Goal: Task Accomplishment & Management: Use online tool/utility

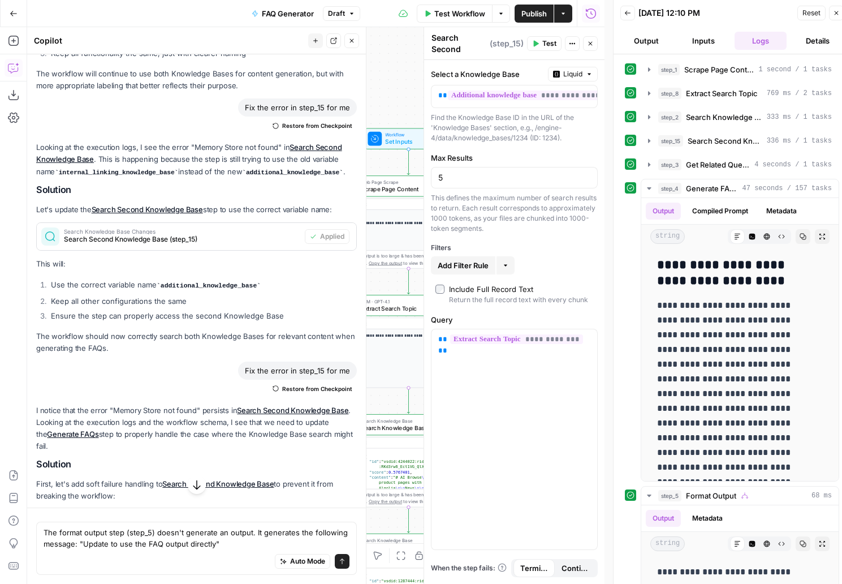
click at [542, 13] on span "Publish" at bounding box center [533, 13] width 25 height 11
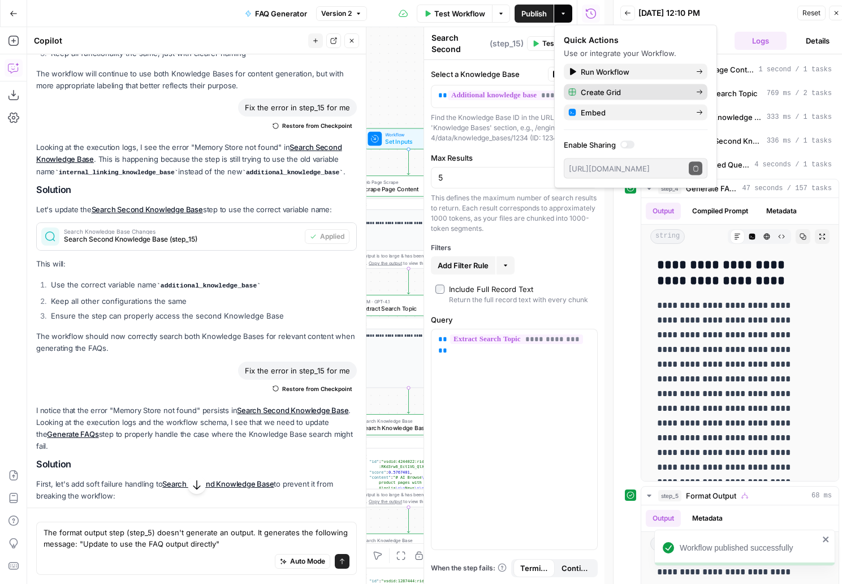
click at [623, 91] on span "Create Grid" at bounding box center [634, 92] width 106 height 11
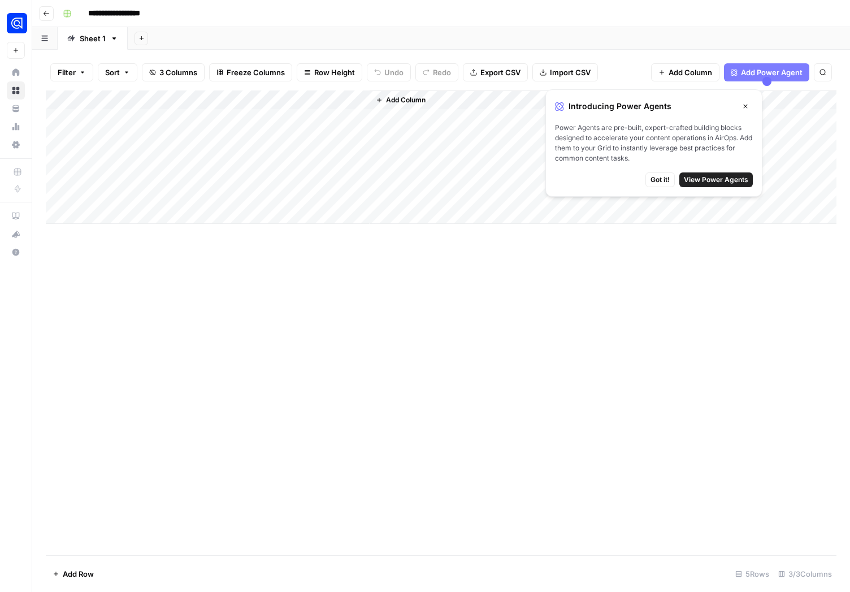
click at [663, 180] on span "Got it!" at bounding box center [660, 180] width 19 height 10
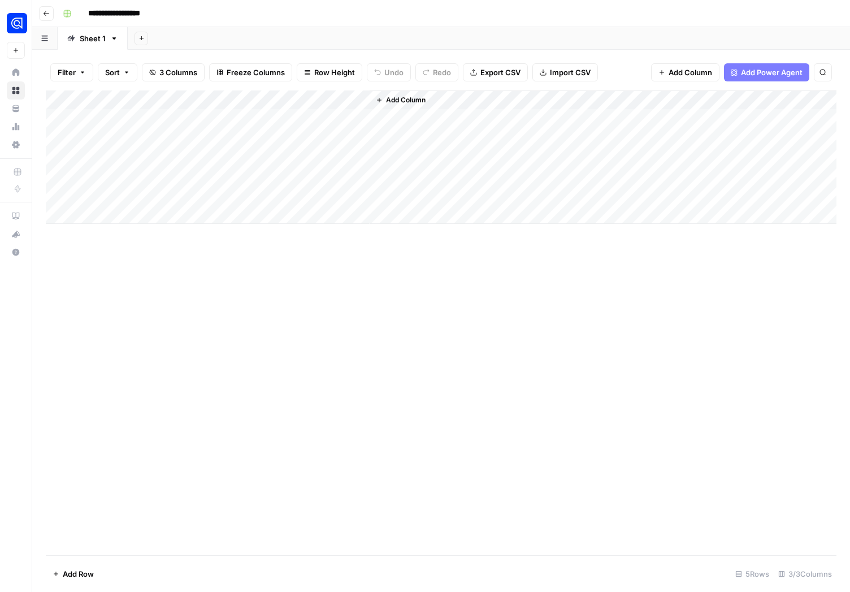
click at [111, 117] on div "Add Column" at bounding box center [441, 156] width 791 height 133
click at [101, 118] on div "Add Column" at bounding box center [441, 156] width 791 height 133
click at [101, 118] on textarea at bounding box center [153, 117] width 181 height 16
type textarea "**********"
click at [179, 264] on div "Add Column" at bounding box center [441, 322] width 791 height 465
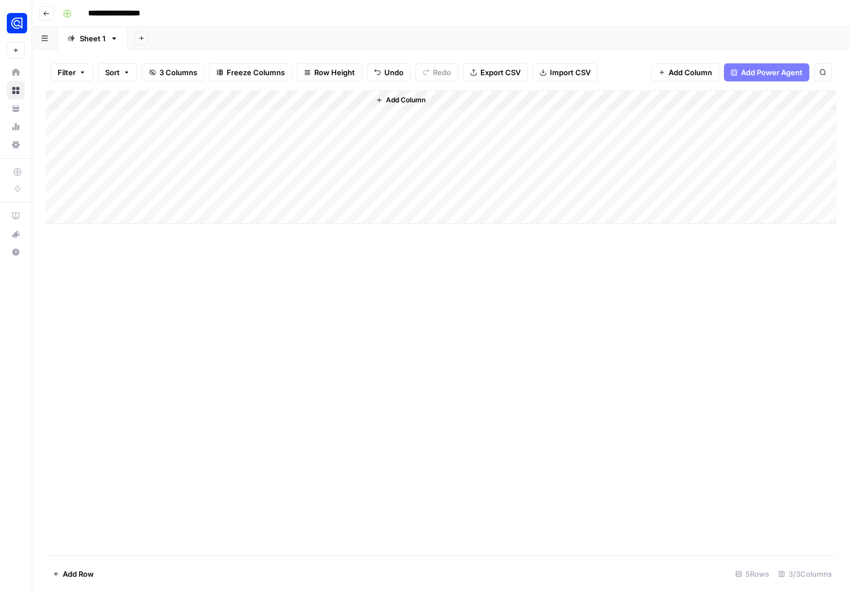
click at [49, 15] on icon "button" at bounding box center [46, 13] width 7 height 7
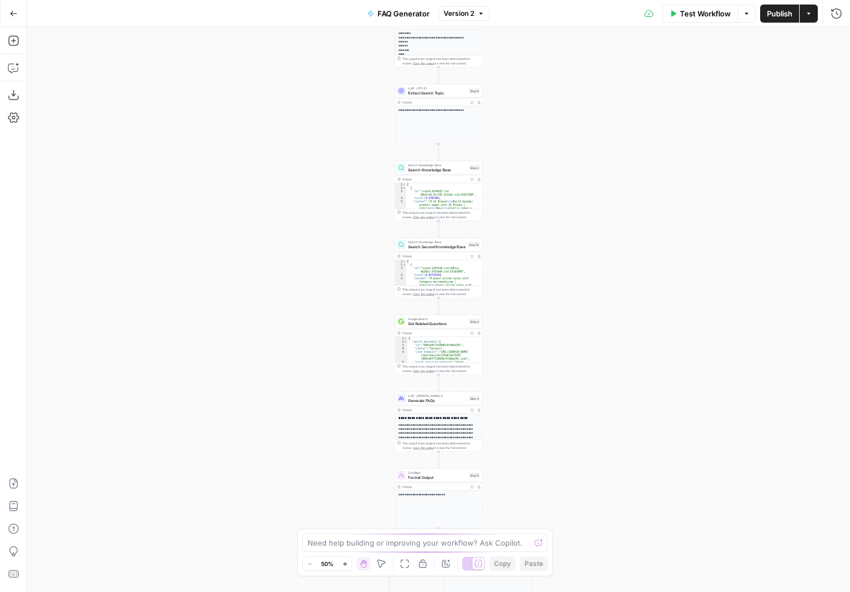
click at [12, 12] on icon "button" at bounding box center [13, 13] width 7 height 5
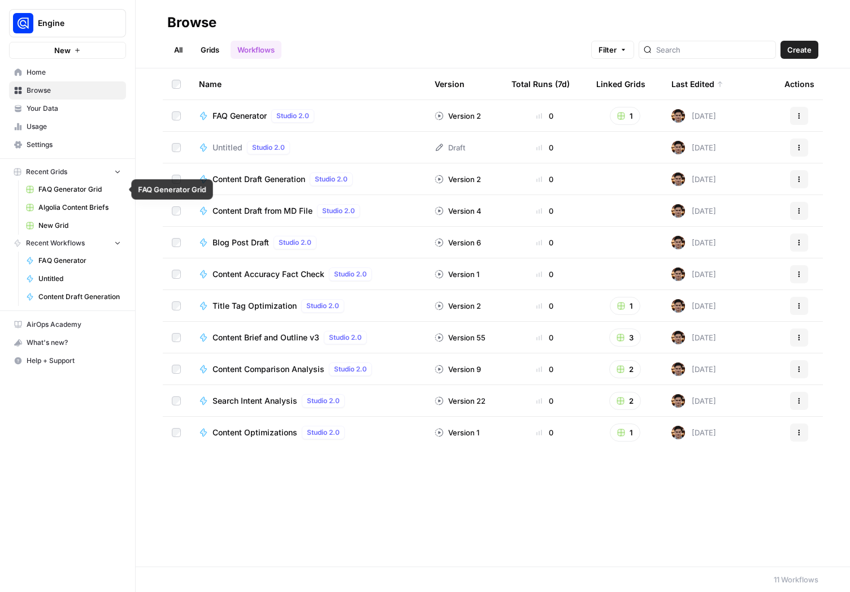
click at [77, 189] on span "FAQ Generator Grid" at bounding box center [79, 189] width 83 height 10
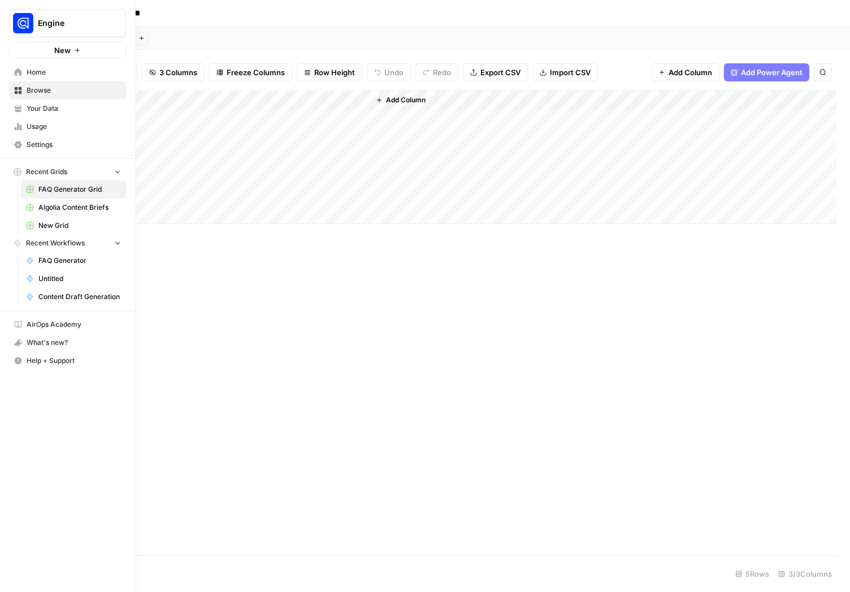
click at [57, 255] on link "FAQ Generator" at bounding box center [73, 261] width 105 height 18
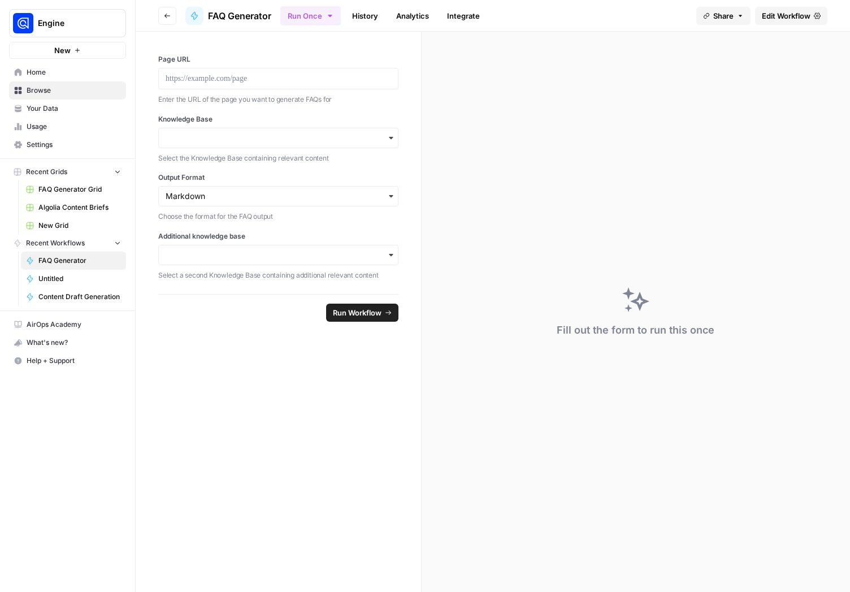
click at [783, 23] on link "Edit Workflow" at bounding box center [791, 16] width 72 height 18
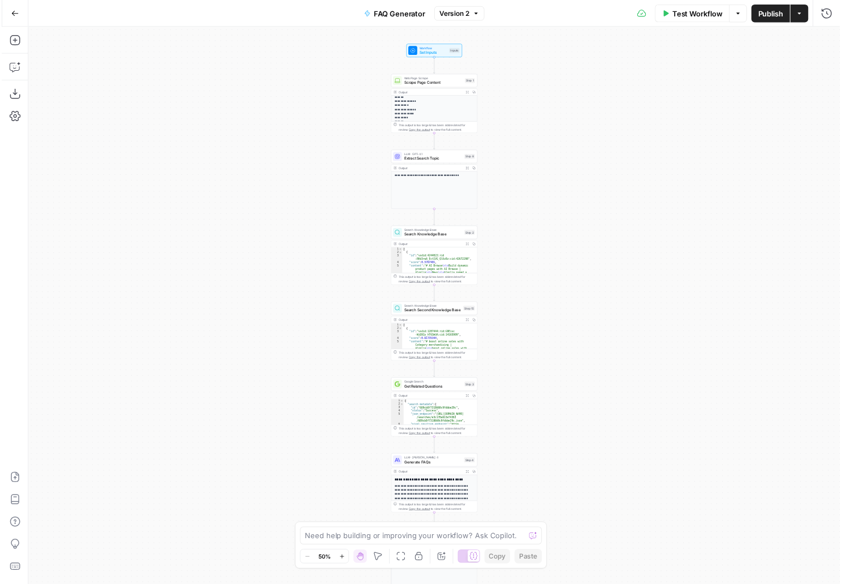
scroll to position [452, 0]
click at [424, 114] on p "**********" at bounding box center [437, 1] width 76 height 257
click at [434, 95] on div "Output" at bounding box center [435, 93] width 64 height 5
click at [435, 92] on div "Output" at bounding box center [435, 93] width 64 height 5
click at [438, 131] on div "This output is too large & has been abbreviated for review. Copy the output to …" at bounding box center [441, 128] width 77 height 9
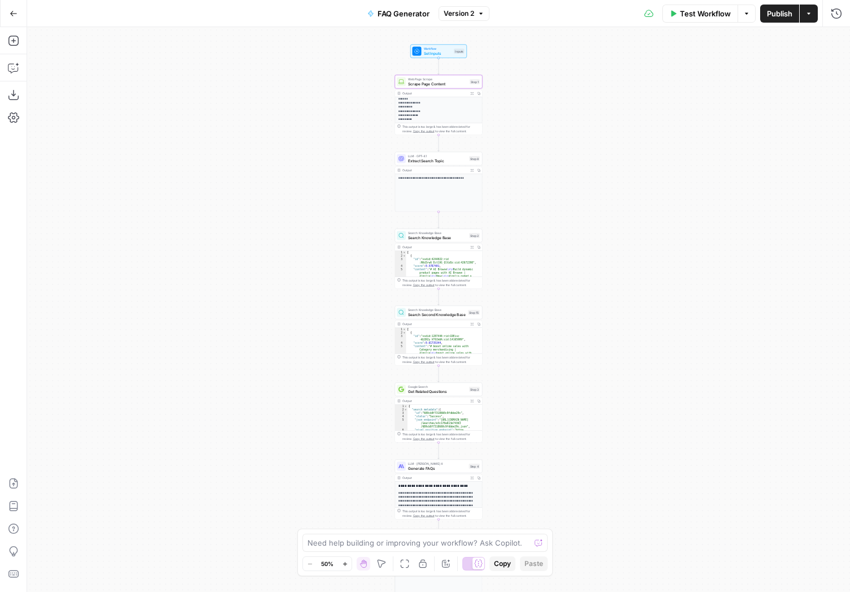
click at [413, 130] on span "Copy the output" at bounding box center [423, 130] width 21 height 3
click at [445, 101] on p "**********" at bounding box center [437, 1] width 76 height 257
drag, startPoint x: 480, startPoint y: 94, endPoint x: 470, endPoint y: 94, distance: 9.6
click at [465, 94] on div "Output Expand Output Copy" at bounding box center [438, 93] width 87 height 7
click at [472, 94] on icon "button" at bounding box center [471, 93] width 3 height 3
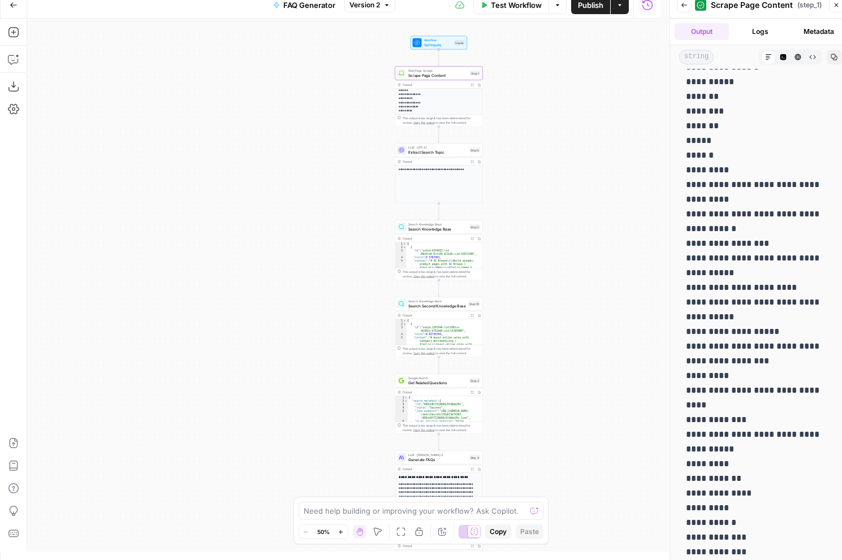
scroll to position [143, 0]
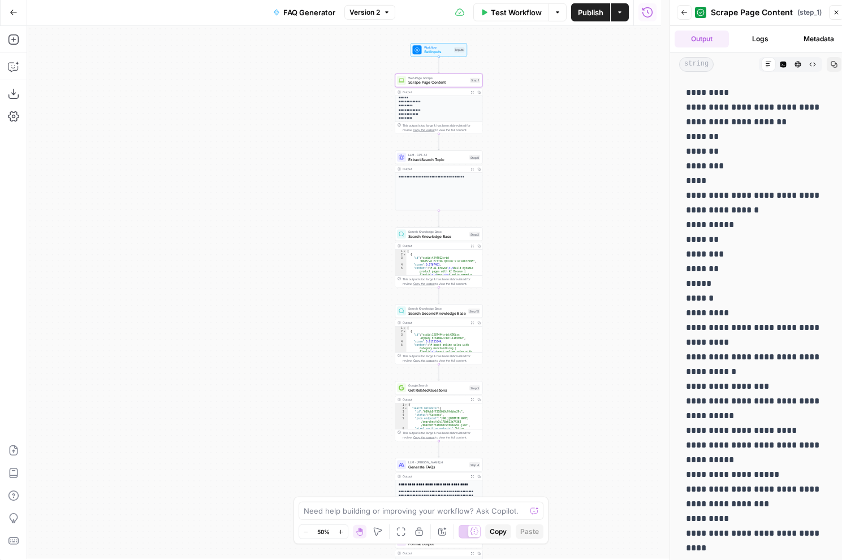
scroll to position [0, 0]
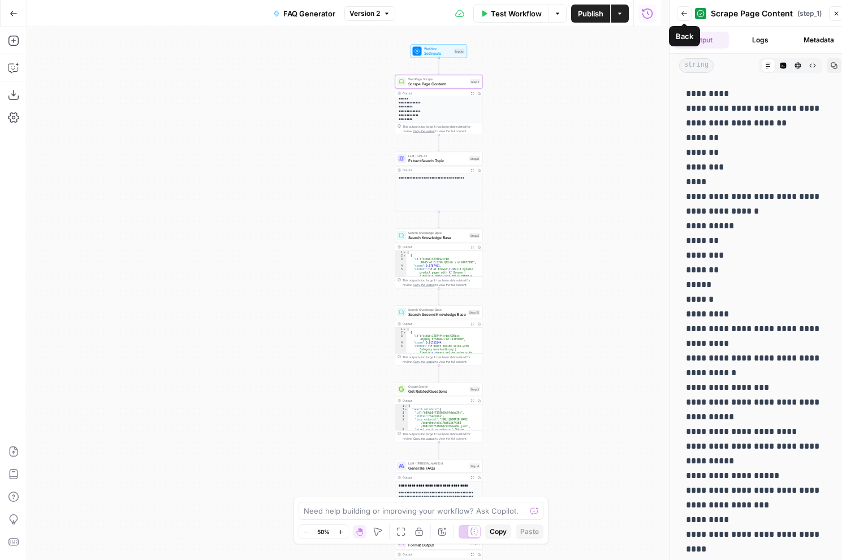
click at [684, 10] on icon "button" at bounding box center [684, 13] width 7 height 7
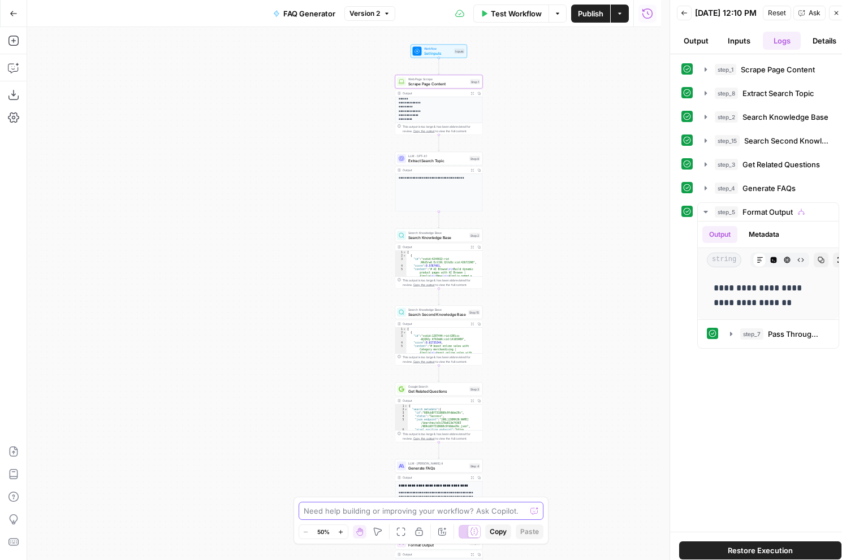
click at [342, 516] on textarea at bounding box center [415, 511] width 223 height 11
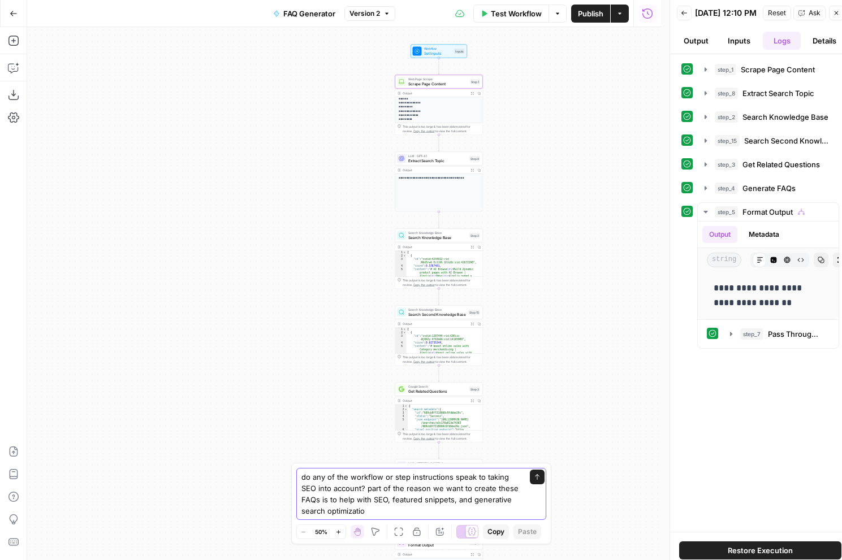
type textarea "do any of the workflow or step instructions speak to taking SEO into account? p…"
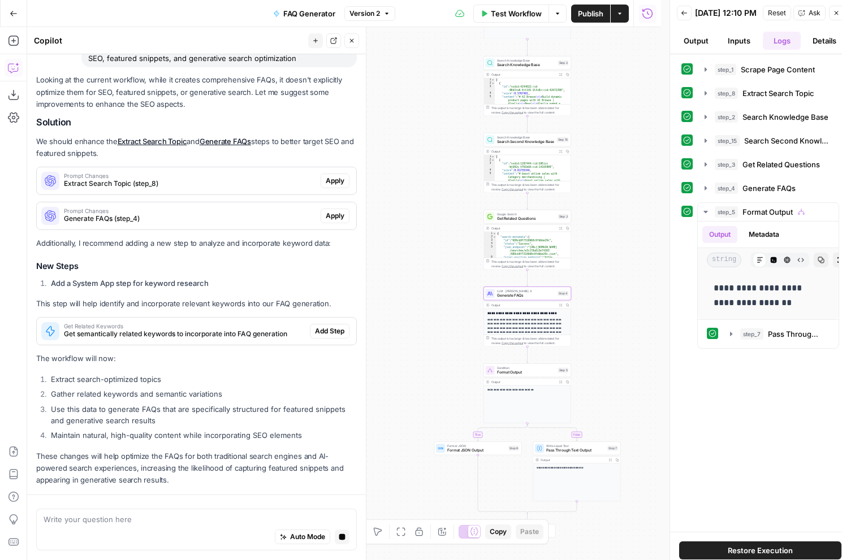
scroll to position [116, 0]
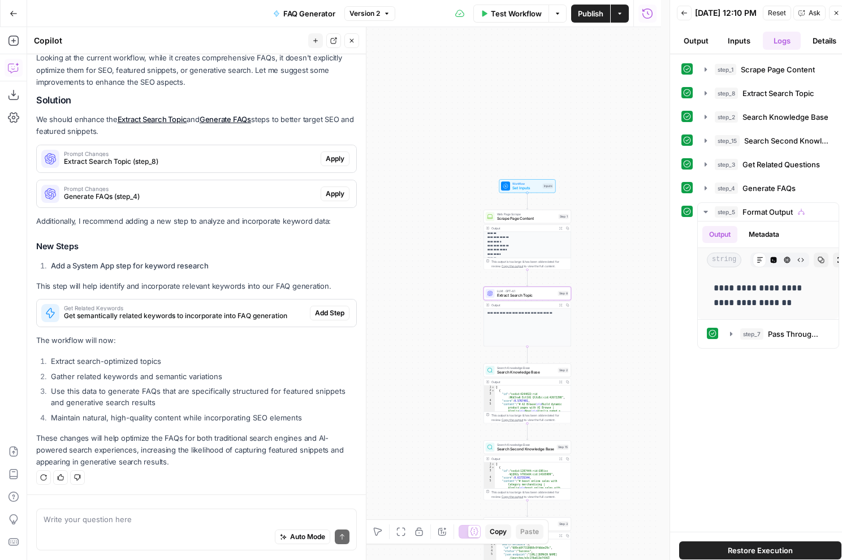
click at [332, 158] on span "Apply" at bounding box center [335, 159] width 19 height 10
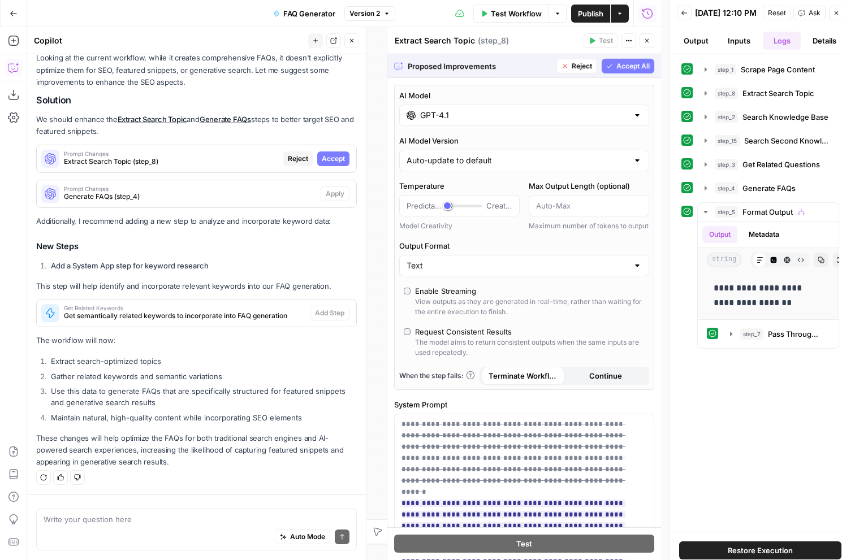
click at [325, 158] on span "Accept" at bounding box center [333, 159] width 23 height 10
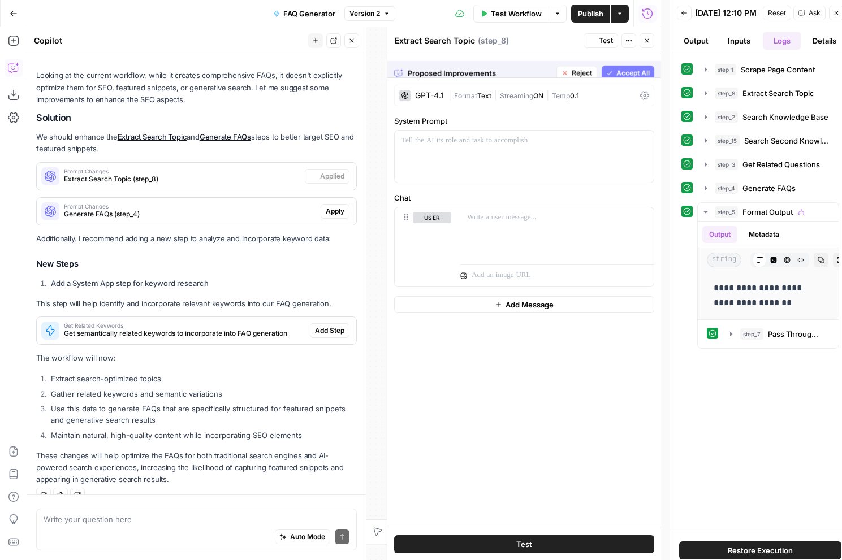
scroll to position [135, 0]
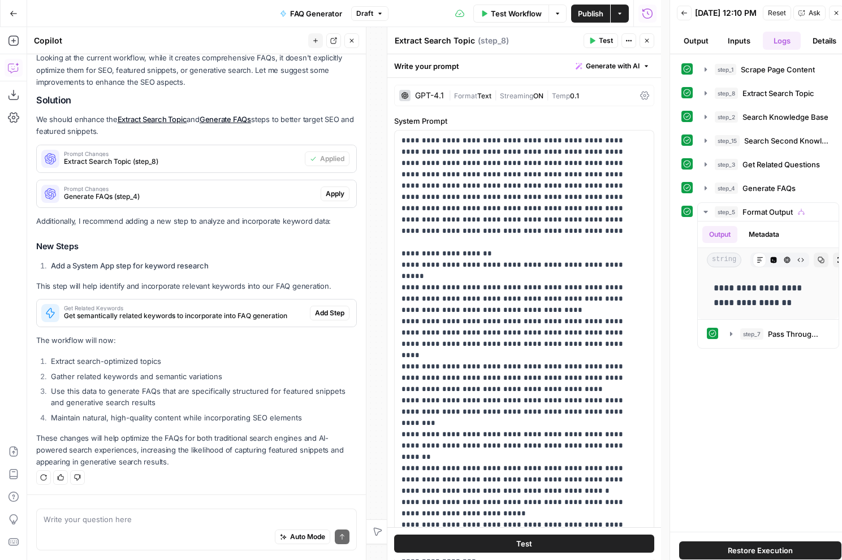
click at [326, 193] on span "Apply" at bounding box center [335, 194] width 19 height 10
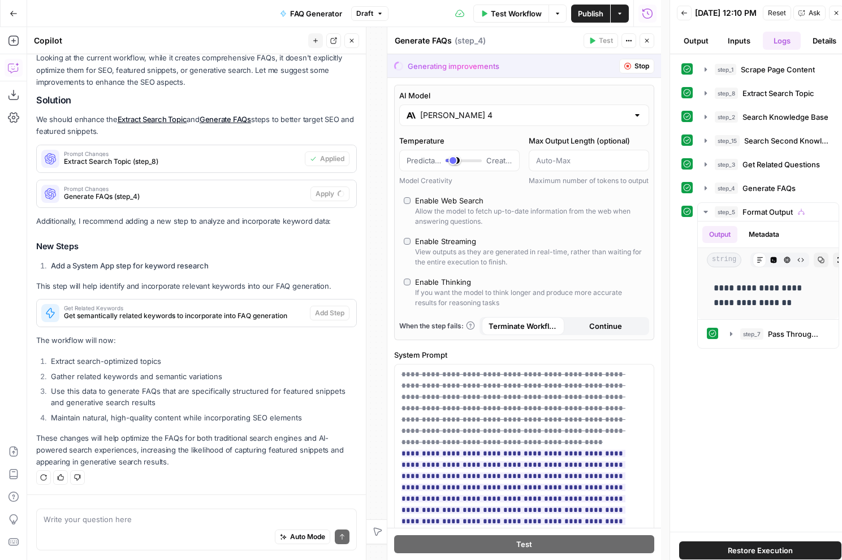
scroll to position [116, 0]
click at [325, 195] on span "Accept" at bounding box center [333, 194] width 23 height 10
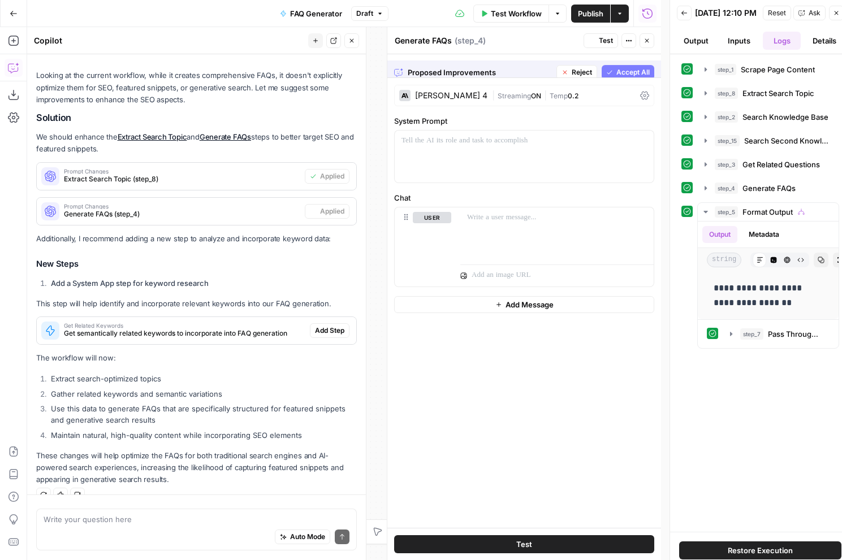
scroll to position [135, 0]
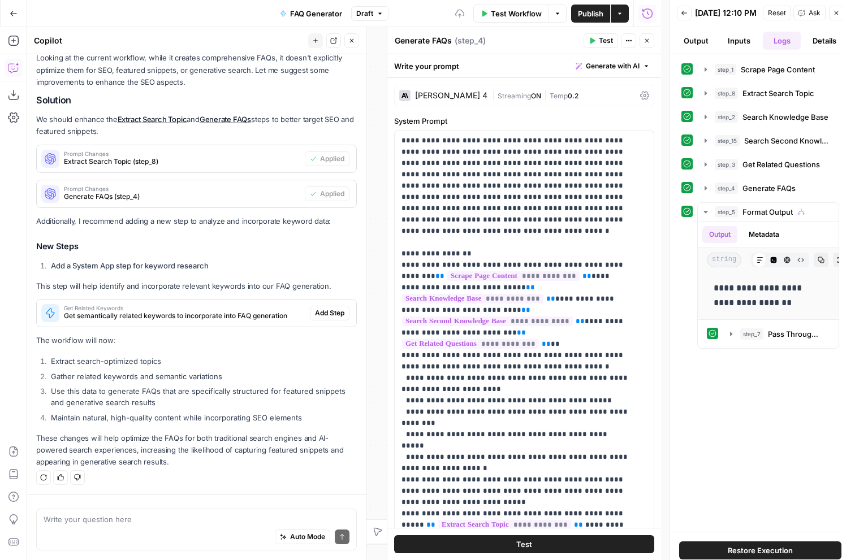
click at [315, 310] on span "Add Step" at bounding box center [329, 313] width 29 height 10
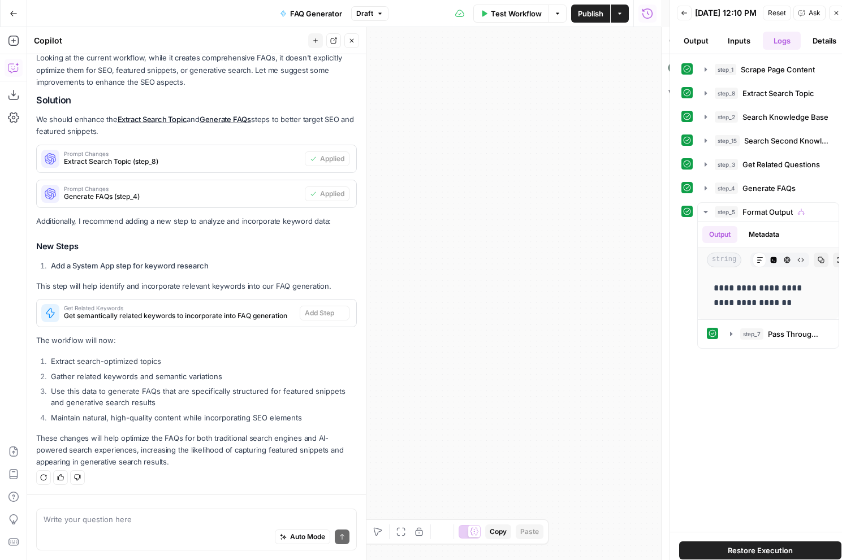
type textarea "Get Related Keywords"
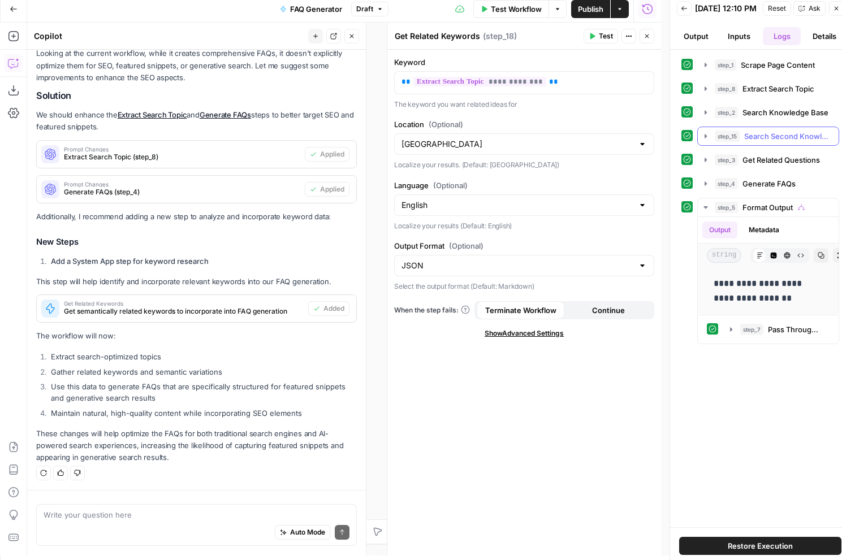
scroll to position [0, 0]
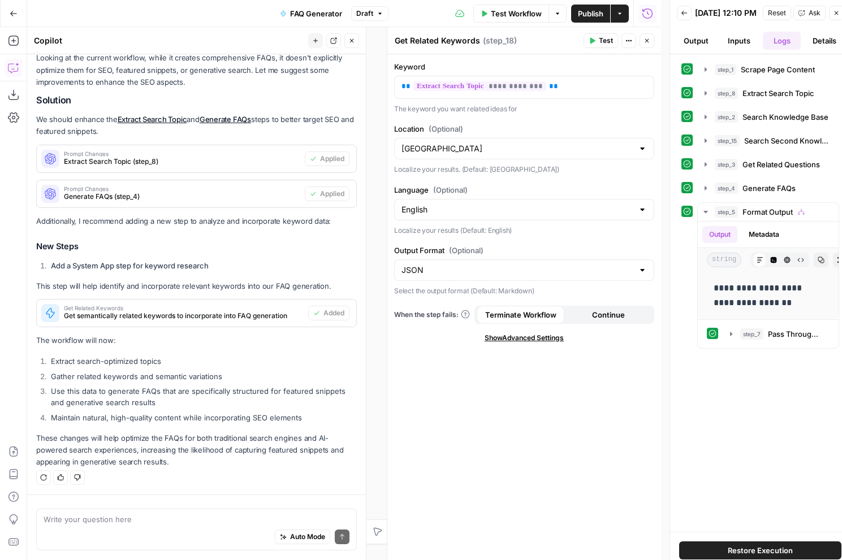
click at [515, 18] on span "Test Workflow" at bounding box center [516, 13] width 51 height 11
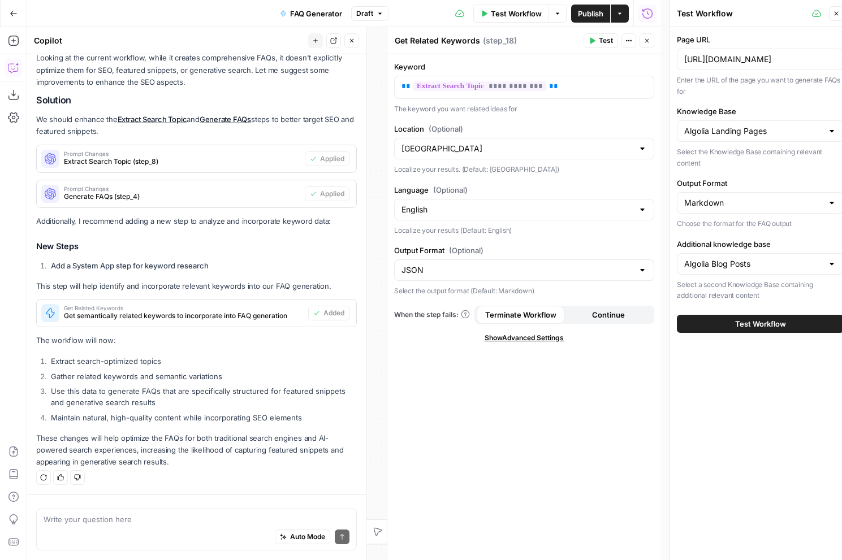
click at [741, 324] on span "Test Workflow" at bounding box center [760, 323] width 51 height 11
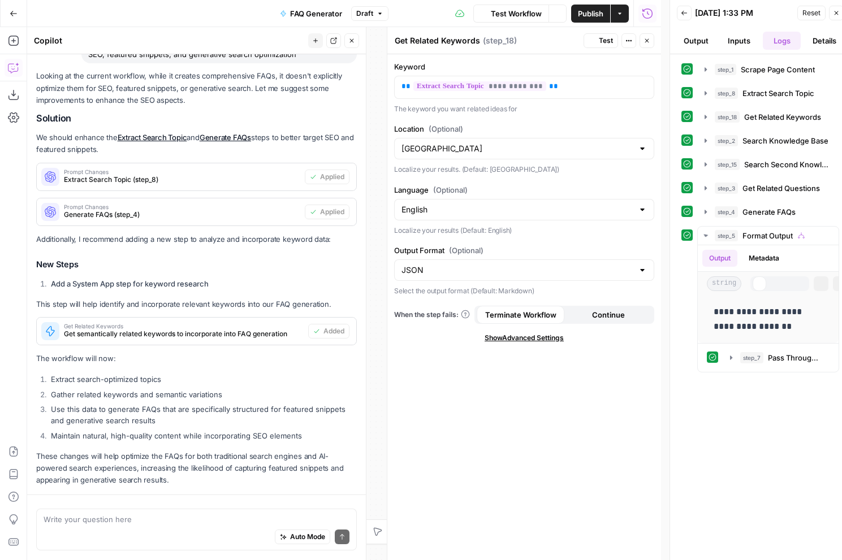
scroll to position [135, 0]
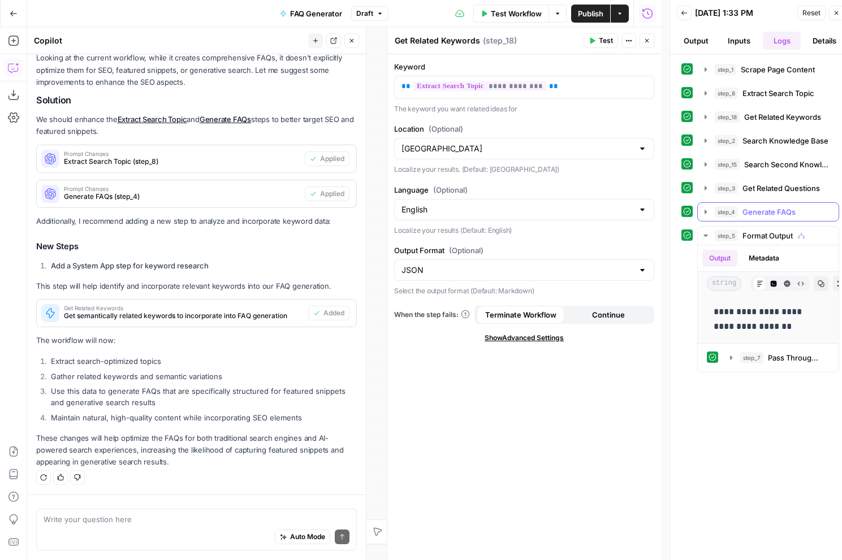
click at [707, 213] on icon "button" at bounding box center [705, 212] width 9 height 9
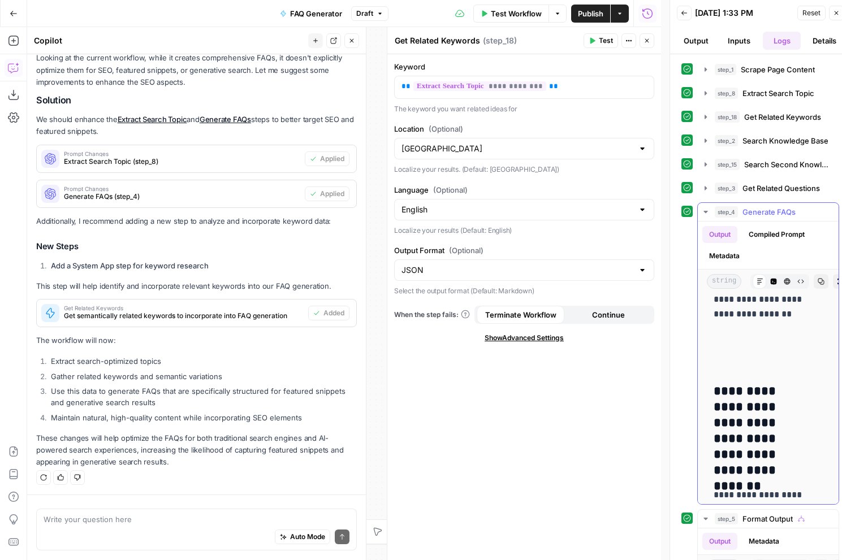
scroll to position [3676, 0]
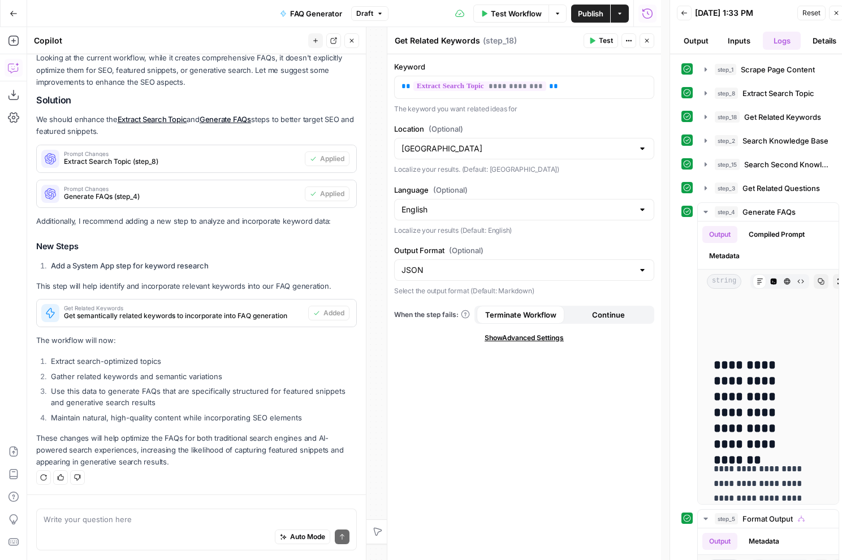
click at [594, 15] on span "Publish" at bounding box center [590, 13] width 25 height 11
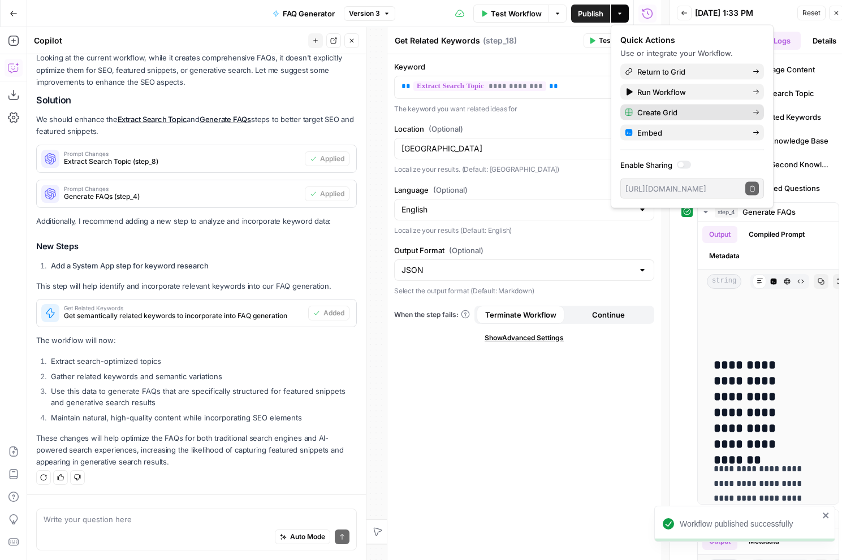
click at [644, 109] on span "Create Grid" at bounding box center [690, 112] width 106 height 11
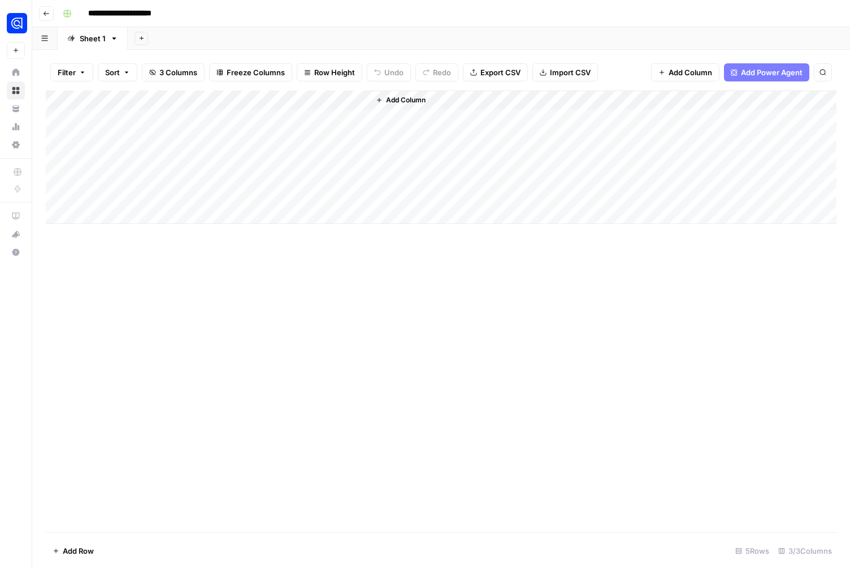
click at [213, 113] on div "Add Column" at bounding box center [441, 156] width 791 height 133
click at [87, 110] on div "Add Column" at bounding box center [441, 156] width 791 height 133
click at [88, 111] on div "Add Column" at bounding box center [441, 156] width 791 height 133
click at [90, 116] on textarea at bounding box center [153, 117] width 181 height 16
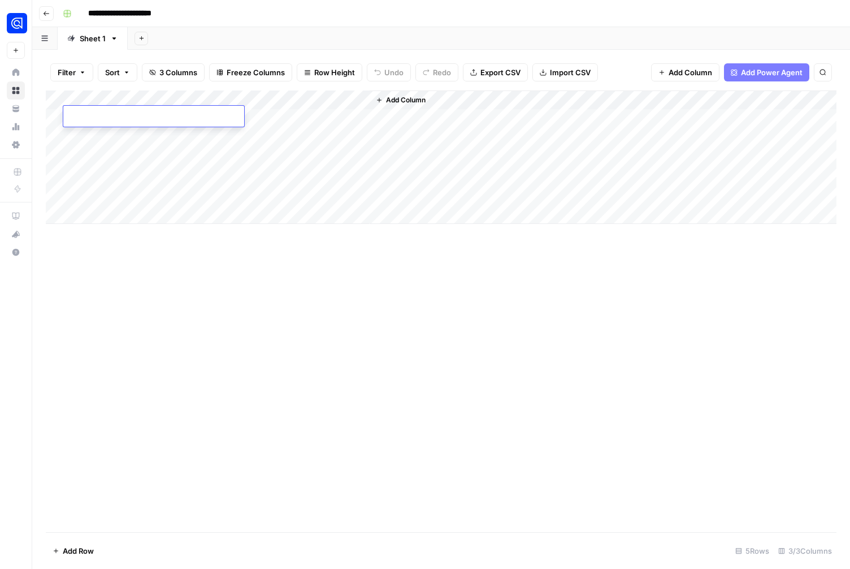
click at [90, 116] on textarea at bounding box center [153, 117] width 181 height 16
click at [94, 115] on textarea at bounding box center [153, 117] width 181 height 16
click at [192, 114] on textarea at bounding box center [153, 117] width 181 height 16
click at [101, 115] on textarea at bounding box center [153, 117] width 181 height 16
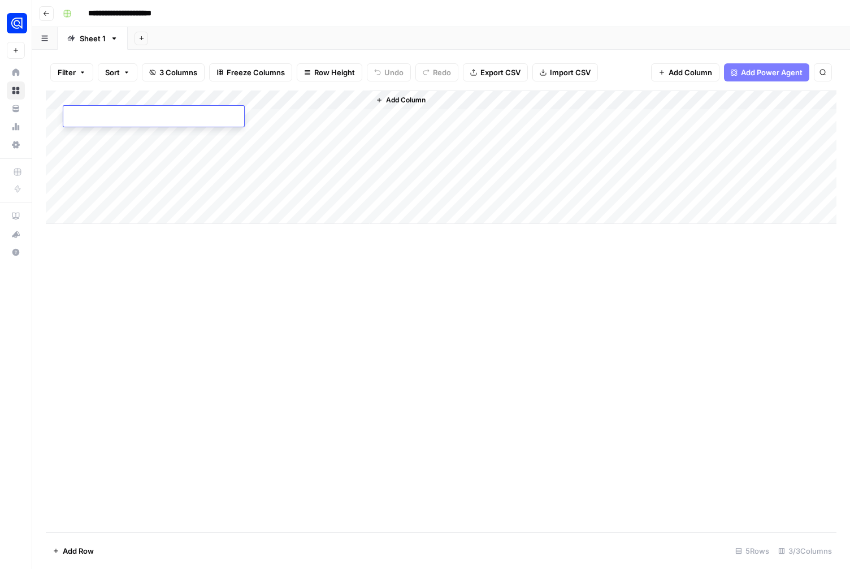
click at [101, 115] on textarea at bounding box center [153, 117] width 181 height 16
click at [192, 293] on div "Add Column" at bounding box center [441, 311] width 791 height 442
click at [113, 113] on div "Add Column" at bounding box center [441, 156] width 791 height 133
type textarea "**********"
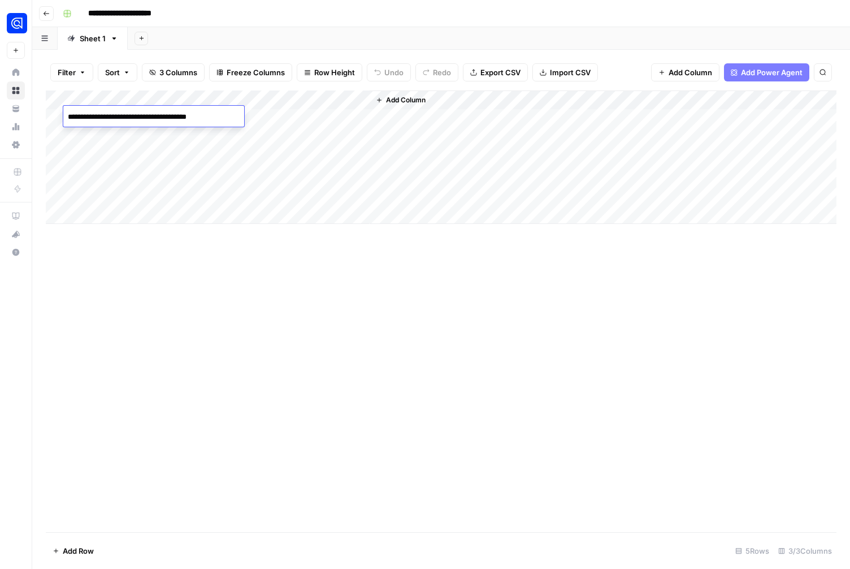
click at [171, 271] on div "Add Column" at bounding box center [441, 311] width 791 height 442
click at [76, 137] on div "Add Column" at bounding box center [441, 156] width 791 height 133
type textarea "**********"
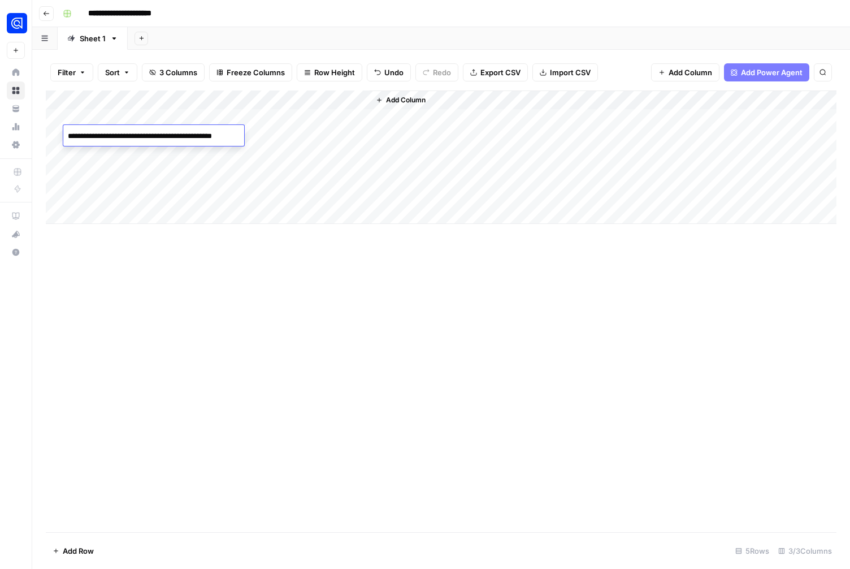
click at [180, 263] on div "Add Column" at bounding box center [441, 311] width 791 height 442
click at [80, 157] on div "Add Column" at bounding box center [441, 156] width 791 height 133
click at [106, 152] on div "Add Column" at bounding box center [441, 156] width 791 height 133
type textarea "**********"
click at [146, 256] on div "Add Column" at bounding box center [441, 311] width 791 height 442
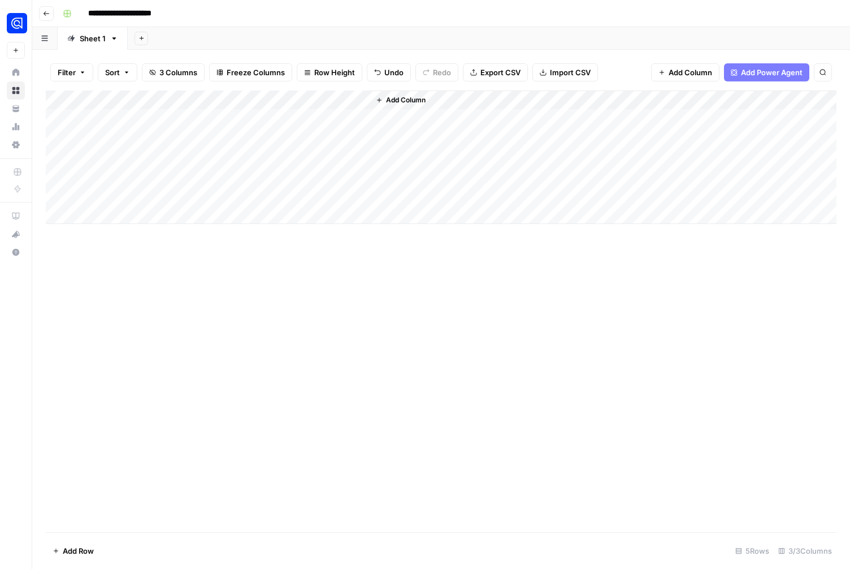
click at [88, 175] on div "Add Column" at bounding box center [441, 156] width 791 height 133
type textarea "**********"
click at [164, 276] on div "Add Column" at bounding box center [441, 311] width 791 height 442
click at [138, 119] on div "Add Column" at bounding box center [441, 156] width 791 height 133
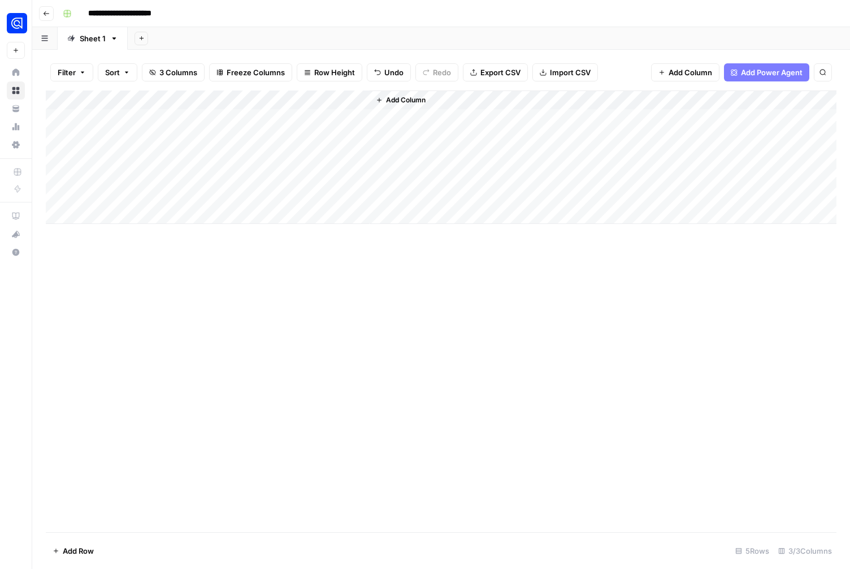
click at [138, 119] on div "Add Column" at bounding box center [441, 156] width 791 height 133
click at [138, 119] on textarea "**********" at bounding box center [153, 117] width 181 height 16
click at [132, 138] on div "Add Column" at bounding box center [441, 156] width 791 height 133
click at [127, 154] on div "Add Column" at bounding box center [441, 156] width 791 height 133
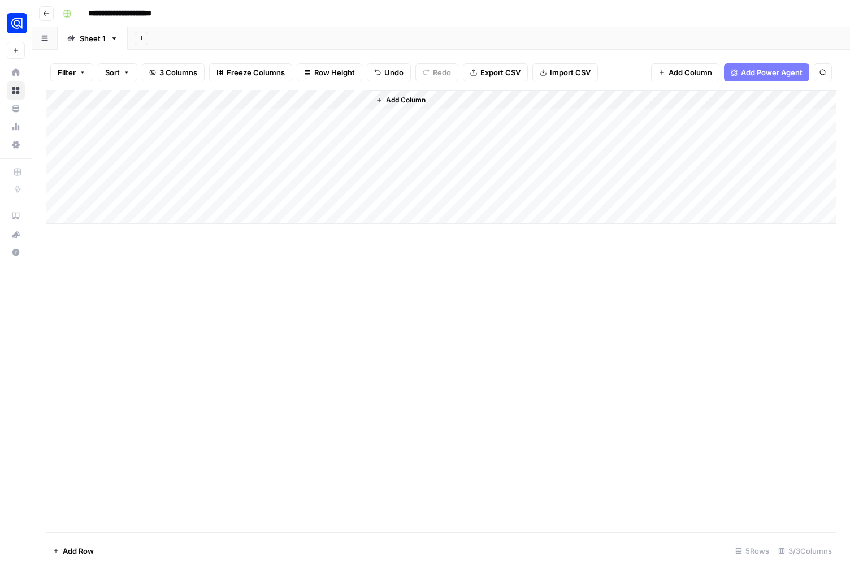
click at [127, 154] on div "Add Column" at bounding box center [441, 156] width 791 height 133
click at [127, 154] on textarea "**********" at bounding box center [170, 156] width 214 height 16
click at [123, 173] on div "Add Column" at bounding box center [441, 156] width 791 height 133
click at [170, 295] on div "Add Column" at bounding box center [441, 311] width 791 height 442
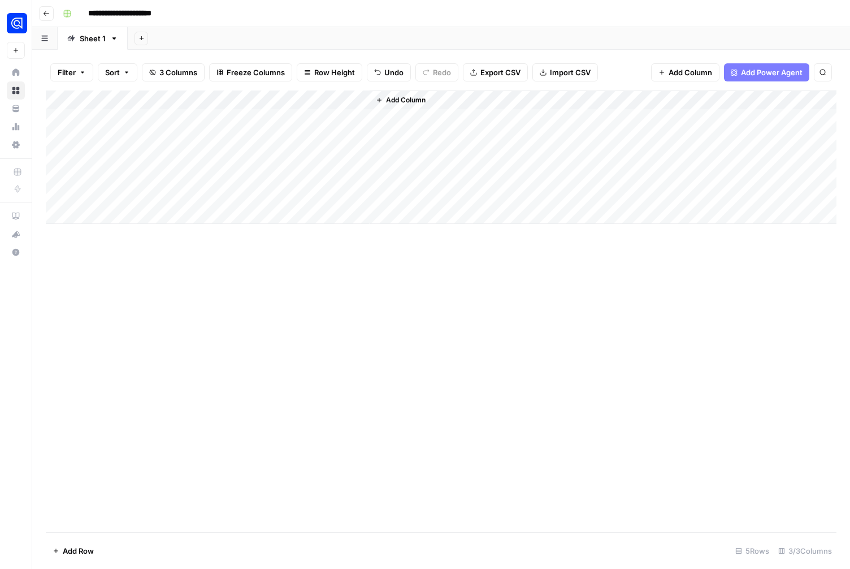
click at [215, 114] on div "Add Column" at bounding box center [441, 156] width 791 height 133
click at [215, 114] on div at bounding box center [228, 120] width 113 height 20
click at [201, 161] on button "HTML" at bounding box center [198, 160] width 30 height 14
click at [221, 138] on div "Add Column" at bounding box center [441, 156] width 791 height 133
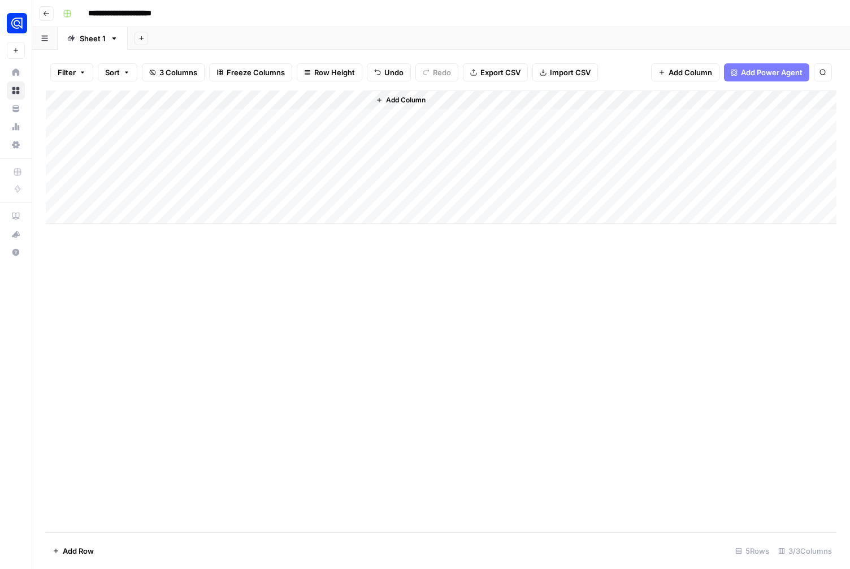
click at [221, 138] on div "Add Column" at bounding box center [441, 156] width 791 height 133
click at [193, 171] on div "HTML" at bounding box center [228, 180] width 113 height 20
click at [193, 173] on button "HTML" at bounding box center [198, 179] width 30 height 14
click at [198, 154] on div "Add Column" at bounding box center [441, 156] width 791 height 133
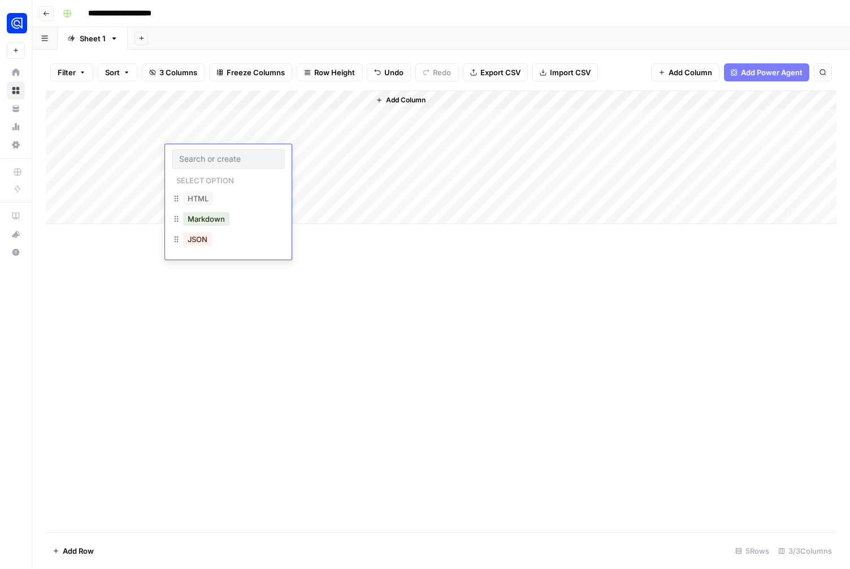
click at [198, 154] on input "text" at bounding box center [228, 159] width 98 height 10
click at [196, 191] on div "HTML" at bounding box center [228, 199] width 113 height 20
click at [196, 195] on button "HTML" at bounding box center [198, 199] width 30 height 14
click at [195, 176] on div "Add Column" at bounding box center [441, 156] width 791 height 133
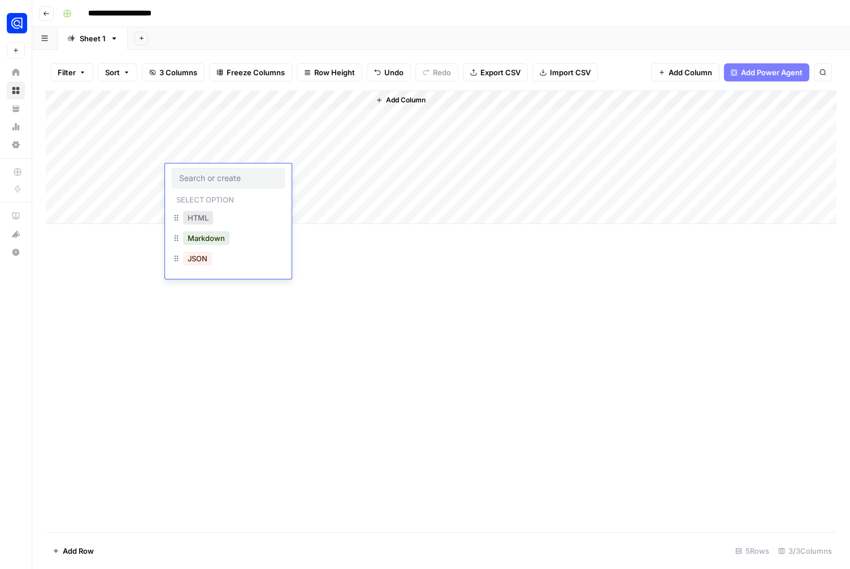
click at [199, 216] on button "HTML" at bounding box center [198, 218] width 30 height 14
click at [320, 115] on div "Add Column" at bounding box center [441, 156] width 791 height 133
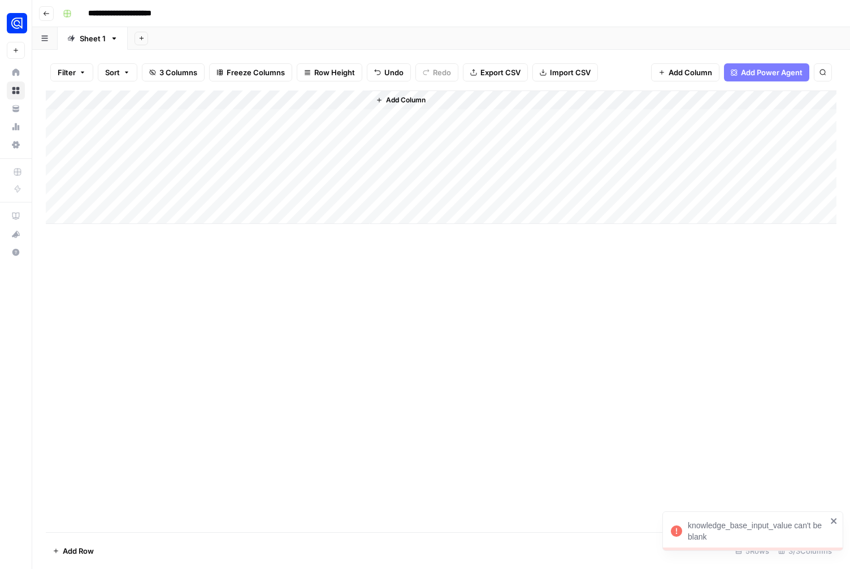
click at [399, 98] on span "Add Column" at bounding box center [406, 100] width 40 height 10
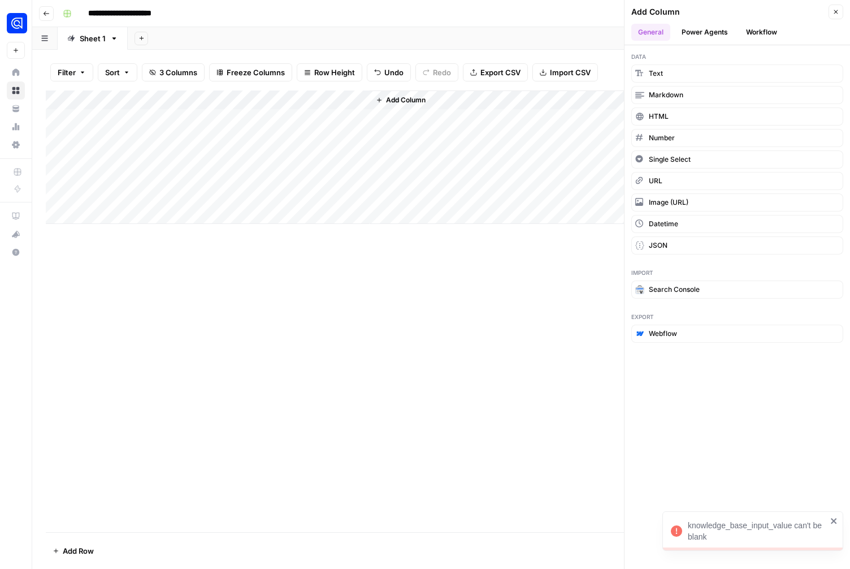
click at [759, 33] on button "Workflow" at bounding box center [762, 32] width 45 height 17
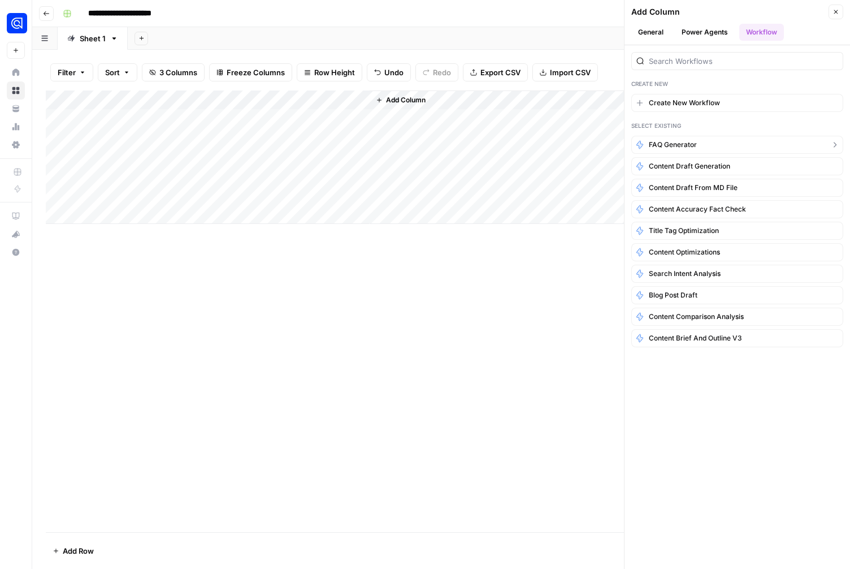
click at [682, 146] on span "FAQ Generator" at bounding box center [673, 145] width 48 height 10
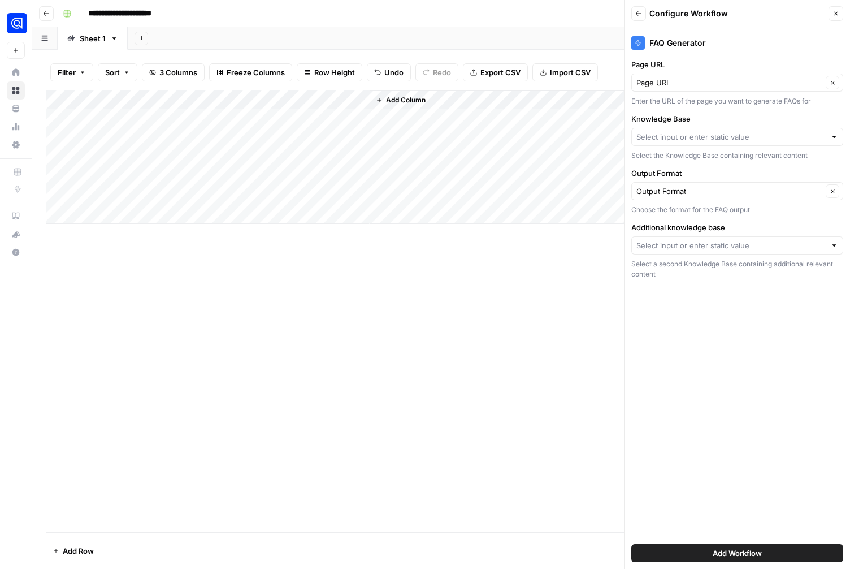
click at [378, 284] on div "Add Column" at bounding box center [441, 311] width 791 height 442
click at [836, 13] on icon "button" at bounding box center [836, 13] width 7 height 7
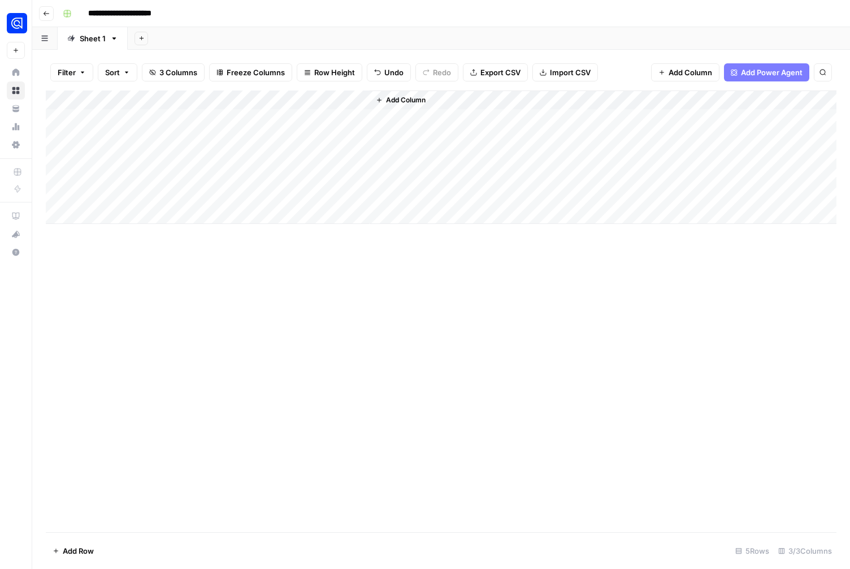
click at [345, 100] on div "Add Column" at bounding box center [441, 156] width 791 height 133
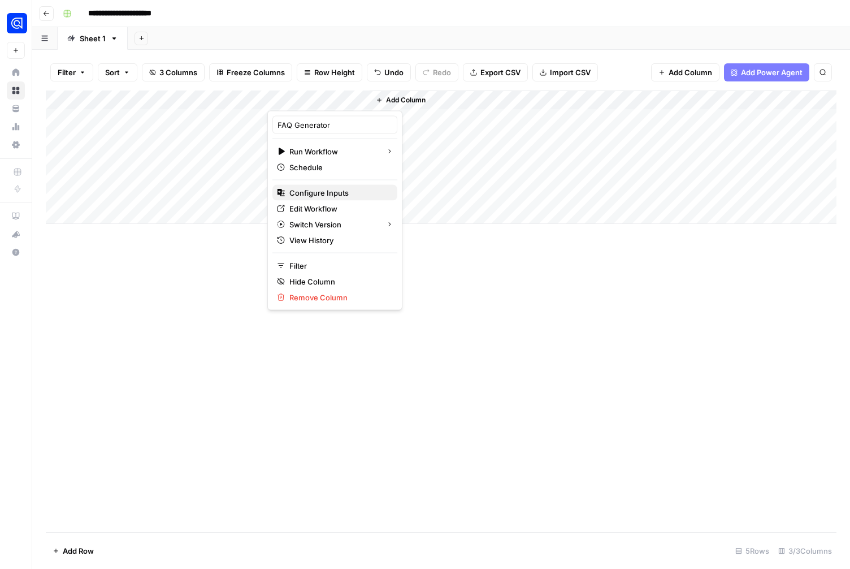
click at [314, 193] on span "Configure Inputs" at bounding box center [339, 192] width 99 height 11
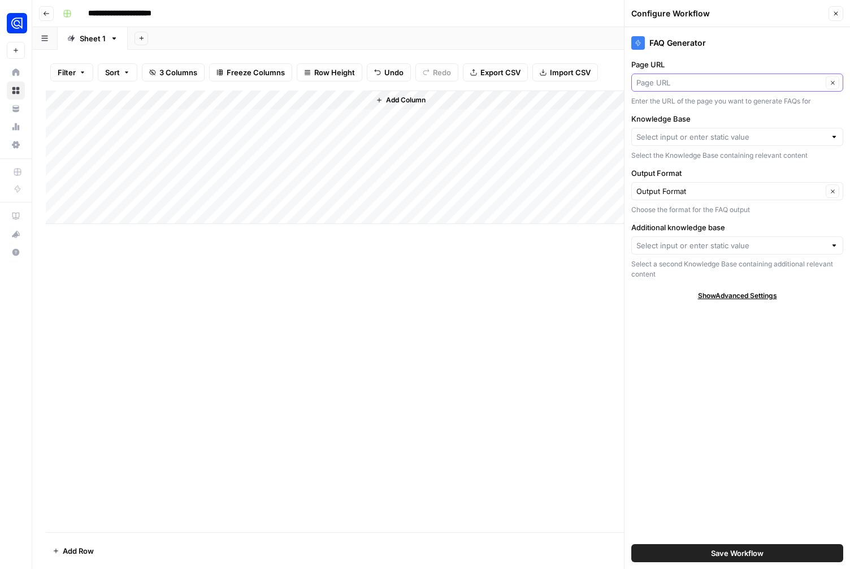
click at [692, 85] on input "Page URL" at bounding box center [730, 82] width 186 height 11
type input "Page URL"
click at [722, 61] on label "Page URL" at bounding box center [738, 64] width 212 height 11
click at [722, 77] on input "Page URL" at bounding box center [730, 82] width 186 height 11
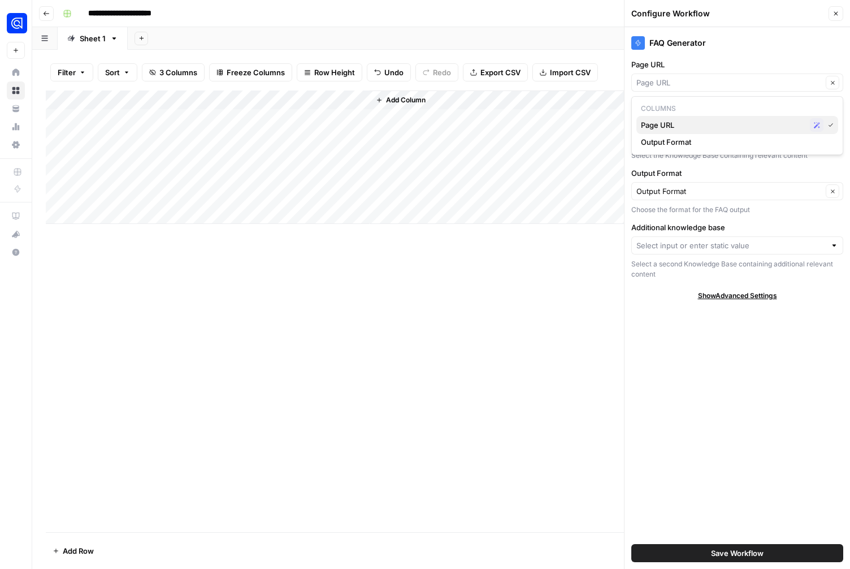
click at [693, 131] on div "Page URL Possible Match" at bounding box center [737, 125] width 193 height 14
type input "Page URL"
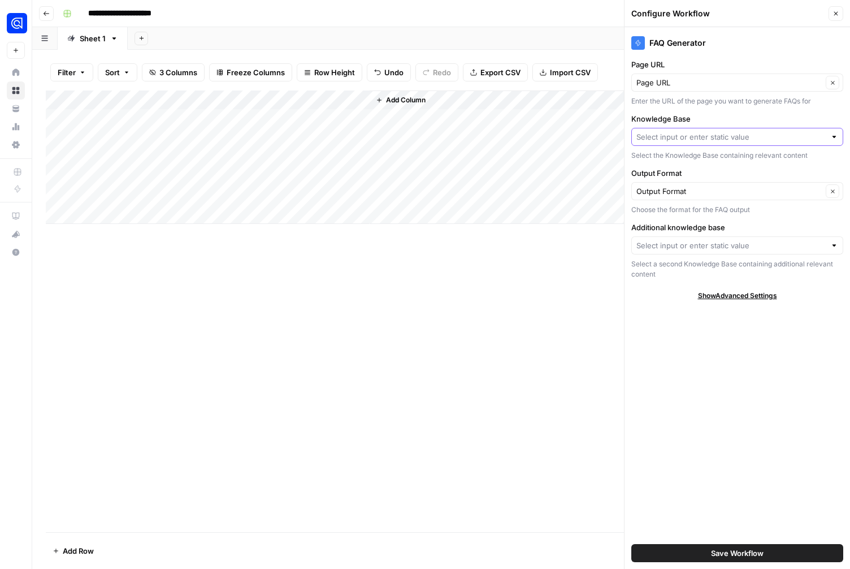
click at [667, 142] on input "Knowledge Base" at bounding box center [731, 136] width 189 height 11
click at [666, 210] on span "Algolia Landing Pages" at bounding box center [735, 210] width 188 height 11
type input "Algolia Landing Pages"
click at [670, 245] on input "Additional knowledge base" at bounding box center [731, 245] width 189 height 11
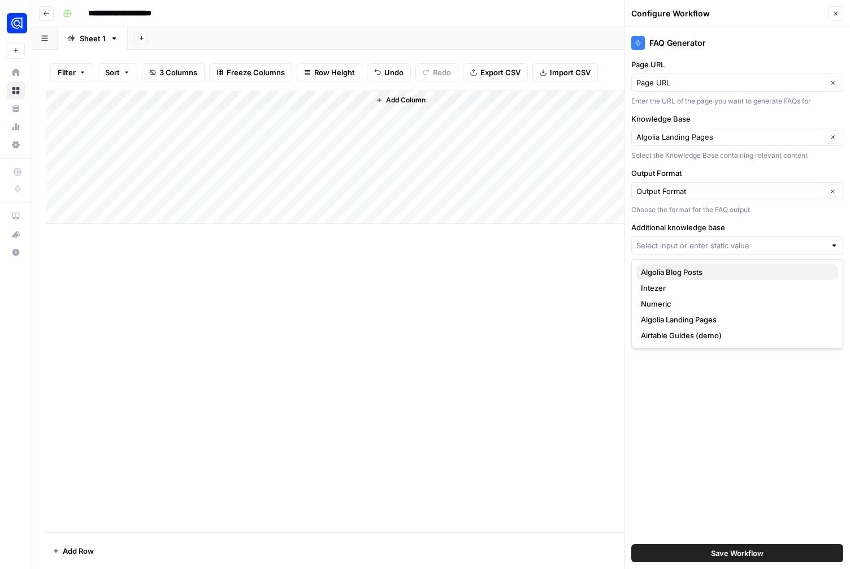
click at [678, 271] on span "Algolia Blog Posts" at bounding box center [735, 271] width 188 height 11
type input "Algolia Blog Posts"
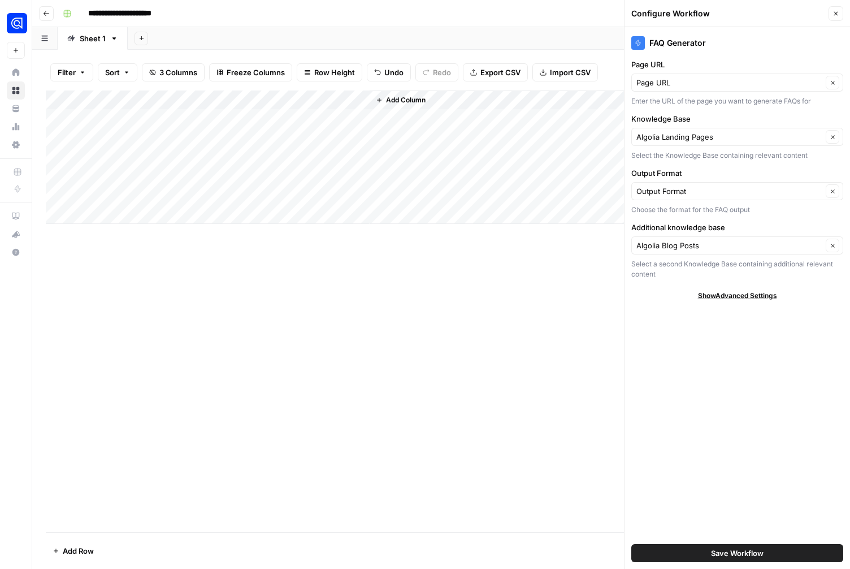
click at [727, 554] on span "Save Workflow" at bounding box center [737, 552] width 53 height 11
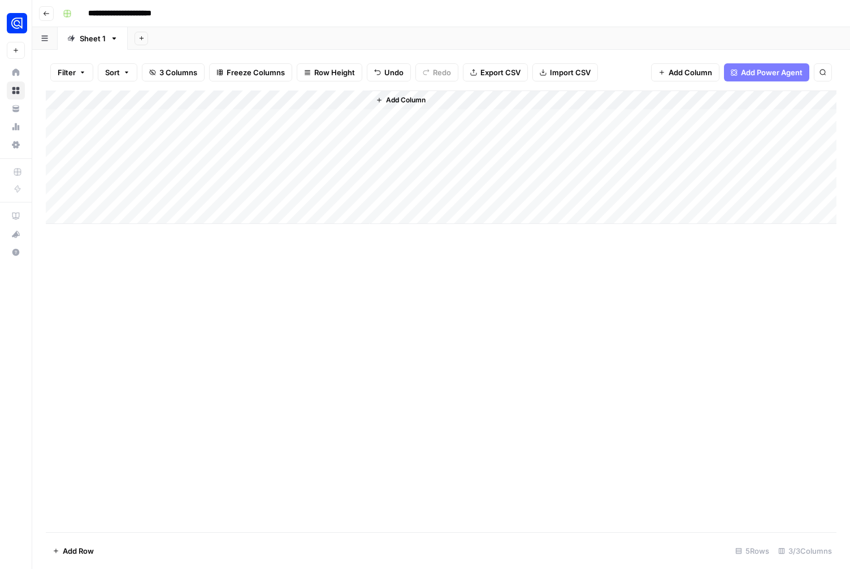
click at [314, 113] on div "Add Column" at bounding box center [441, 156] width 791 height 133
click at [314, 134] on div "Add Column" at bounding box center [441, 156] width 791 height 133
click at [317, 154] on div "Add Column" at bounding box center [441, 156] width 791 height 133
click at [316, 171] on div "Add Column" at bounding box center [441, 156] width 791 height 133
drag, startPoint x: 167, startPoint y: 95, endPoint x: 256, endPoint y: 98, distance: 89.4
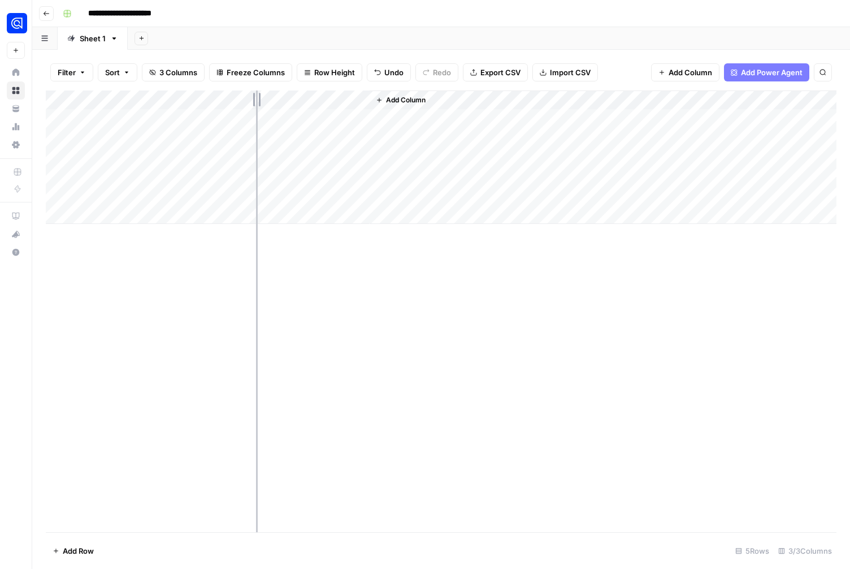
click at [256, 98] on div "Add Column" at bounding box center [441, 156] width 791 height 133
click at [49, 12] on icon "button" at bounding box center [46, 13] width 7 height 7
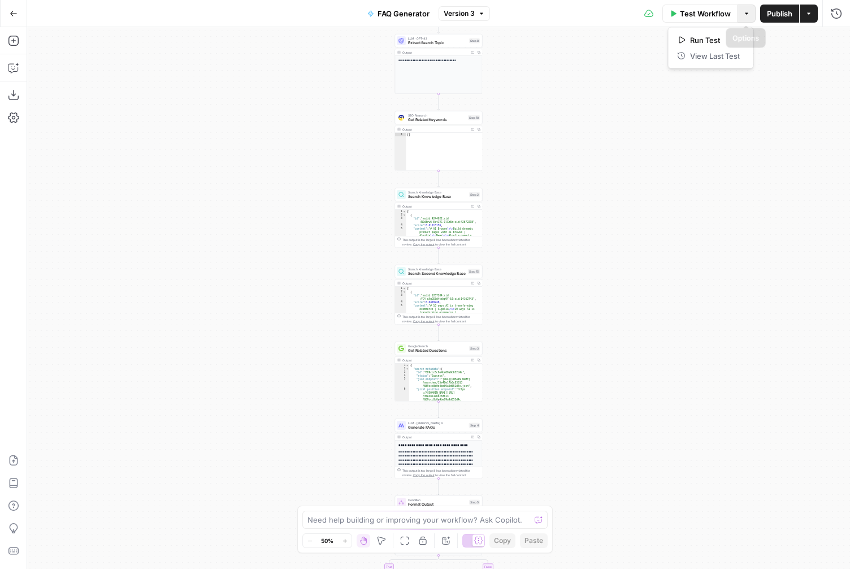
click at [747, 15] on icon "button" at bounding box center [747, 13] width 7 height 7
click at [578, 103] on div "**********" at bounding box center [438, 298] width 823 height 542
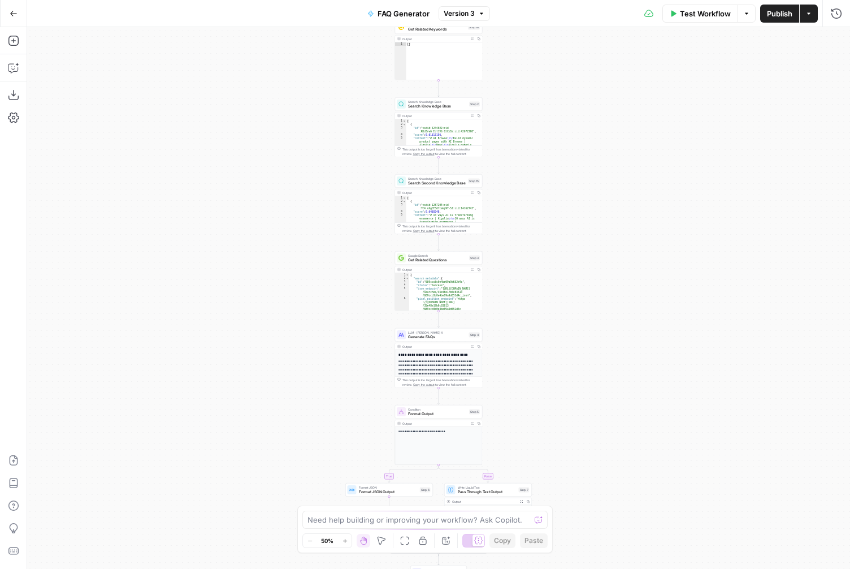
click at [454, 361] on p "**********" at bounding box center [437, 377] width 76 height 37
click at [479, 345] on icon "button" at bounding box center [478, 346] width 3 height 3
click at [10, 12] on icon "button" at bounding box center [14, 14] width 8 height 8
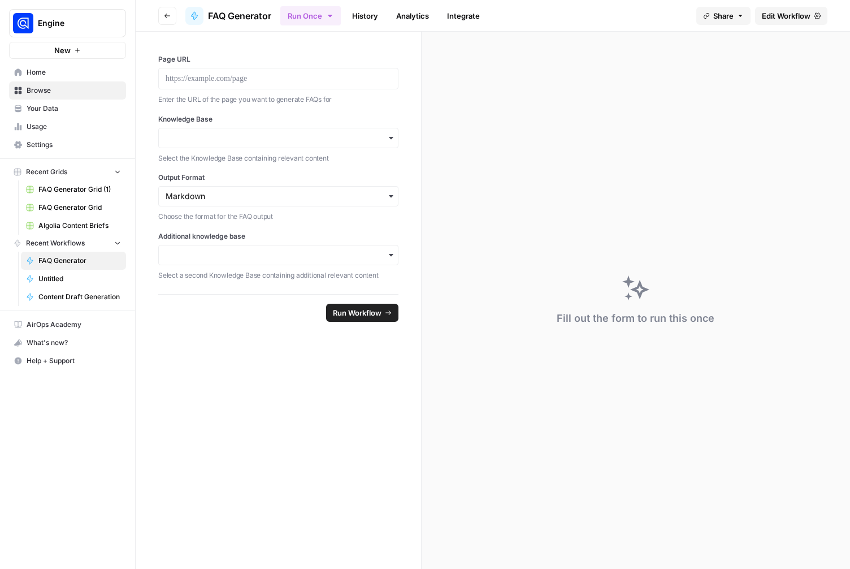
click at [57, 184] on link "FAQ Generator Grid (1)" at bounding box center [73, 189] width 105 height 18
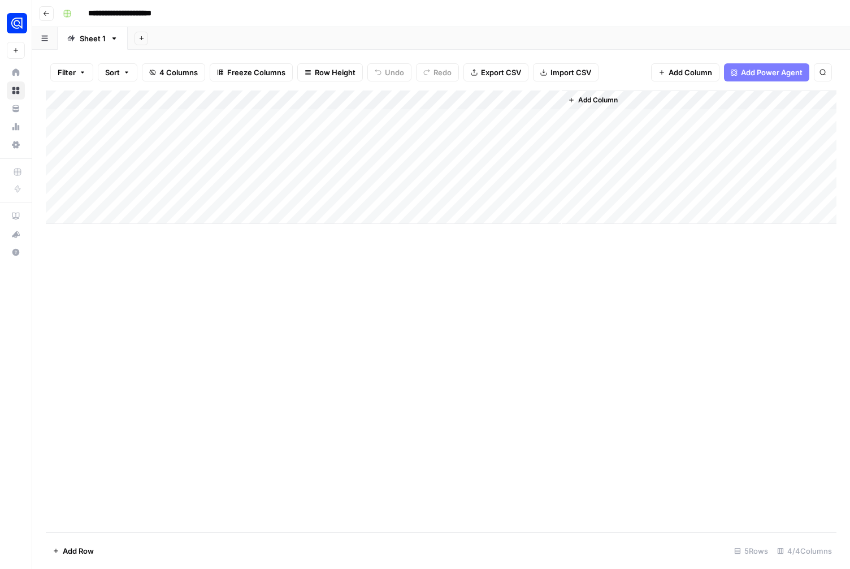
click at [437, 135] on div "Add Column" at bounding box center [441, 156] width 791 height 133
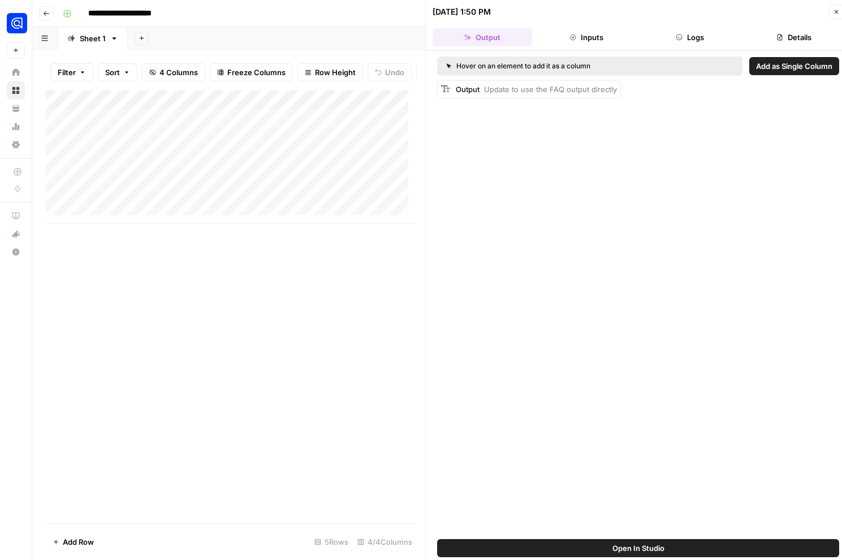
click at [670, 32] on button "Logs" at bounding box center [691, 37] width 100 height 18
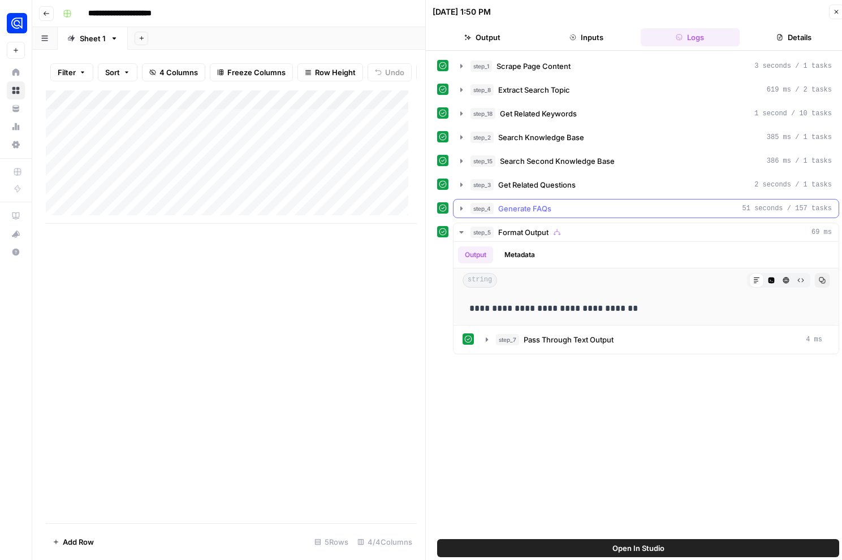
click at [468, 208] on button "step_4 Generate FAQs 51 seconds / 157 tasks" at bounding box center [645, 209] width 385 height 18
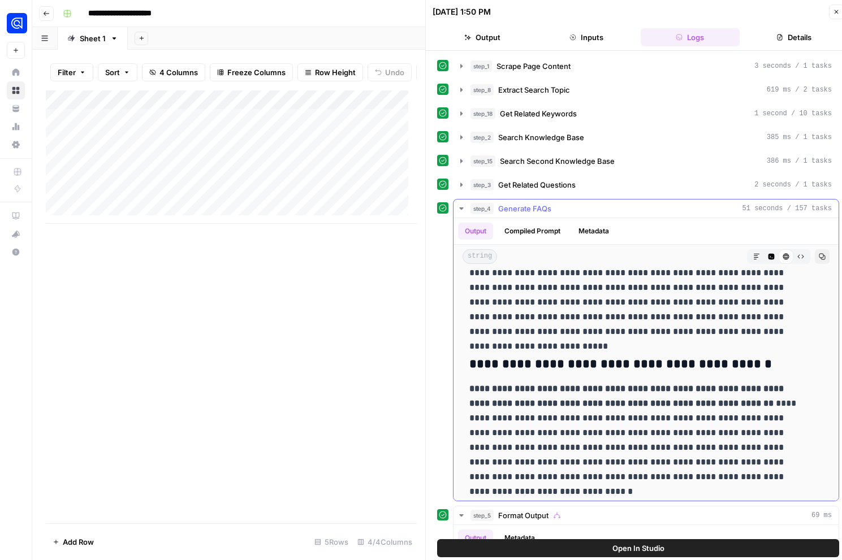
scroll to position [2188, 0]
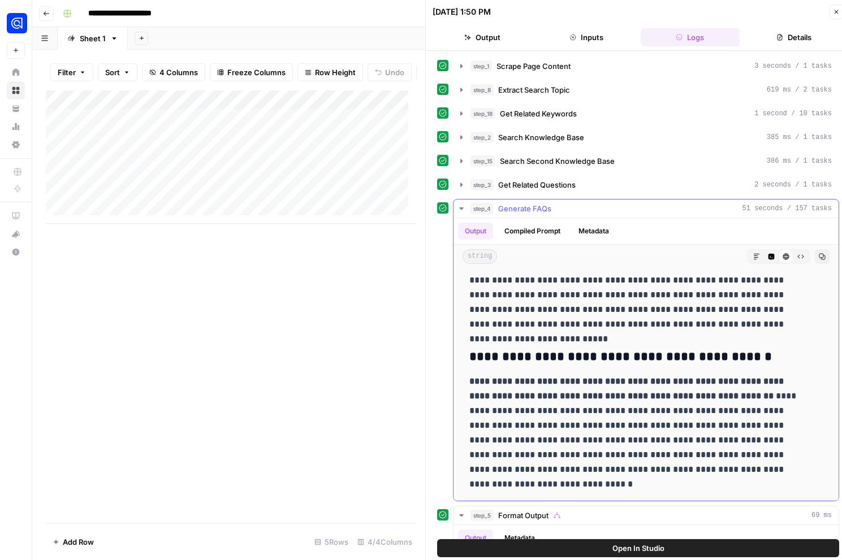
click at [464, 206] on icon "button" at bounding box center [461, 208] width 9 height 9
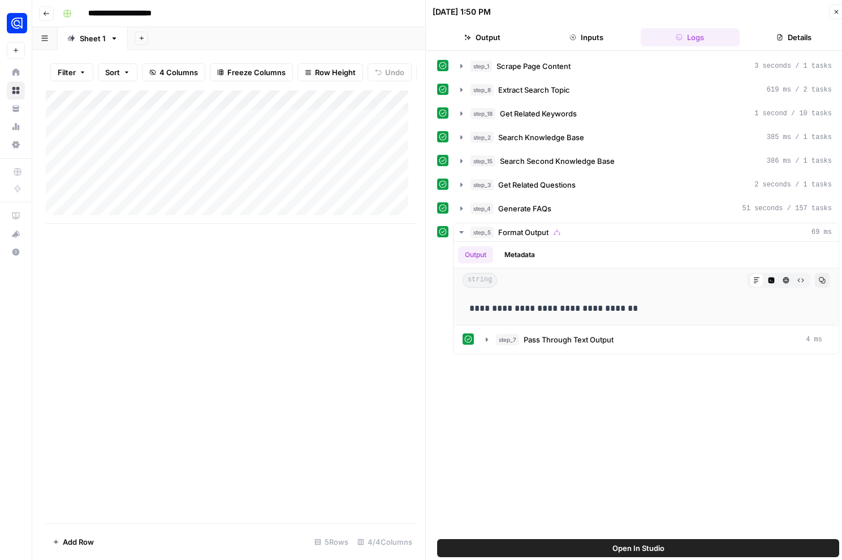
click at [269, 314] on div "Add Column" at bounding box center [231, 306] width 371 height 433
click at [105, 200] on div "Add Column" at bounding box center [231, 156] width 371 height 133
type textarea "**********"
click at [287, 201] on div "Add Column" at bounding box center [231, 156] width 371 height 133
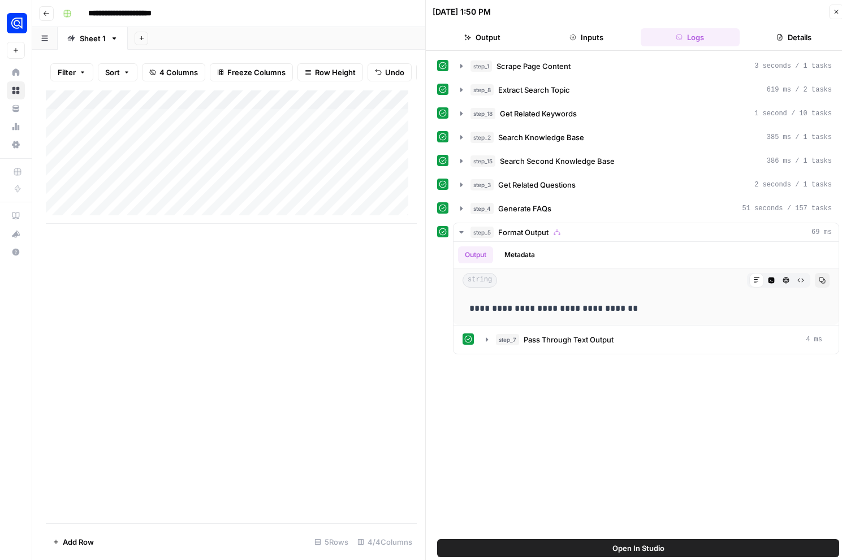
click at [286, 201] on div "Add Column" at bounding box center [231, 156] width 371 height 133
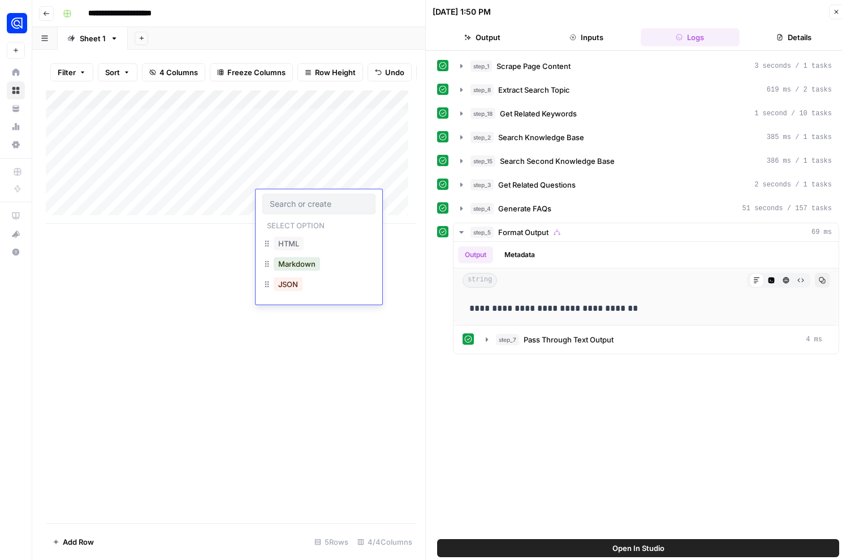
click at [286, 201] on input "text" at bounding box center [319, 204] width 98 height 10
click at [287, 244] on button "HTML" at bounding box center [289, 244] width 30 height 14
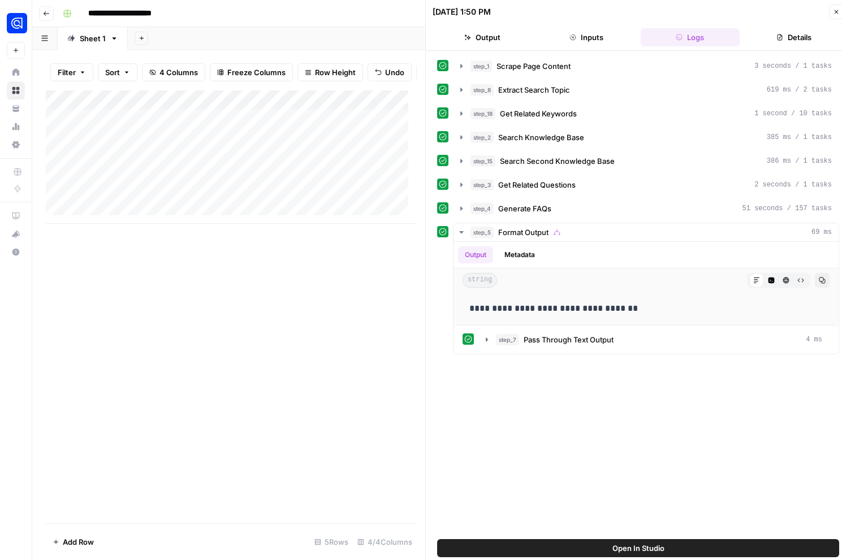
click at [250, 250] on div "Add Column" at bounding box center [231, 306] width 371 height 433
click at [407, 200] on div "Add Column" at bounding box center [231, 156] width 371 height 133
click at [464, 213] on icon "button" at bounding box center [461, 208] width 9 height 9
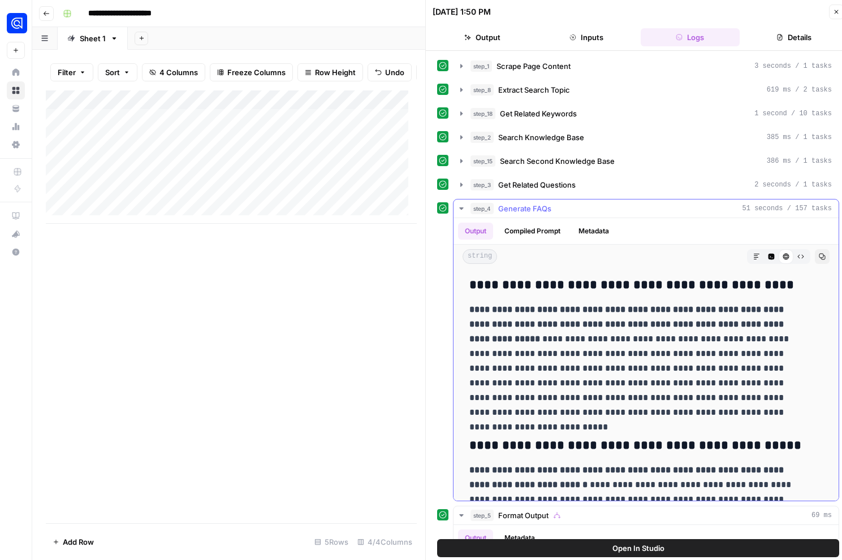
click at [473, 283] on h3 "**********" at bounding box center [637, 286] width 336 height 16
click at [819, 259] on icon "button" at bounding box center [822, 256] width 7 height 7
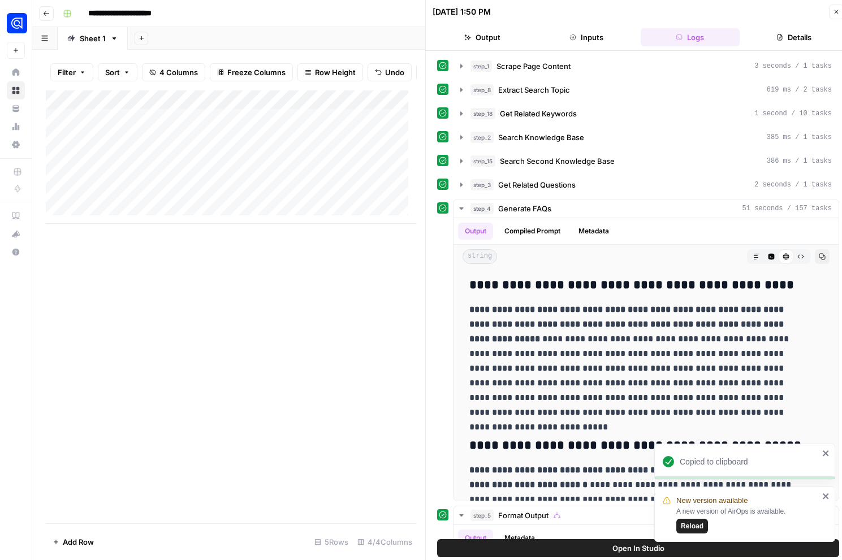
click at [693, 526] on span "Reload" at bounding box center [692, 526] width 23 height 10
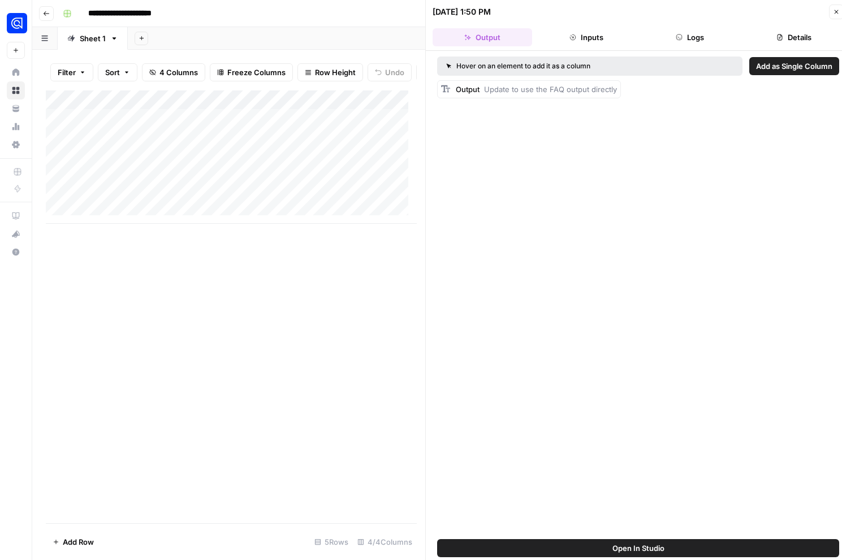
click at [833, 12] on icon "button" at bounding box center [836, 11] width 7 height 7
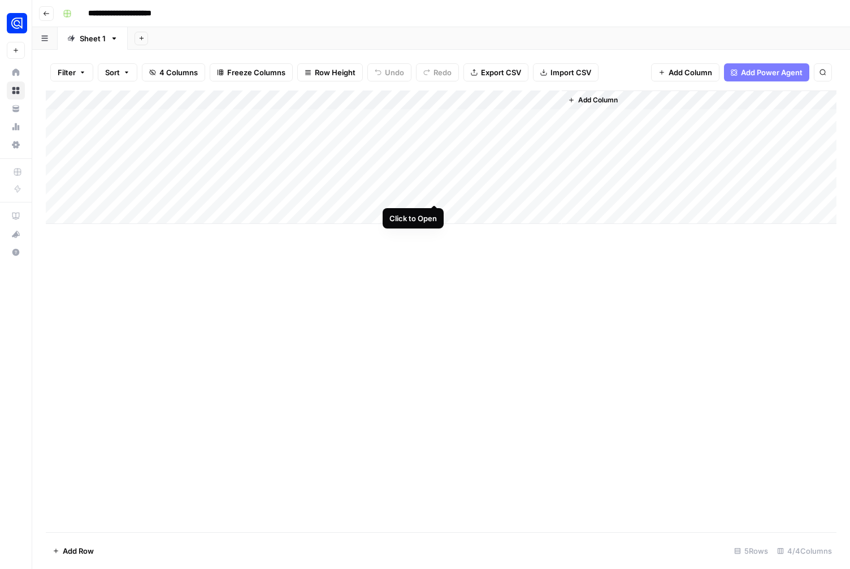
click at [433, 193] on div "Add Column" at bounding box center [441, 156] width 791 height 133
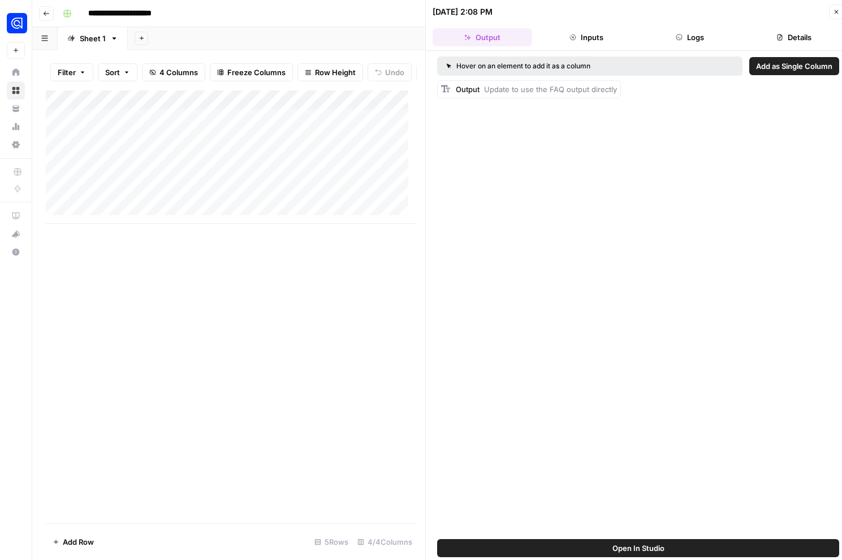
click at [675, 38] on button "Logs" at bounding box center [691, 37] width 100 height 18
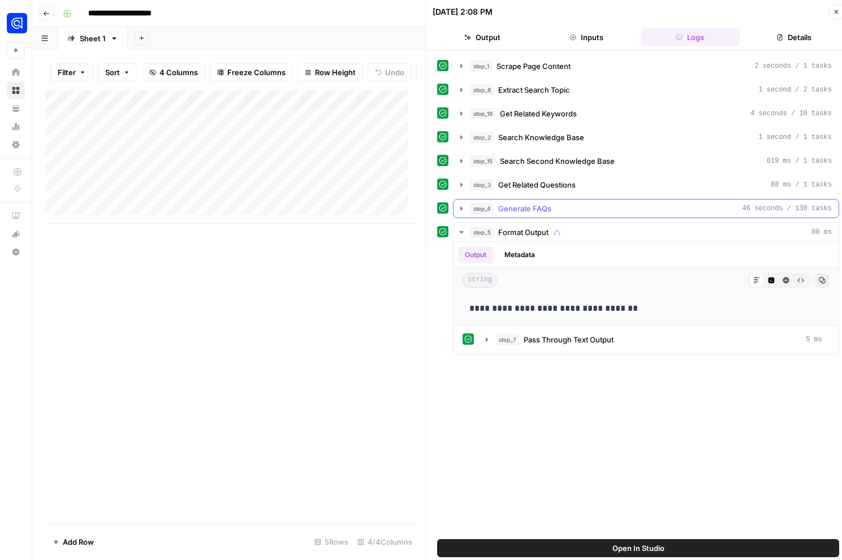
click at [464, 209] on icon "button" at bounding box center [461, 208] width 9 height 9
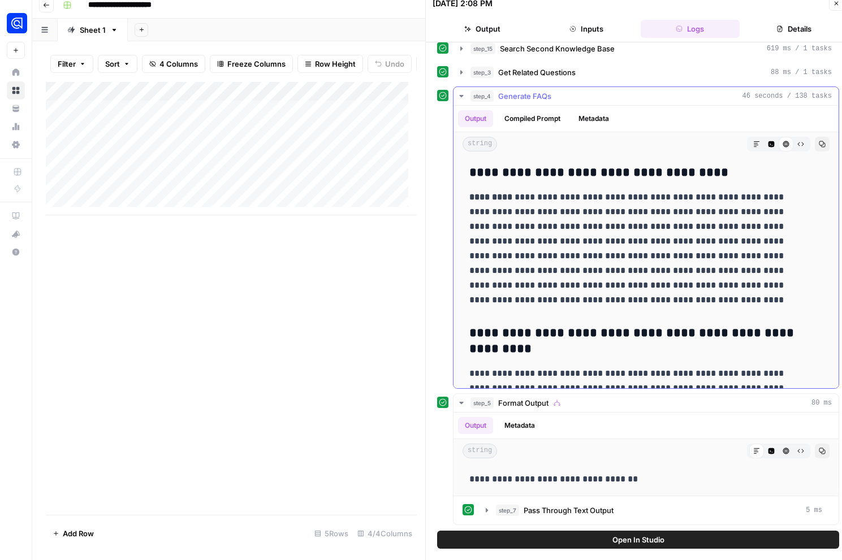
drag, startPoint x: 541, startPoint y: 369, endPoint x: 471, endPoint y: 170, distance: 211.0
copy div "**********"
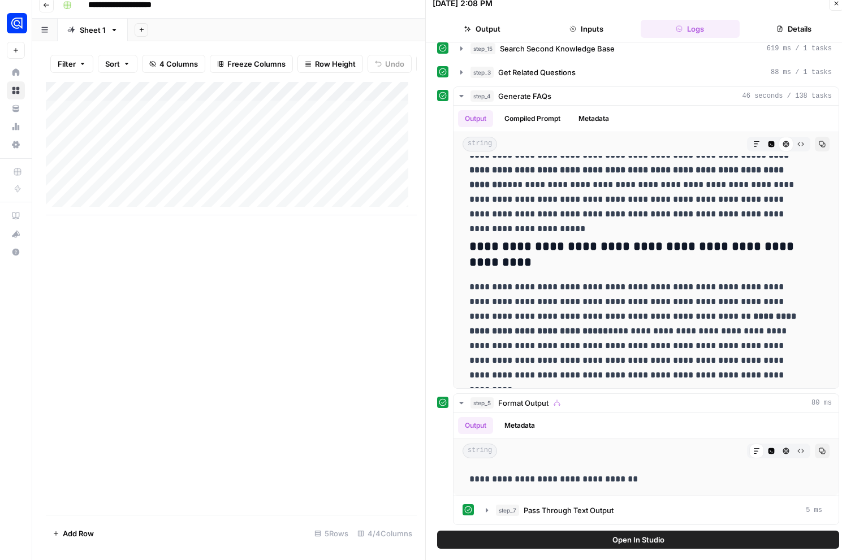
scroll to position [961, 0]
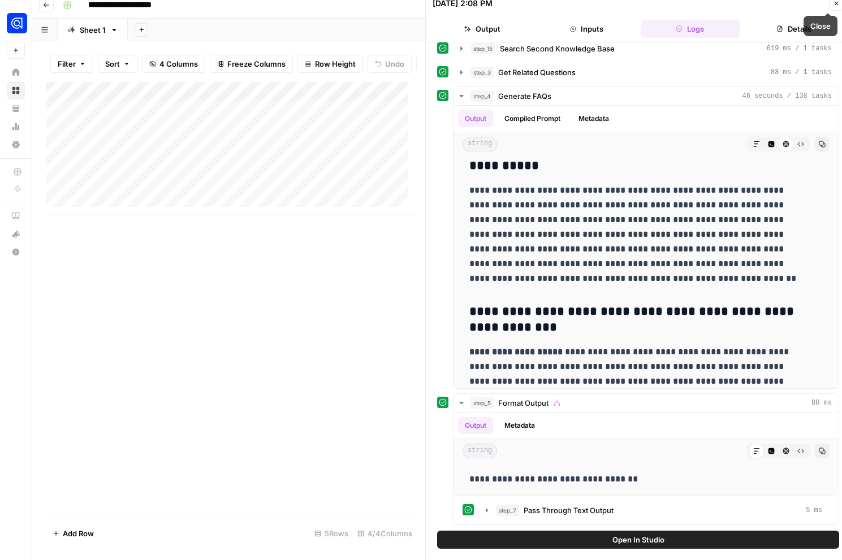
click at [837, 5] on icon "button" at bounding box center [836, 3] width 7 height 7
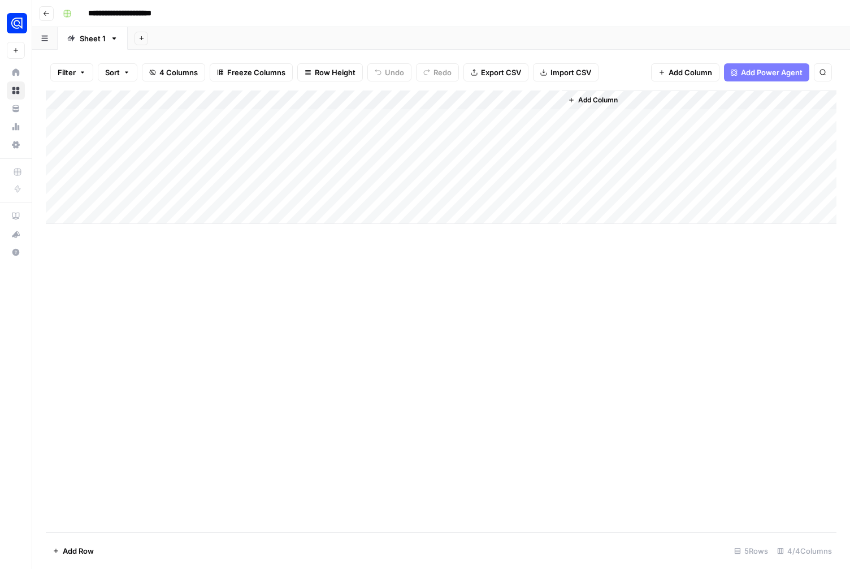
click at [435, 97] on div "Add Column" at bounding box center [441, 156] width 791 height 133
click at [279, 269] on div "Add Column" at bounding box center [441, 311] width 791 height 442
click at [438, 114] on div "Add Column" at bounding box center [441, 156] width 791 height 133
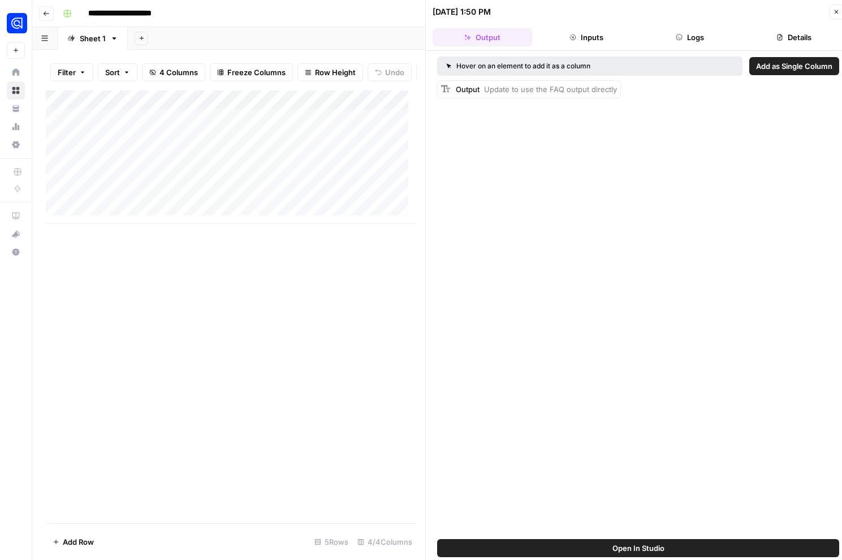
click at [583, 40] on button "Inputs" at bounding box center [587, 37] width 100 height 18
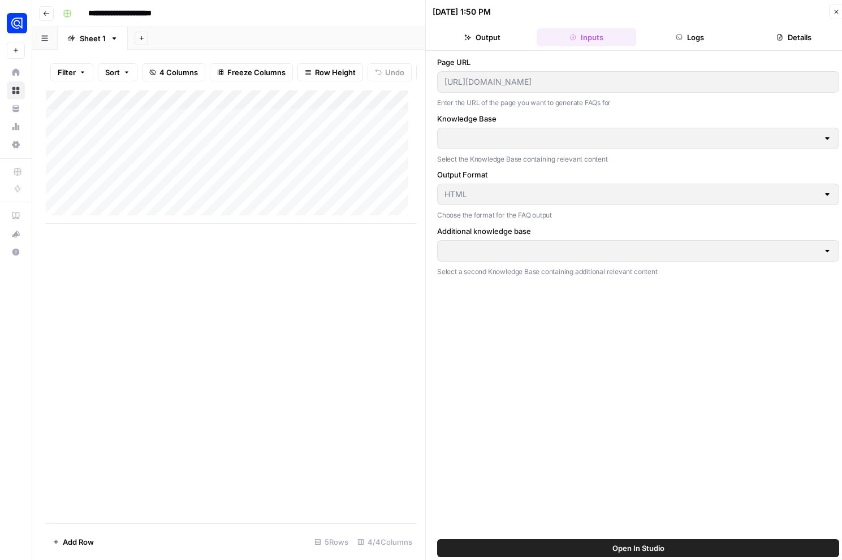
type input "Algolia Landing Pages"
type input "Algolia Blog Posts"
click at [680, 36] on icon "button" at bounding box center [679, 37] width 7 height 7
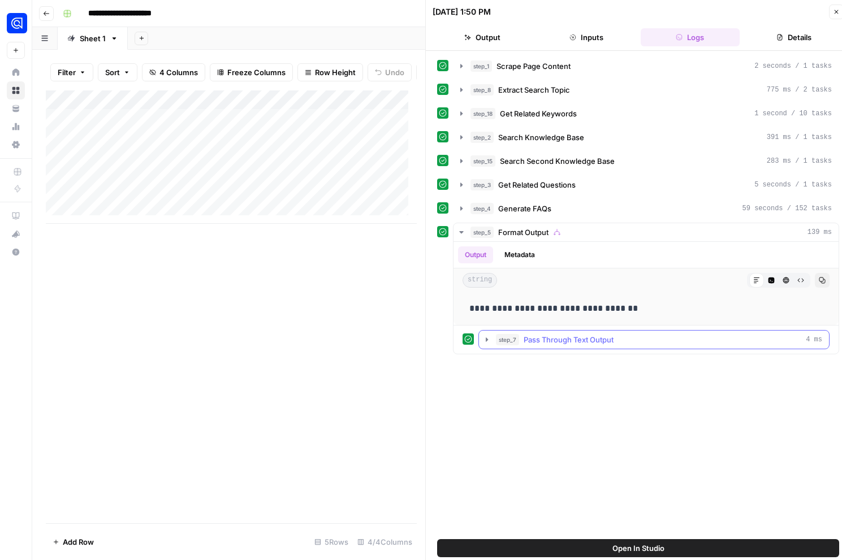
click at [485, 341] on icon "button" at bounding box center [486, 339] width 9 height 9
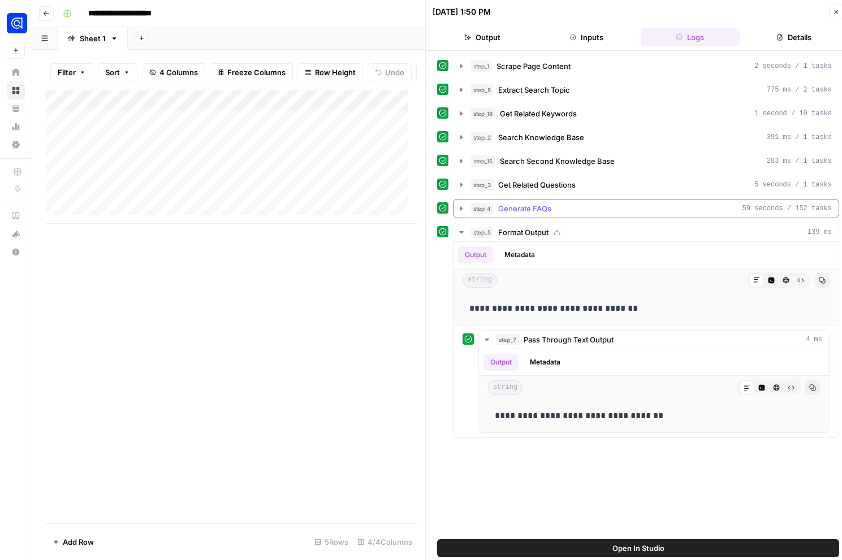
click at [531, 209] on span "Generate FAQs" at bounding box center [524, 208] width 53 height 11
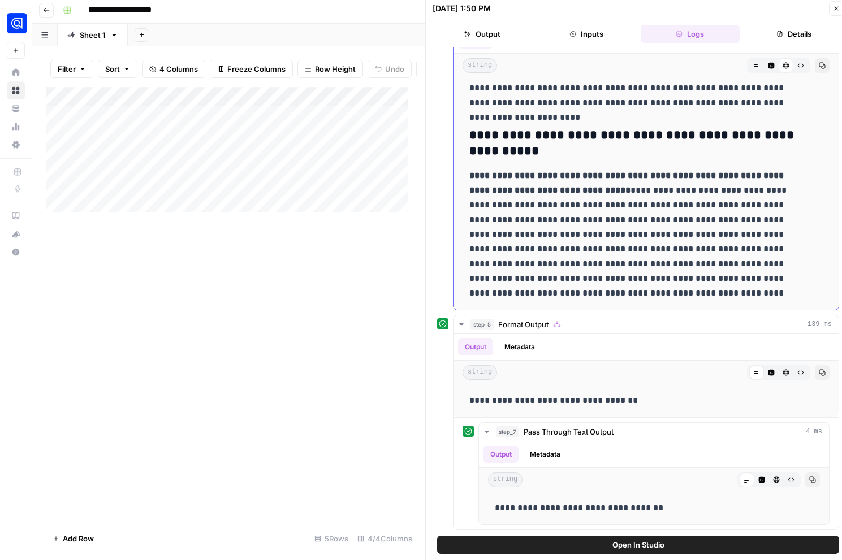
scroll to position [8, 0]
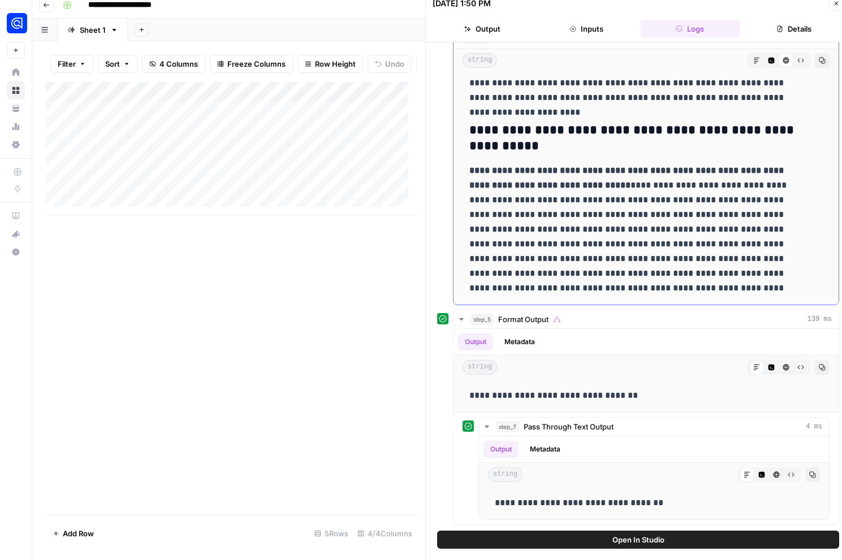
drag, startPoint x: 470, startPoint y: 286, endPoint x: 620, endPoint y: 291, distance: 149.9
copy div "**********"
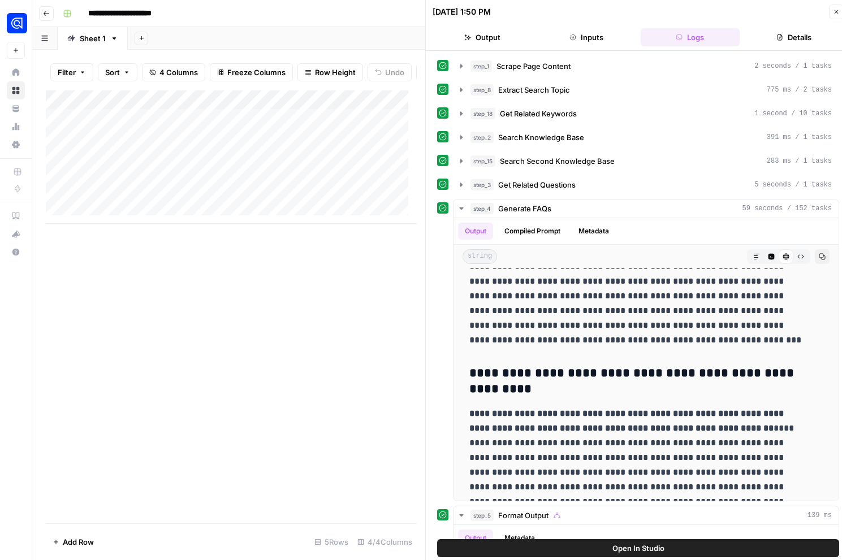
scroll to position [0, 0]
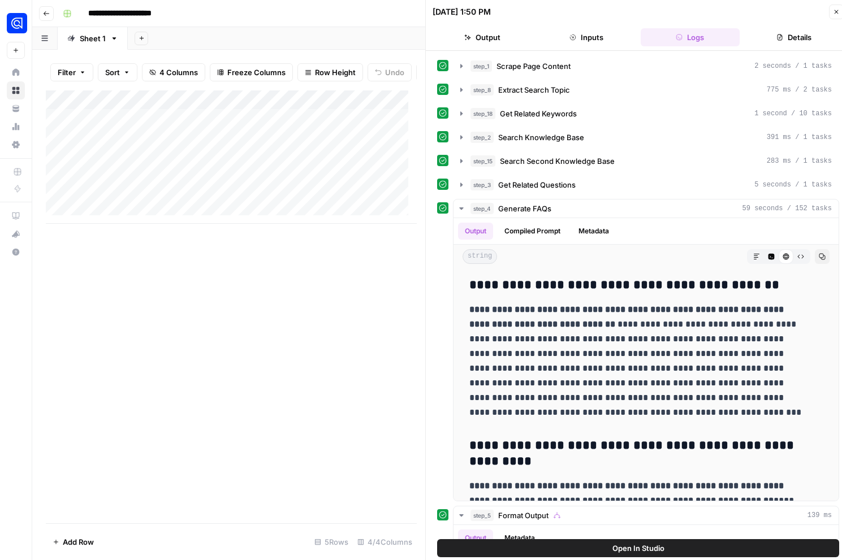
click at [388, 162] on div "Add Column" at bounding box center [231, 156] width 371 height 133
click at [835, 14] on icon "button" at bounding box center [836, 11] width 7 height 7
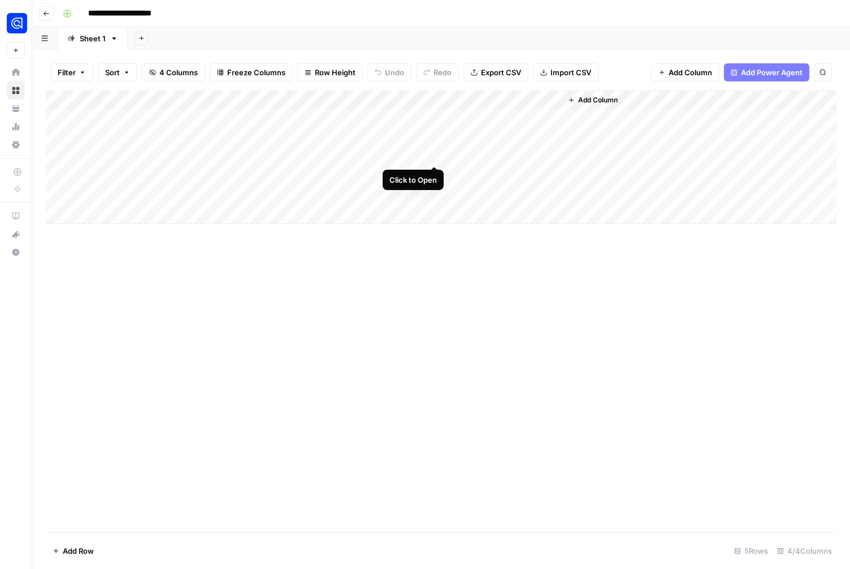
click at [437, 157] on div "Add Column" at bounding box center [441, 156] width 791 height 133
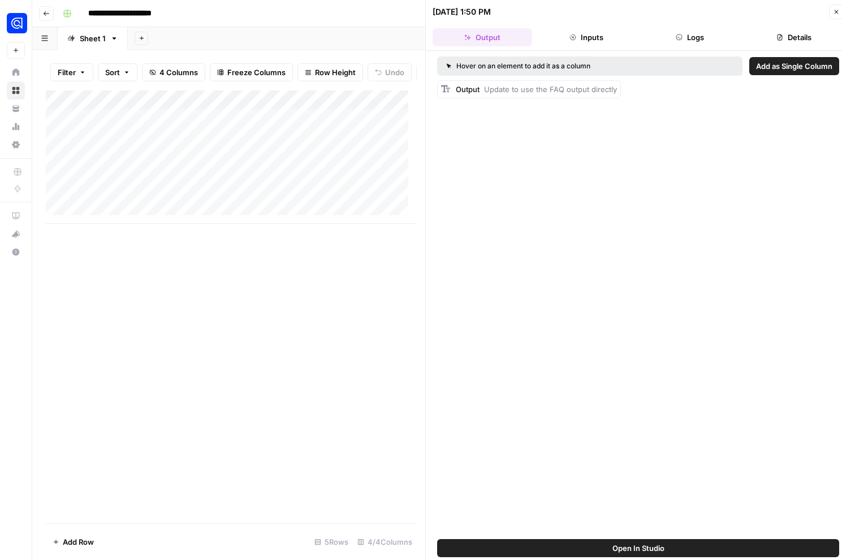
click at [683, 36] on button "Logs" at bounding box center [691, 37] width 100 height 18
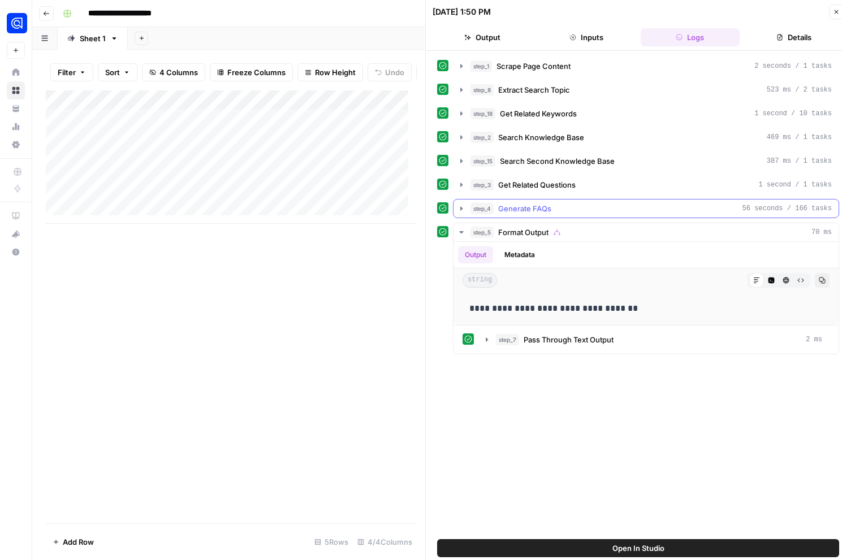
click at [463, 208] on icon "button" at bounding box center [461, 208] width 9 height 9
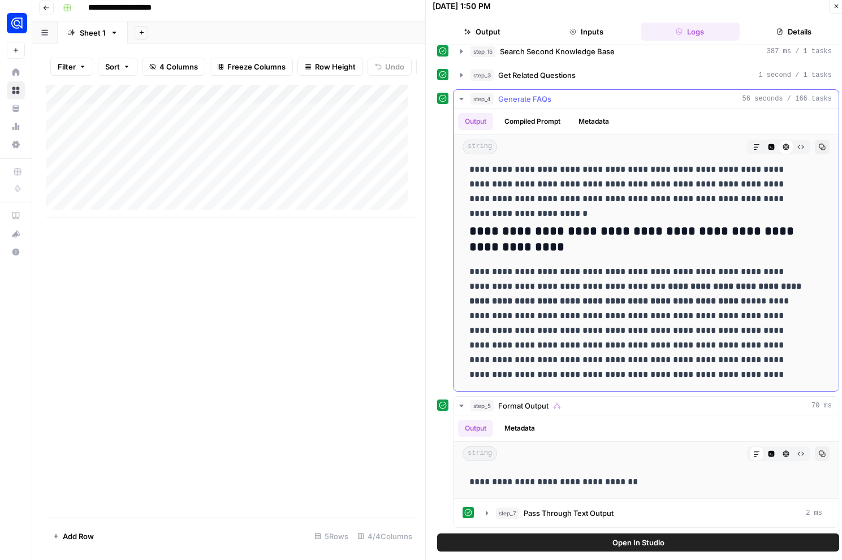
scroll to position [8, 0]
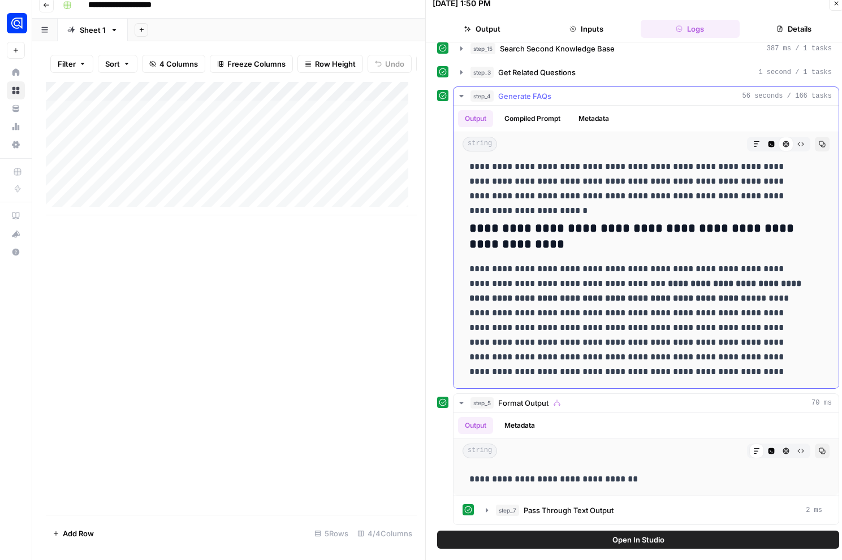
drag, startPoint x: 472, startPoint y: 288, endPoint x: 800, endPoint y: 370, distance: 338.1
copy div "**********"
click at [586, 288] on p "**********" at bounding box center [637, 321] width 336 height 118
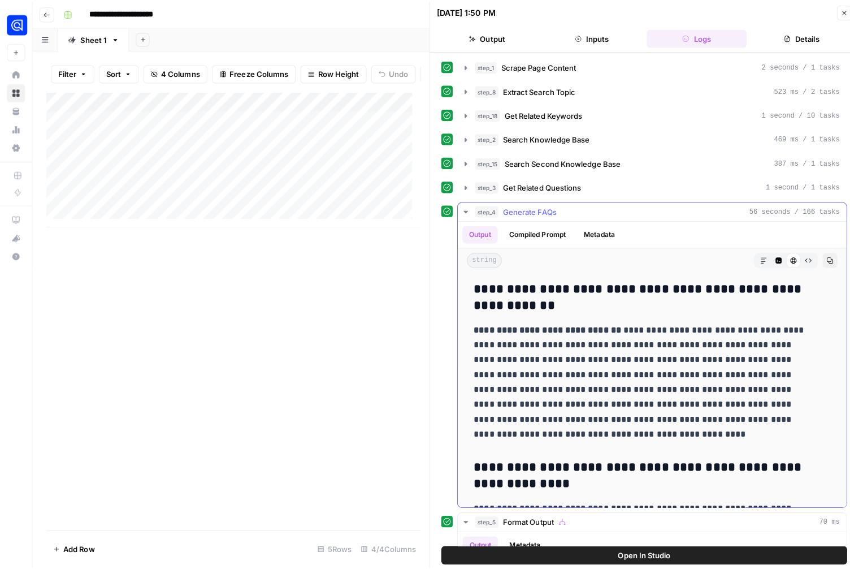
scroll to position [0, 0]
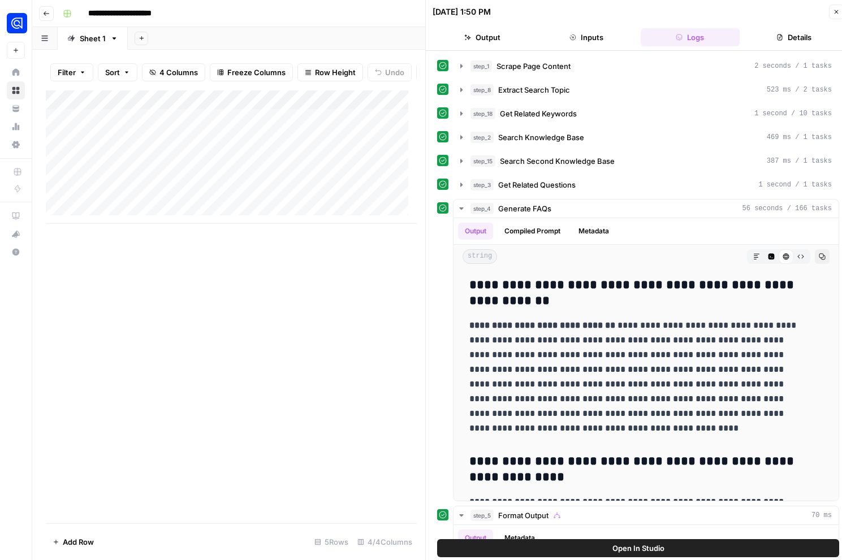
click at [835, 11] on icon "button" at bounding box center [837, 12] width 4 height 4
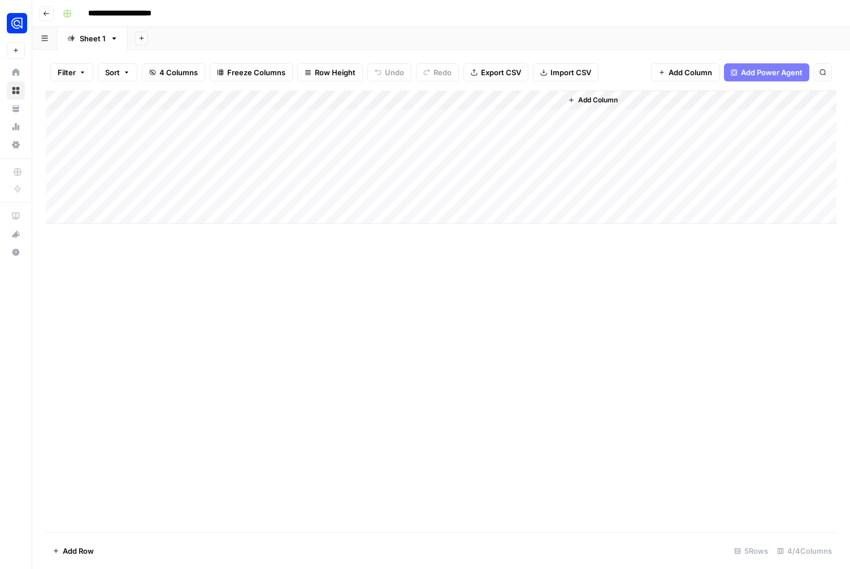
click at [439, 98] on div "Add Column" at bounding box center [441, 156] width 791 height 133
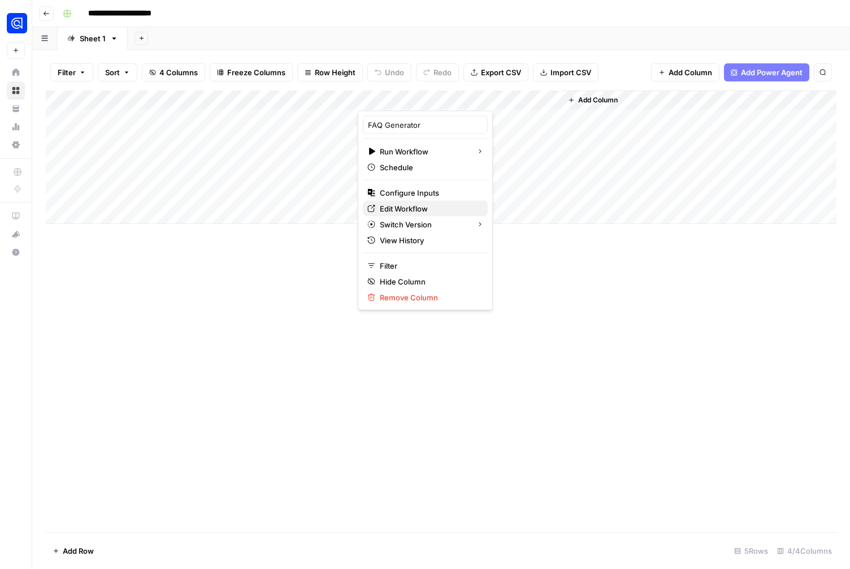
click at [402, 205] on span "Edit Workflow" at bounding box center [429, 208] width 99 height 11
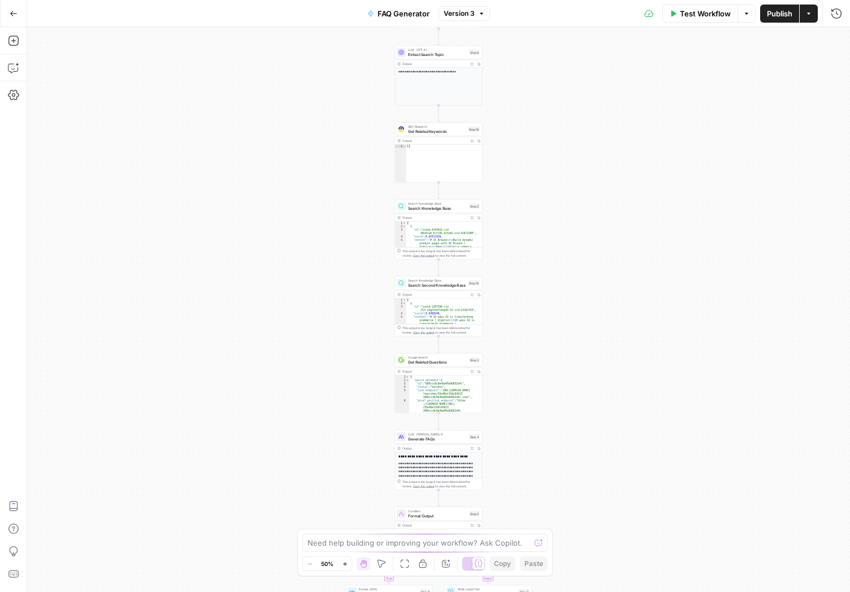
click at [448, 438] on span "Generate FAQs" at bounding box center [437, 439] width 59 height 6
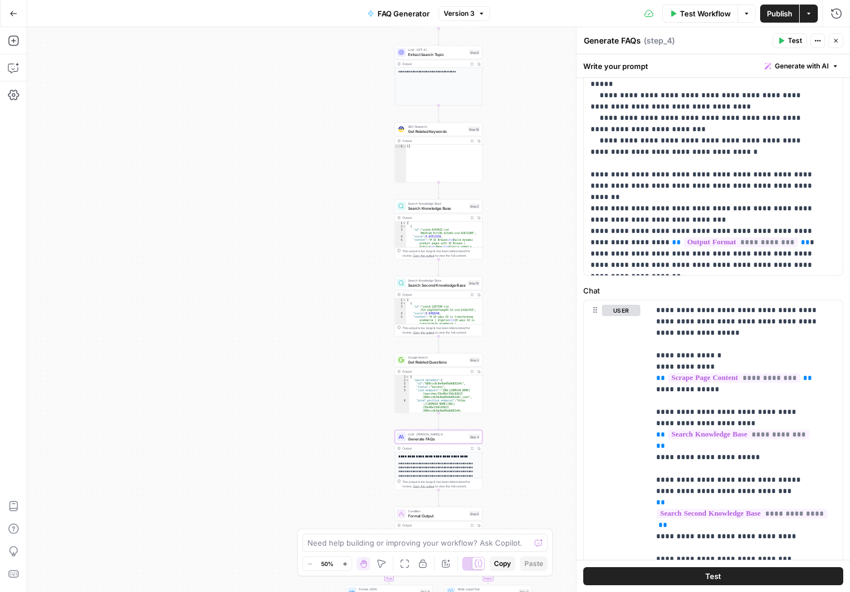
scroll to position [331, 0]
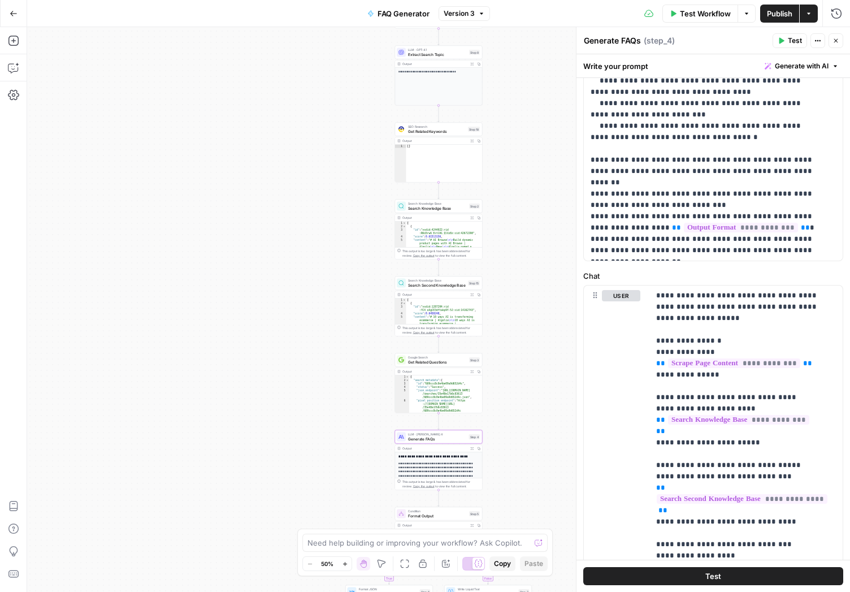
click at [14, 17] on icon "button" at bounding box center [14, 14] width 8 height 8
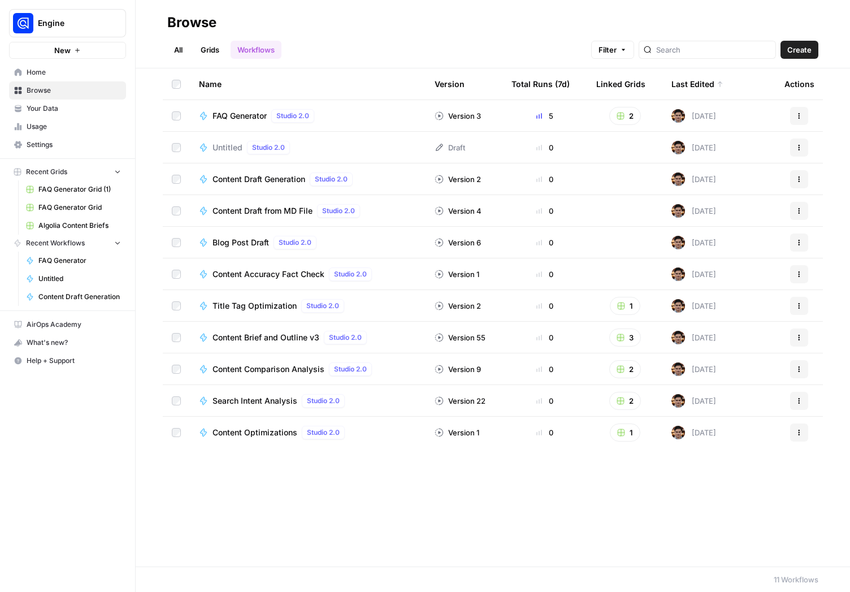
click at [41, 110] on span "Your Data" at bounding box center [74, 108] width 94 height 10
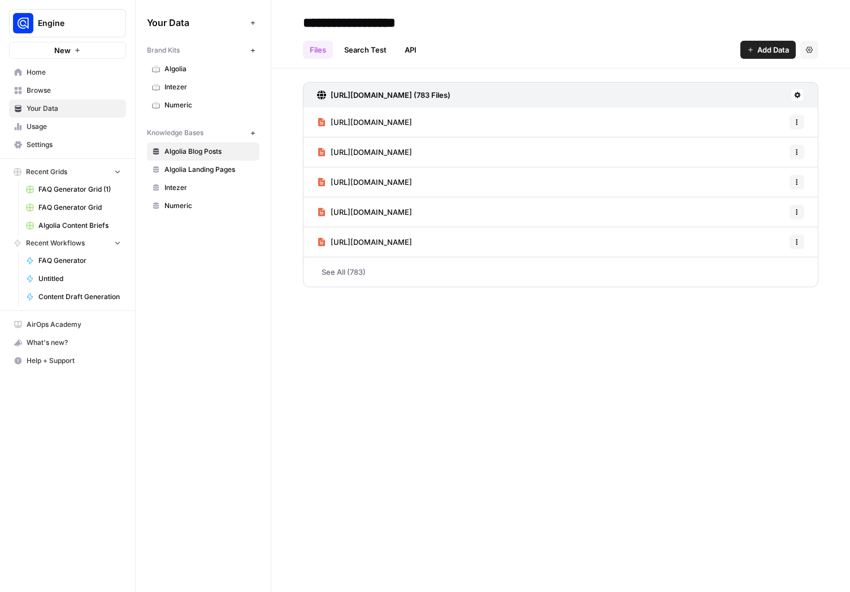
click at [353, 277] on link "See All (783)" at bounding box center [561, 271] width 516 height 29
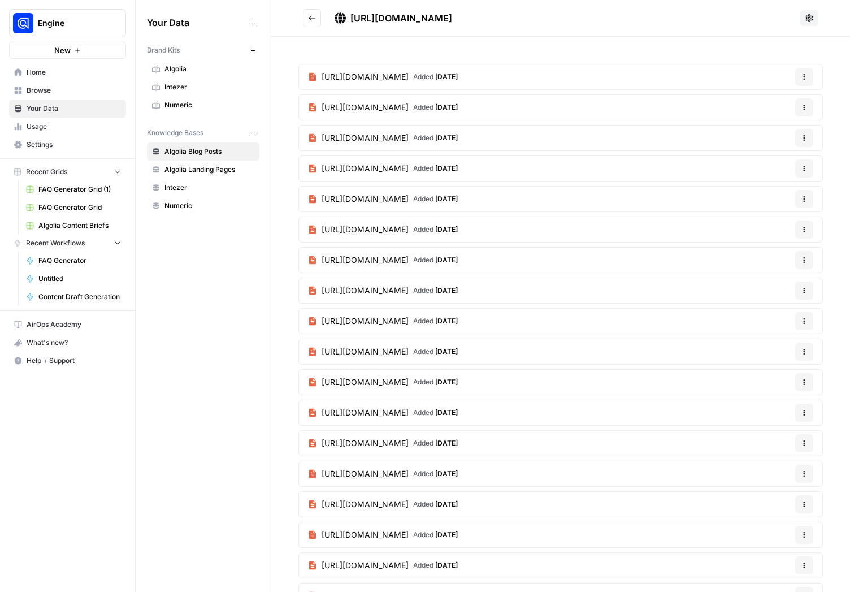
click at [208, 172] on span "Algolia Landing Pages" at bounding box center [210, 170] width 90 height 10
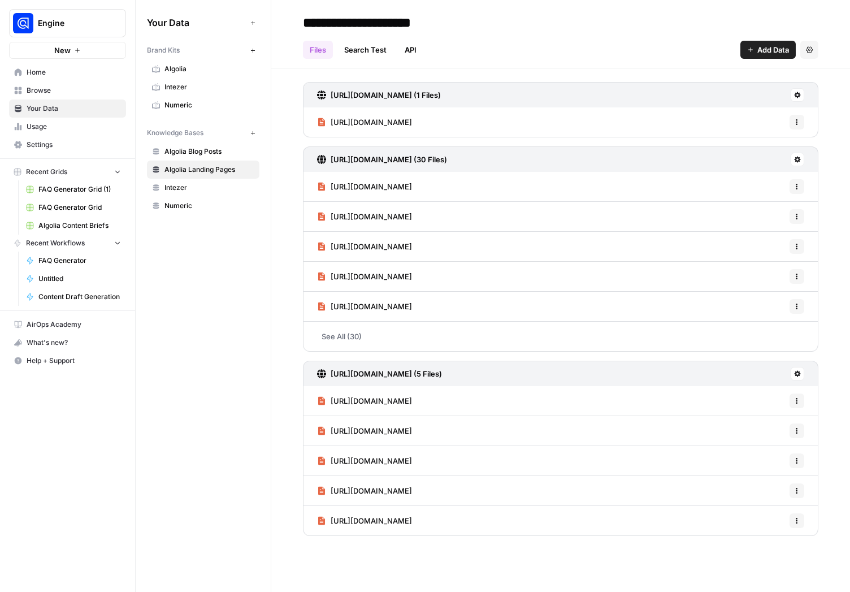
click at [348, 334] on link "See All (30)" at bounding box center [561, 336] width 516 height 29
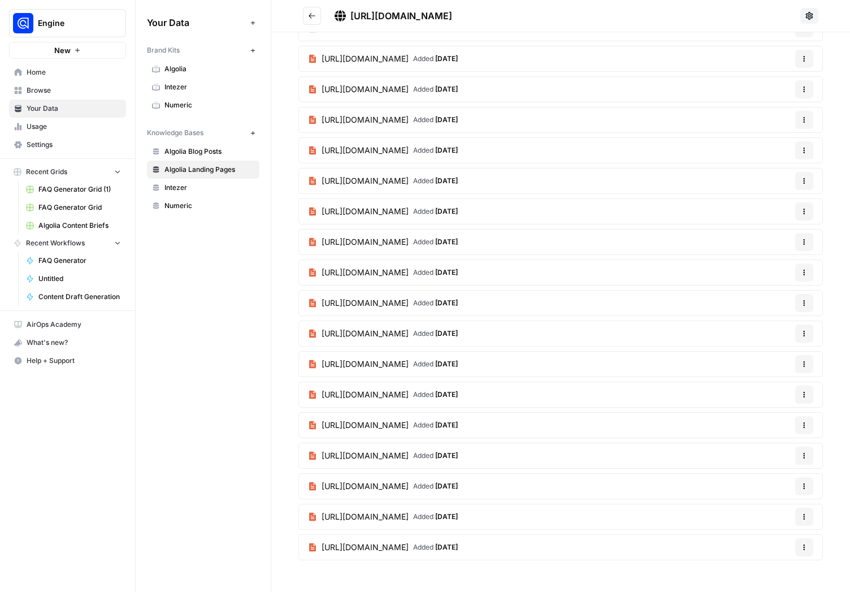
scroll to position [415, 0]
click at [61, 75] on span "Home" at bounding box center [74, 72] width 94 height 10
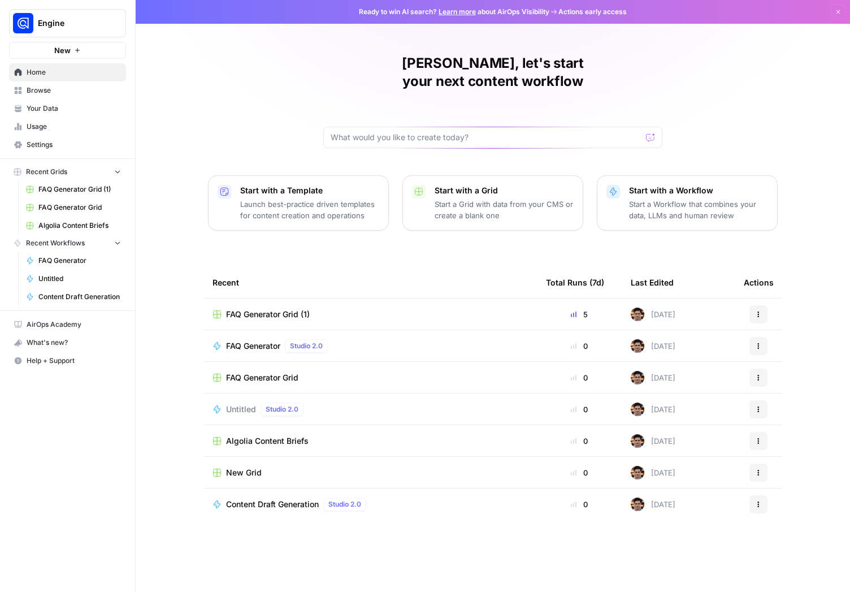
click at [71, 187] on span "FAQ Generator Grid (1)" at bounding box center [79, 189] width 83 height 10
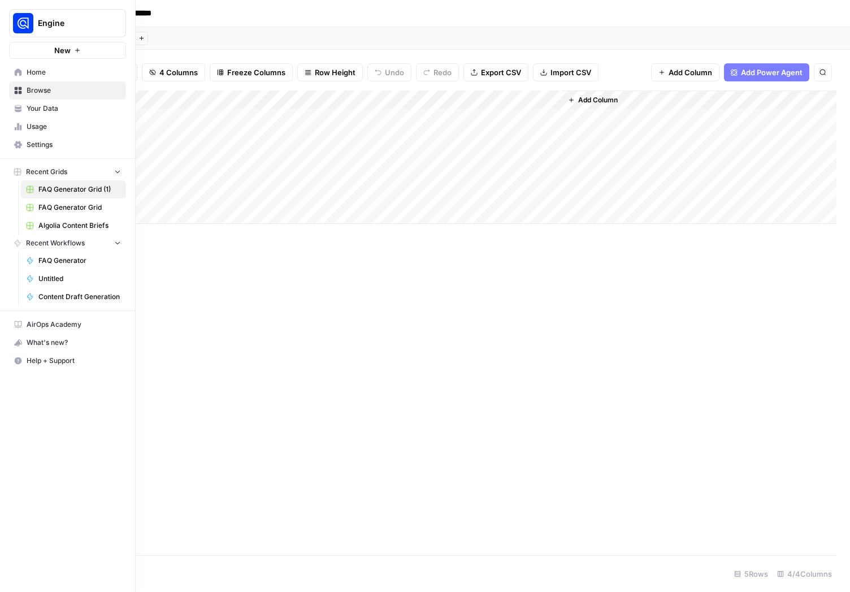
click at [61, 266] on link "FAQ Generator" at bounding box center [73, 261] width 105 height 18
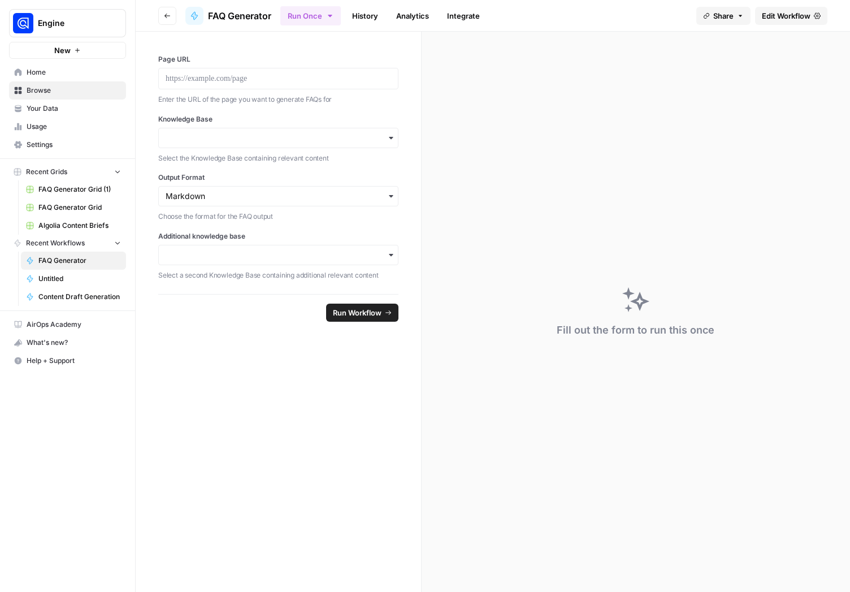
click at [787, 19] on span "Edit Workflow" at bounding box center [786, 15] width 49 height 11
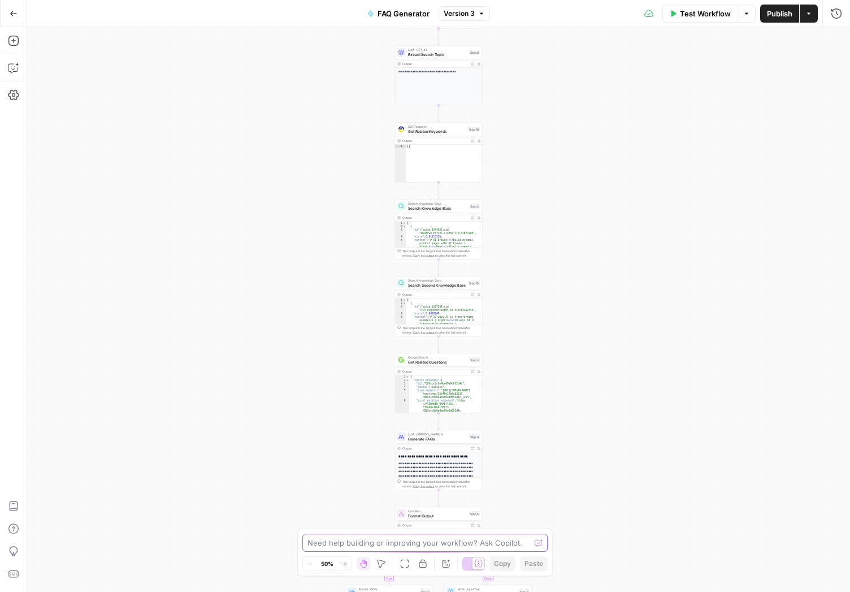
click at [379, 537] on textarea at bounding box center [419, 542] width 223 height 11
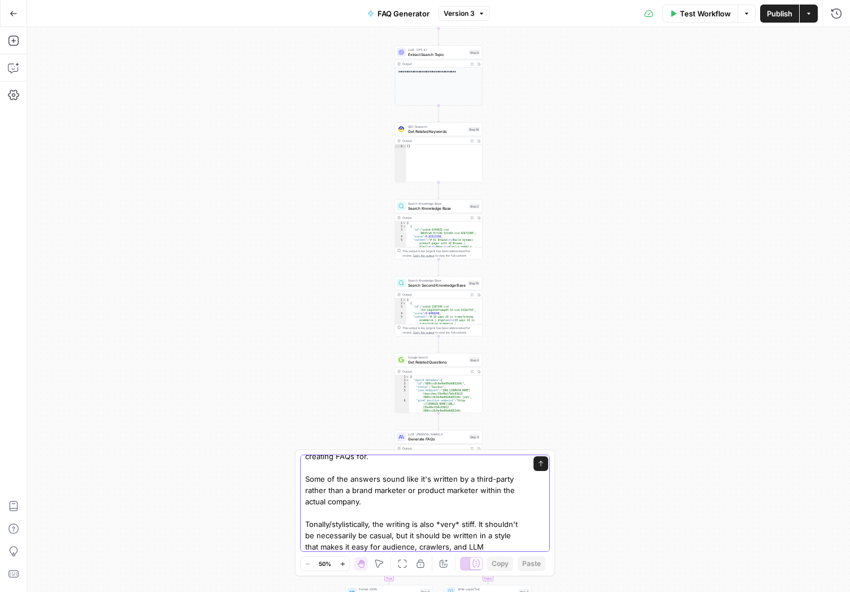
scroll to position [41, 0]
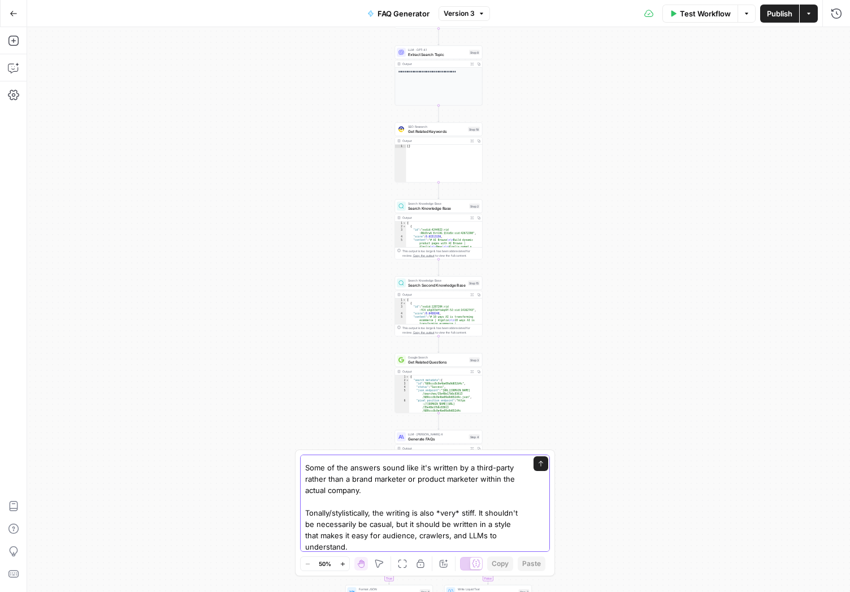
drag, startPoint x: 351, startPoint y: 523, endPoint x: 340, endPoint y: 525, distance: 10.4
click at [340, 525] on textarea "I want to tweak the workflow a little bit, specifically Step 4, by getting it t…" at bounding box center [413, 485] width 217 height 136
click at [418, 524] on textarea "I want to tweak the workflow a little bit, specifically Step 4, by getting it t…" at bounding box center [413, 485] width 217 height 136
click at [397, 545] on textarea "I want to tweak the workflow a little bit, specifically Step 4, by getting it t…" at bounding box center [413, 490] width 217 height 147
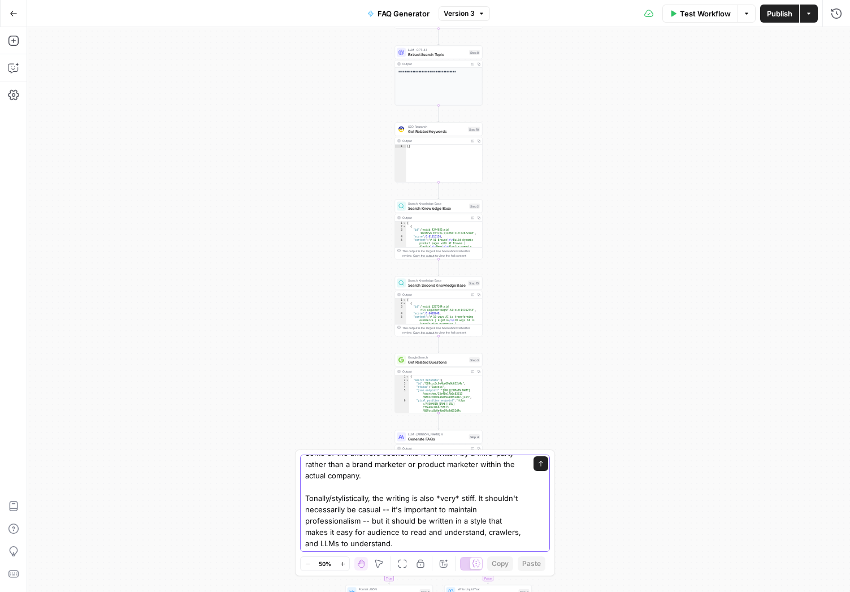
scroll to position [57, 0]
click at [349, 545] on textarea "I want to tweak the workflow a little bit, specifically Step 4, by getting it t…" at bounding box center [413, 474] width 217 height 147
drag, startPoint x: 382, startPoint y: 543, endPoint x: 431, endPoint y: 544, distance: 49.2
click at [431, 544] on textarea "I want to tweak the workflow a little bit, specifically Step 4, by getting it t…" at bounding box center [413, 474] width 217 height 147
click at [429, 541] on textarea "I want to tweak the workflow a little bit, specifically Step 4, by getting it t…" at bounding box center [413, 474] width 217 height 147
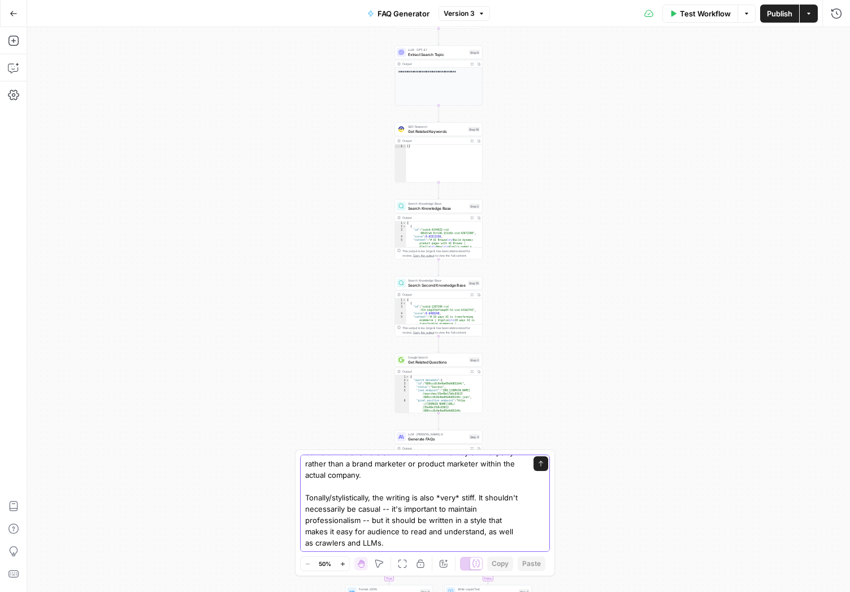
click at [393, 509] on textarea "I want to tweak the workflow a little bit, specifically Step 4, by getting it t…" at bounding box center [413, 474] width 217 height 147
click at [338, 522] on textarea "I want to tweak the workflow a little bit, specifically Step 4, by getting it t…" at bounding box center [413, 474] width 217 height 147
drag, startPoint x: 361, startPoint y: 543, endPoint x: 503, endPoint y: 545, distance: 142.5
click at [503, 545] on textarea "I want to tweak the workflow a little bit, specifically Step 4, by getting it t…" at bounding box center [413, 474] width 217 height 147
click at [480, 495] on textarea "I want to tweak the workflow a little bit, specifically Step 4, by getting it t…" at bounding box center [413, 474] width 217 height 147
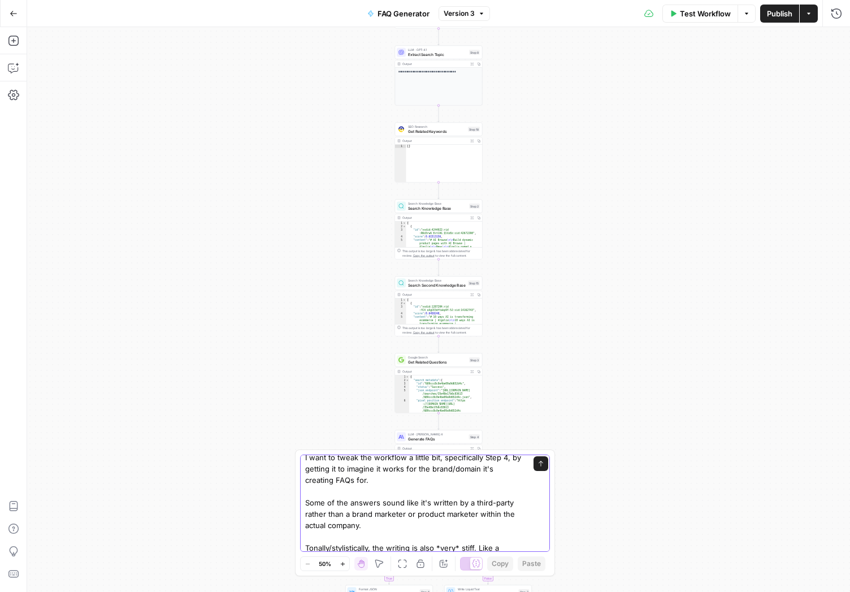
scroll to position [0, 0]
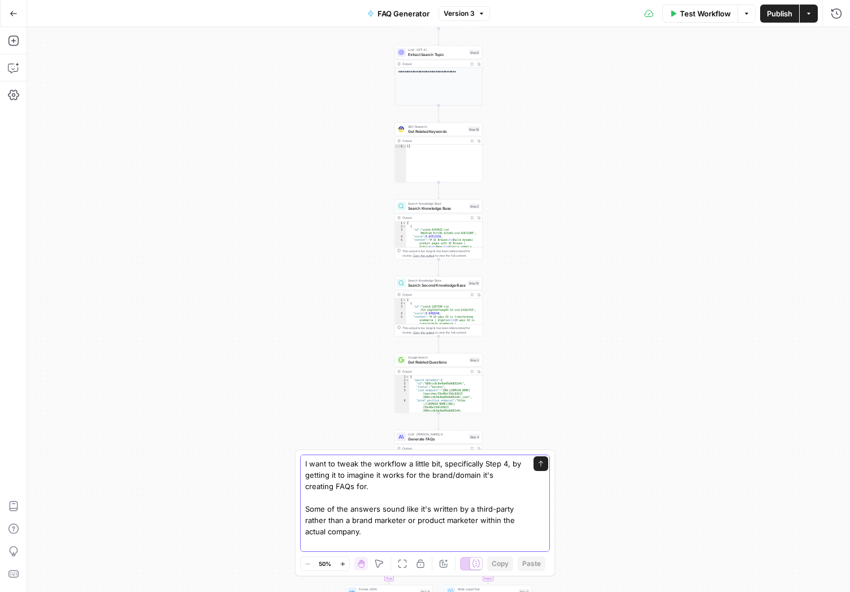
click at [307, 508] on textarea "I want to tweak the workflow a little bit, specifically Step 4, by getting it t…" at bounding box center [413, 537] width 217 height 158
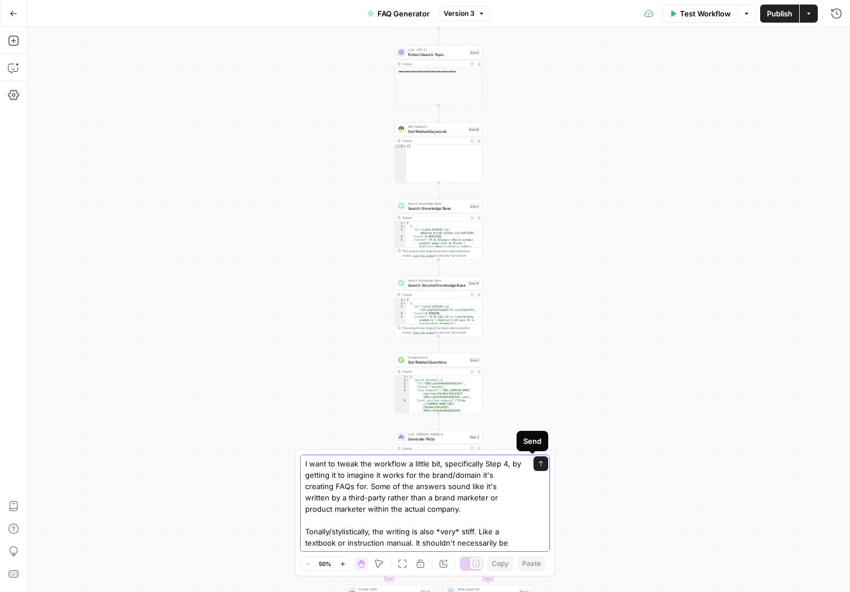
type textarea "I want to tweak the workflow a little bit, specifically Step 4, by getting it t…"
click at [538, 462] on icon "submit" at bounding box center [541, 463] width 7 height 7
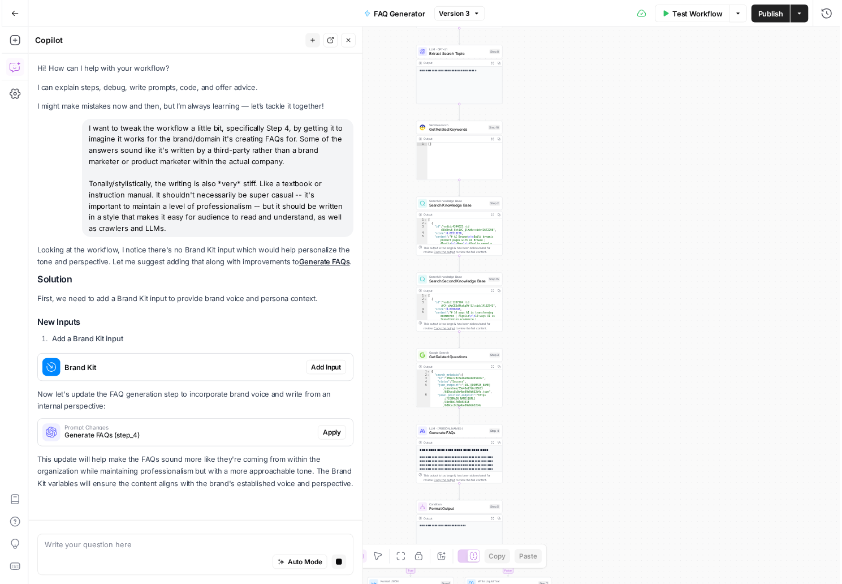
scroll to position [39, 0]
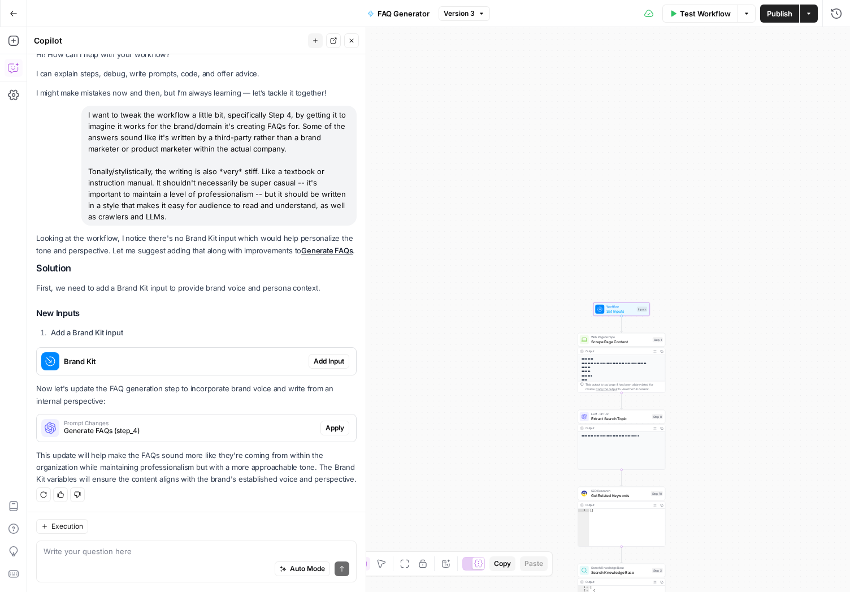
click at [314, 356] on span "Add Input" at bounding box center [329, 361] width 31 height 10
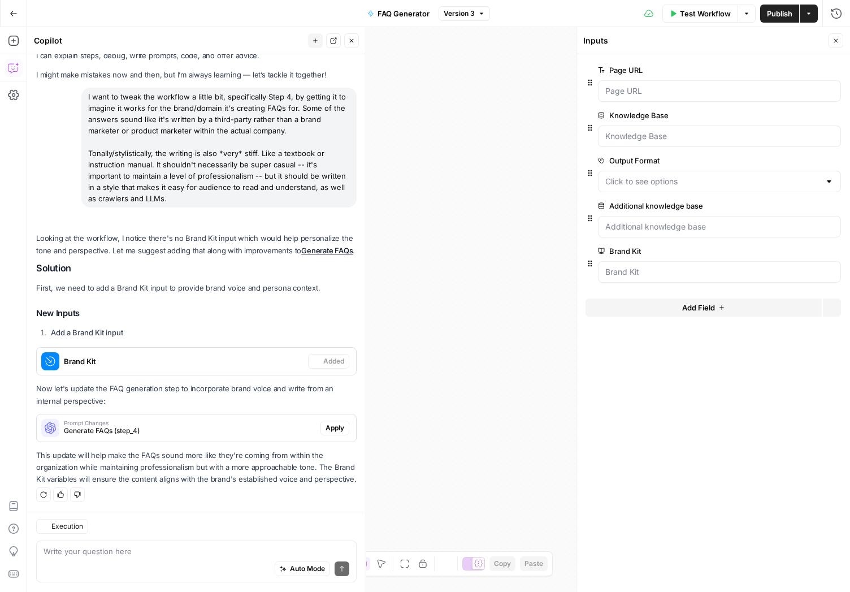
scroll to position [57, 0]
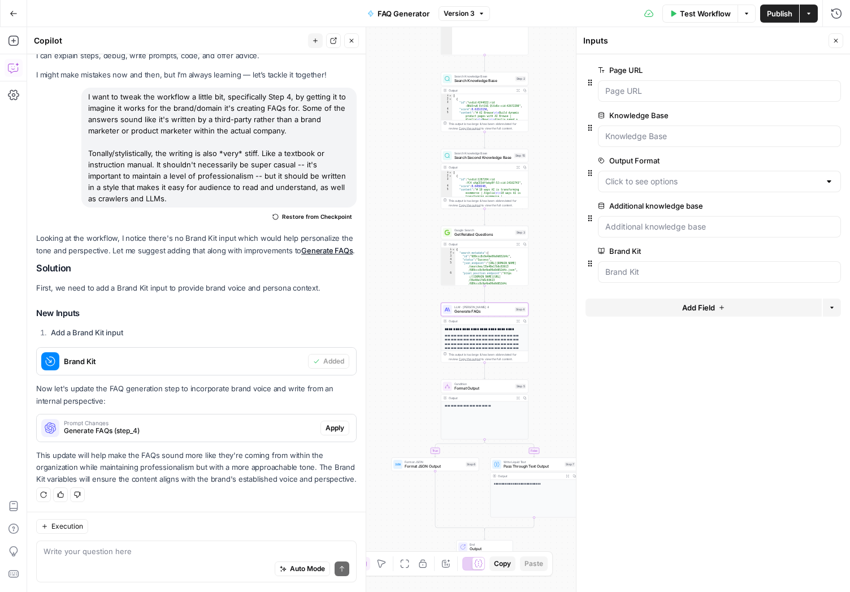
click at [326, 423] on span "Apply" at bounding box center [335, 428] width 19 height 10
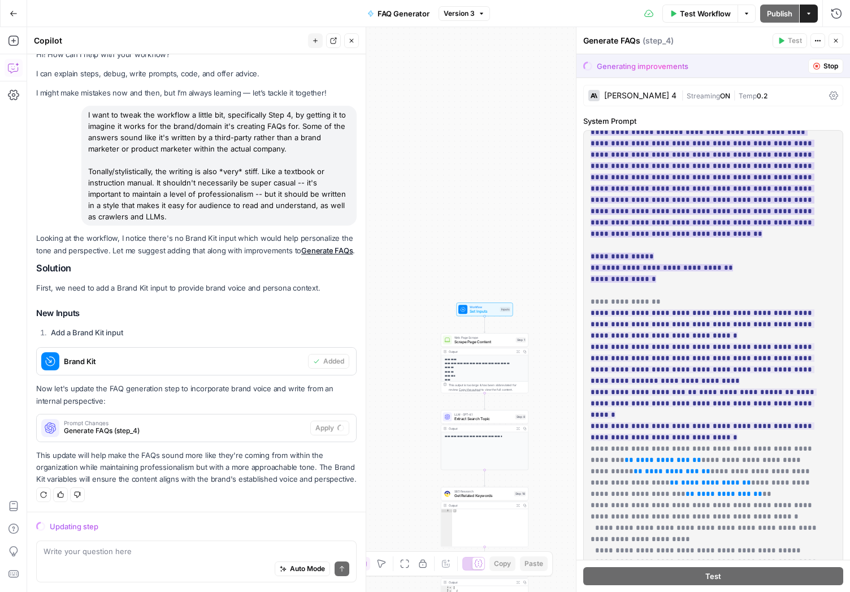
scroll to position [0, 0]
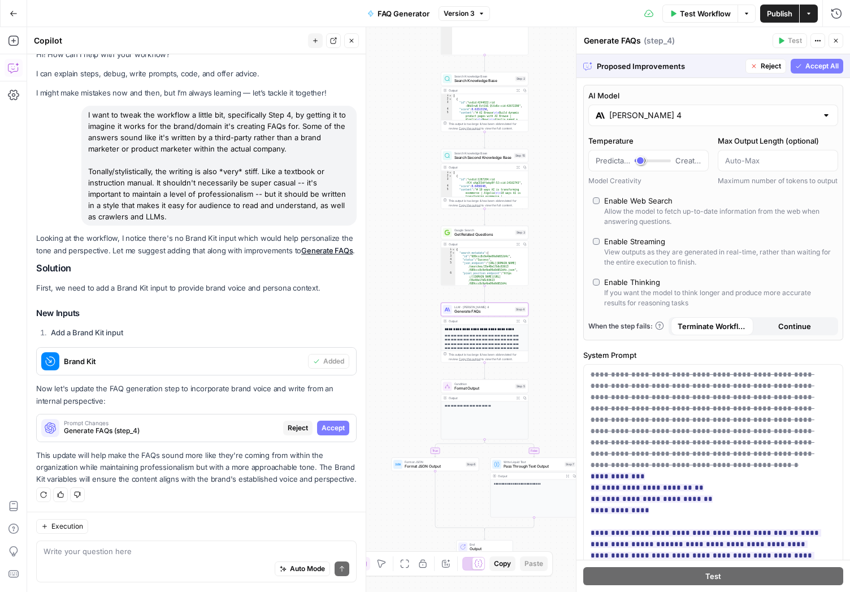
click at [322, 423] on span "Accept" at bounding box center [333, 428] width 23 height 10
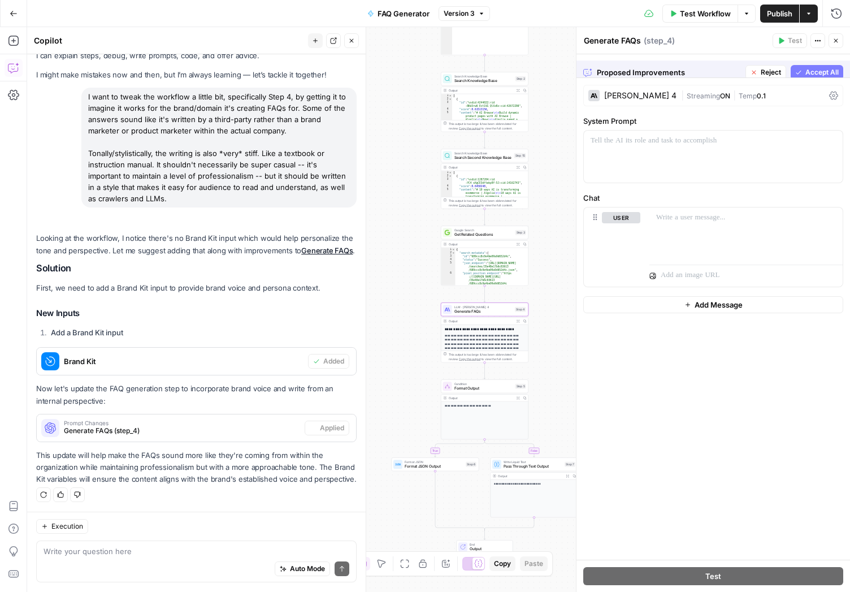
scroll to position [57, 0]
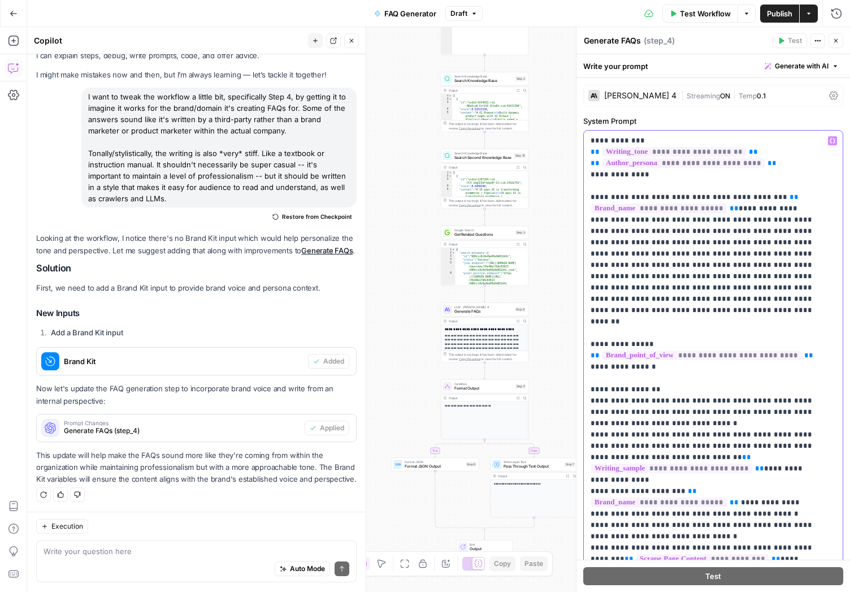
drag, startPoint x: 666, startPoint y: 357, endPoint x: 585, endPoint y: 335, distance: 84.0
click at [585, 335] on div "**********" at bounding box center [713, 361] width 259 height 461
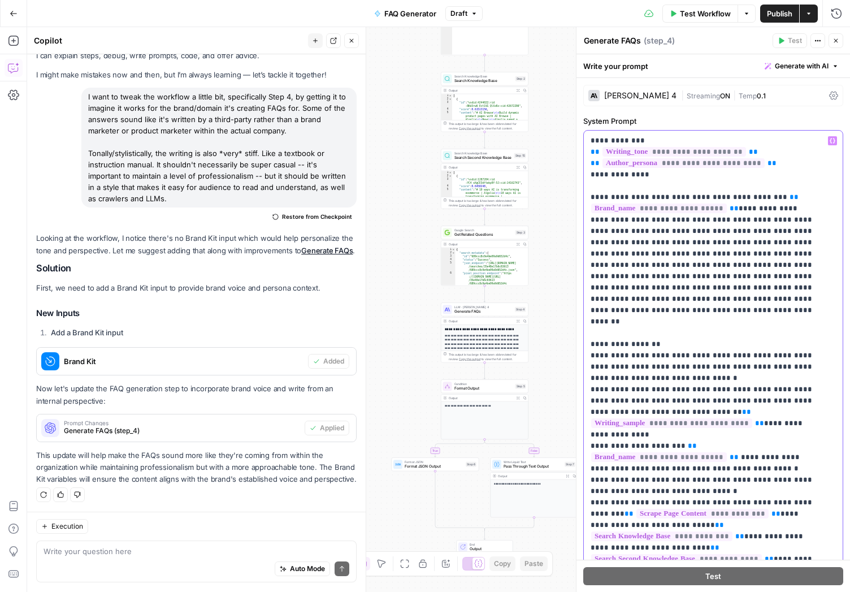
drag, startPoint x: 696, startPoint y: 479, endPoint x: 584, endPoint y: 471, distance: 112.2
click at [584, 471] on div "**********" at bounding box center [713, 361] width 259 height 461
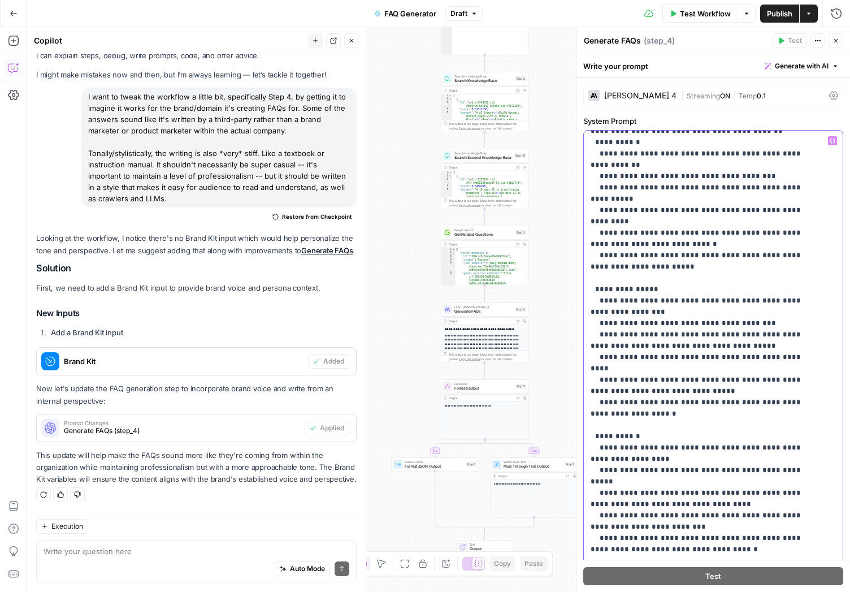
scroll to position [1165, 0]
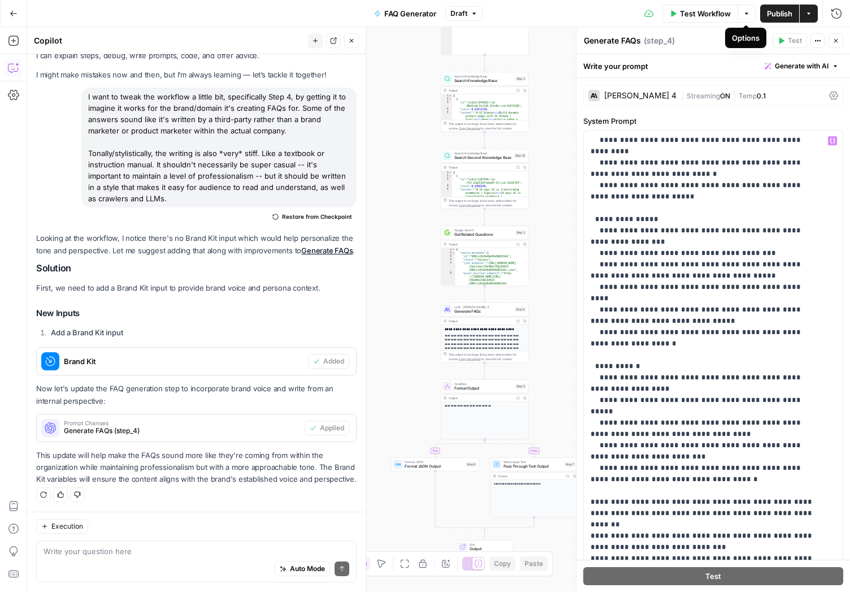
click at [770, 15] on span "Publish" at bounding box center [779, 13] width 25 height 11
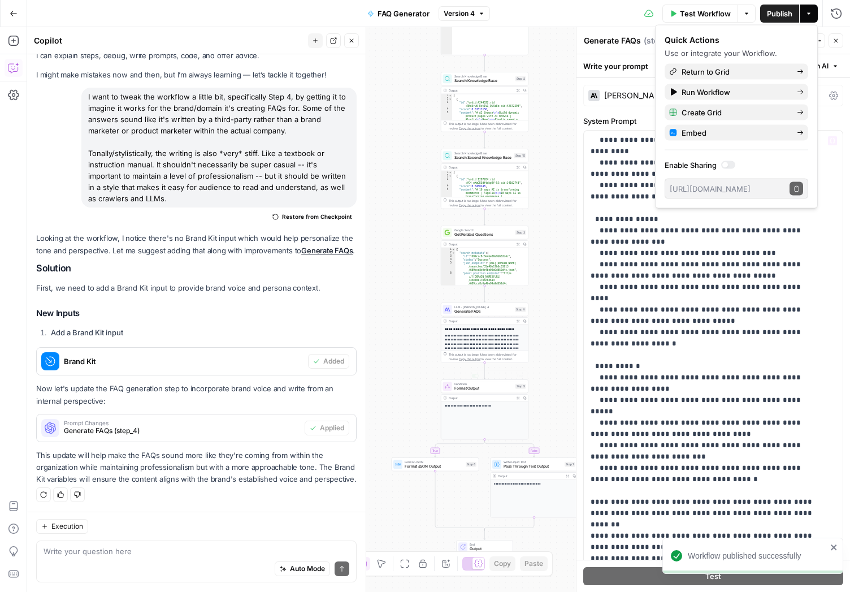
click at [163, 560] on div "Auto Mode Send" at bounding box center [197, 570] width 306 height 25
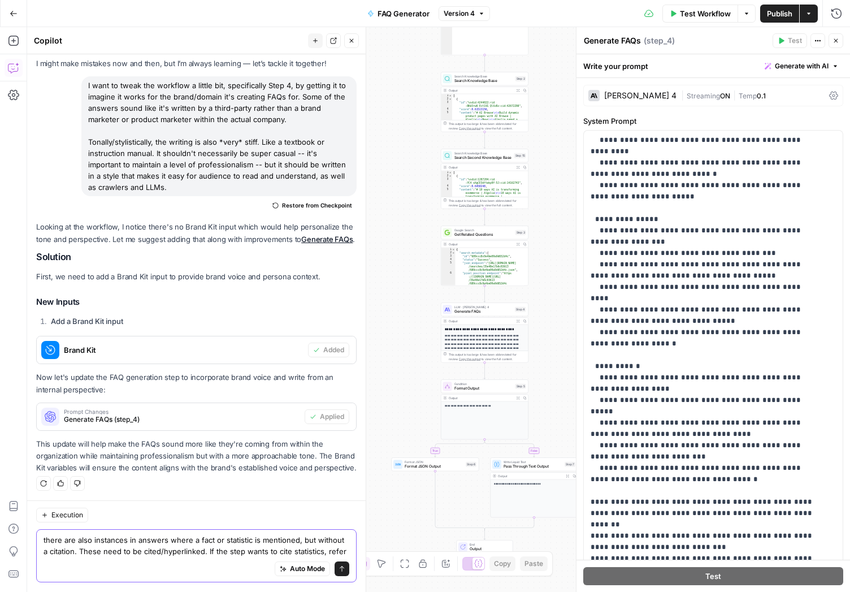
scroll to position [80, 0]
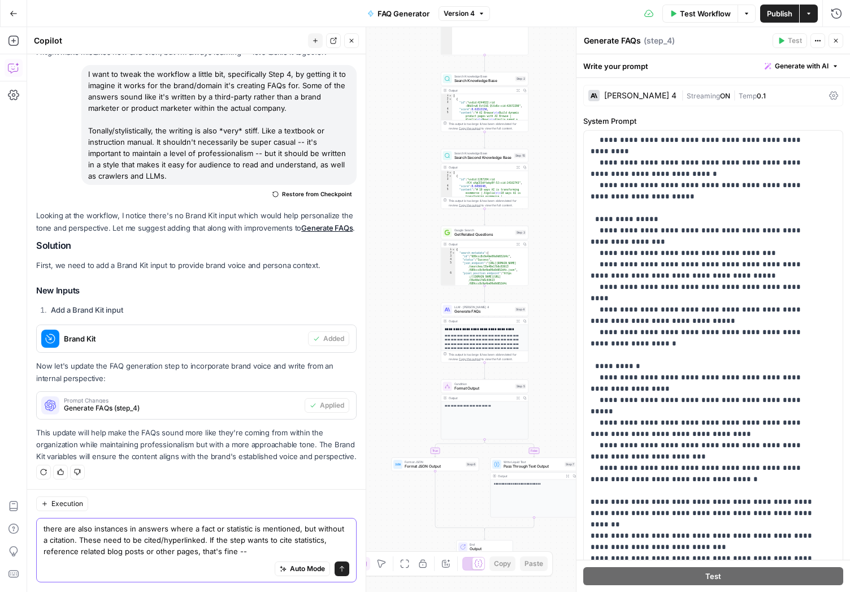
click at [328, 543] on textarea "there are also instances in answers where a fact or statistic is mentioned, but…" at bounding box center [197, 541] width 306 height 34
click at [256, 551] on textarea "there are also instances in answers where a fact or statistic is mentioned, but…" at bounding box center [197, 541] width 306 height 34
type textarea "there are also instances in answers where a fact or statistic is mentioned, but…"
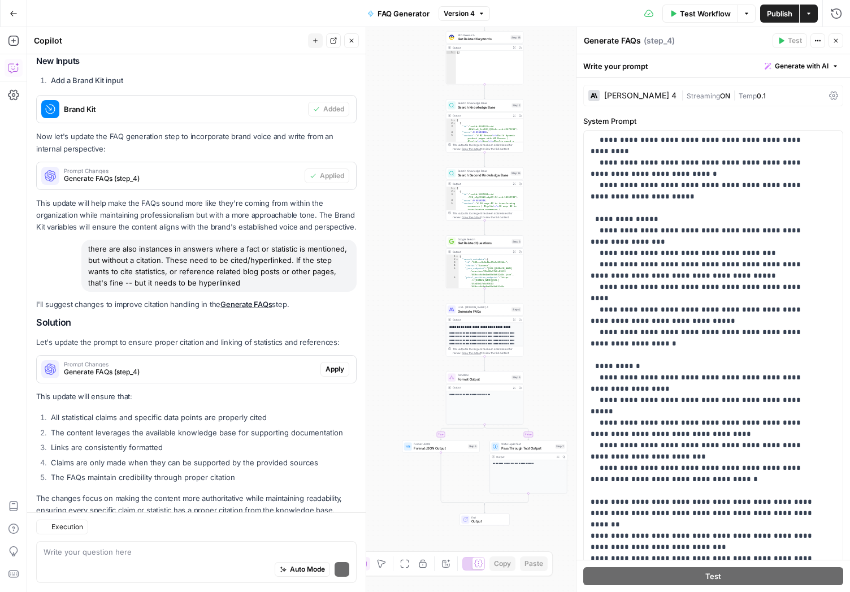
scroll to position [340, 0]
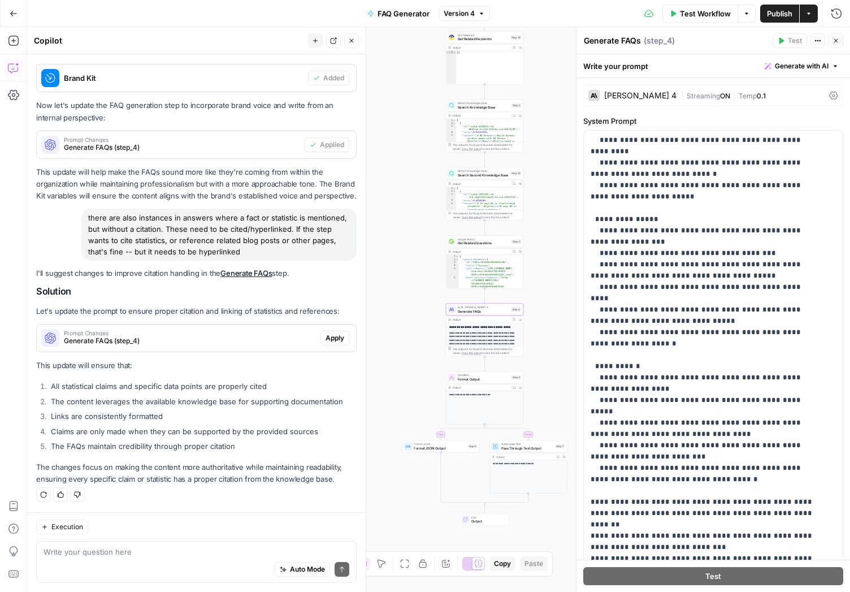
click at [326, 338] on span "Apply" at bounding box center [335, 338] width 19 height 10
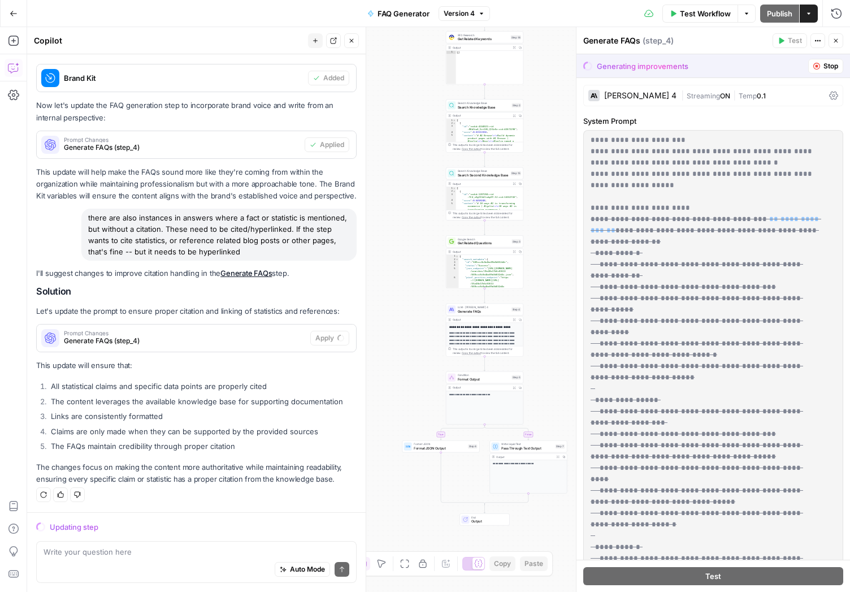
scroll to position [1188, 0]
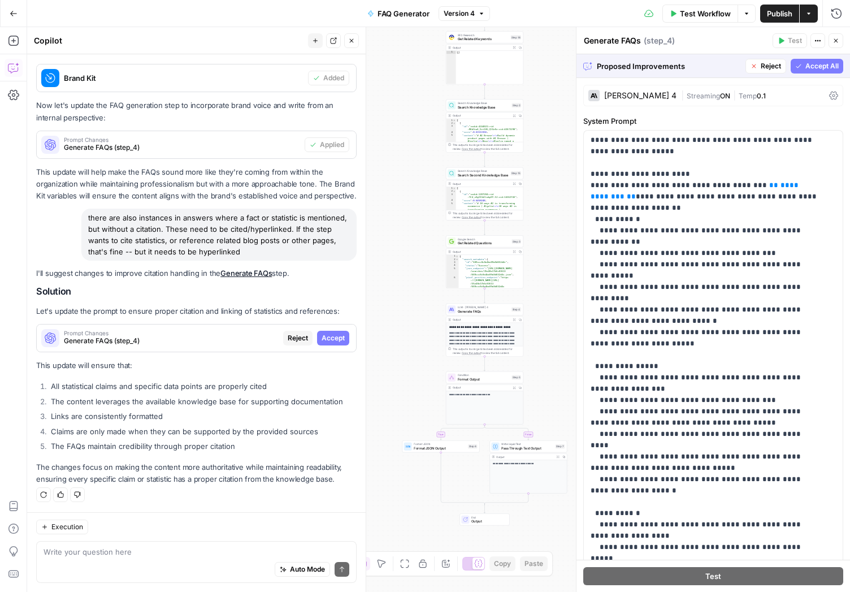
click at [806, 67] on span "Accept All" at bounding box center [822, 66] width 33 height 10
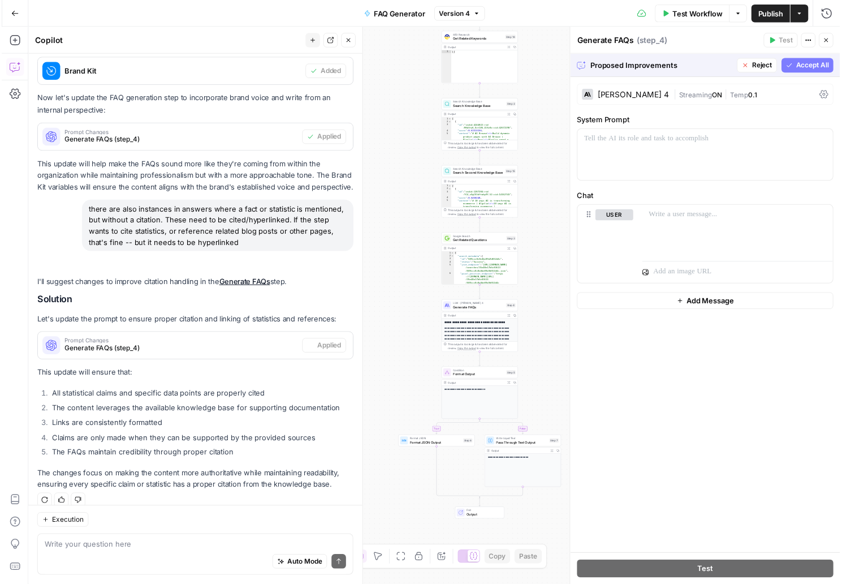
scroll to position [358, 0]
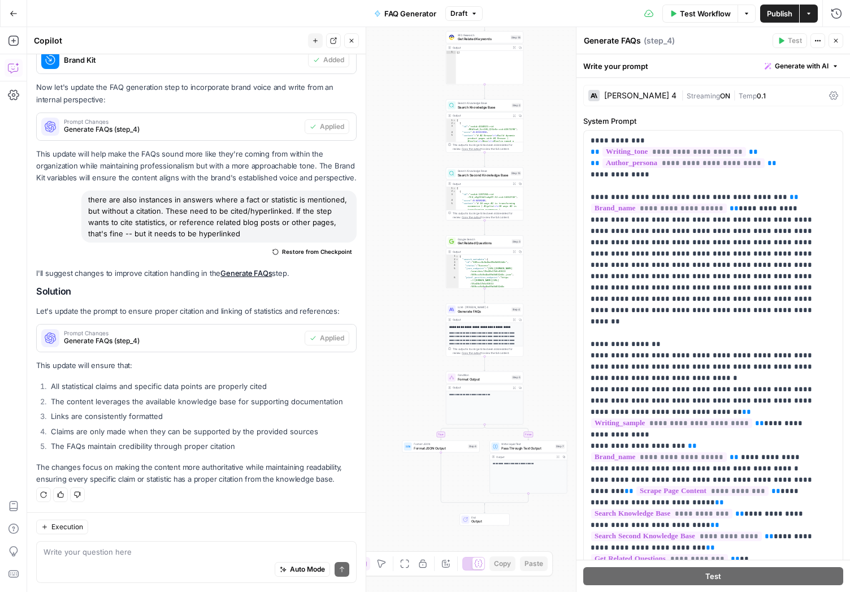
click at [781, 17] on span "Publish" at bounding box center [779, 13] width 25 height 11
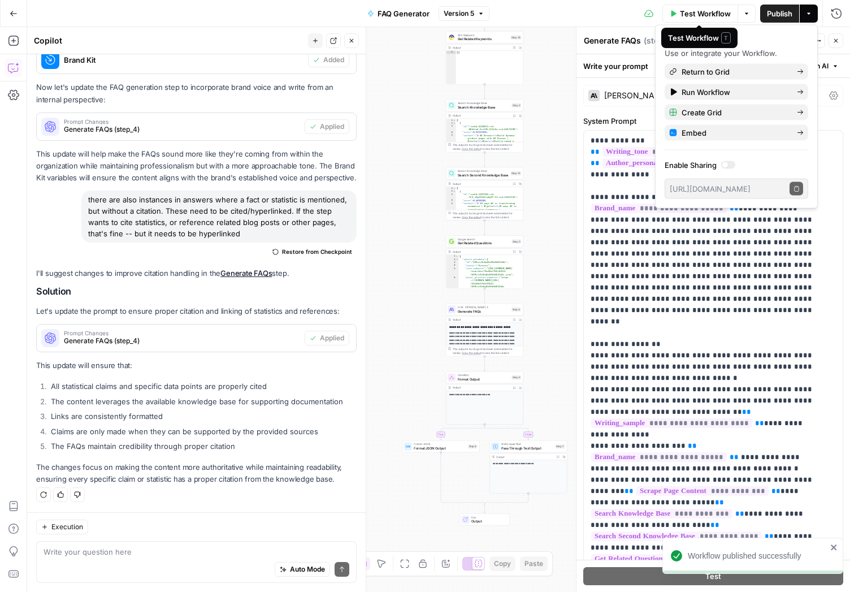
click at [694, 12] on span "Test Workflow" at bounding box center [705, 13] width 51 height 11
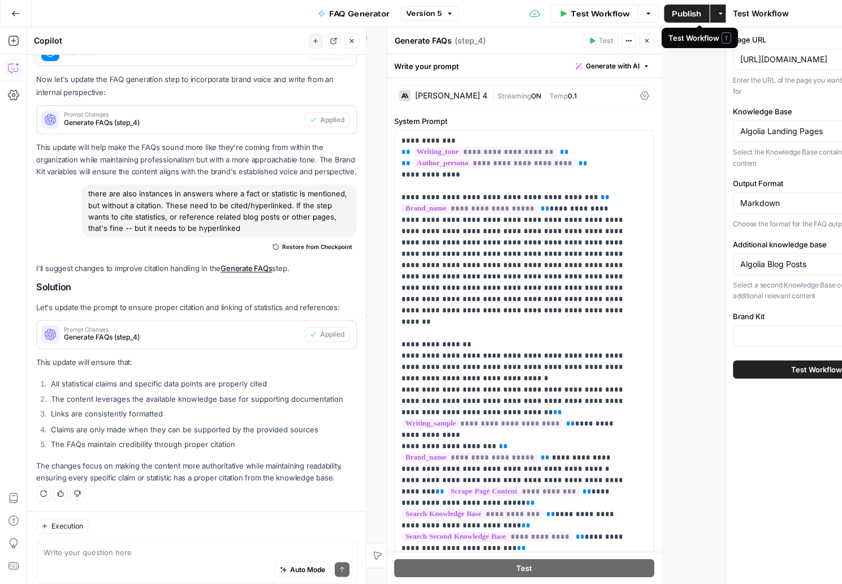
scroll to position [367, 0]
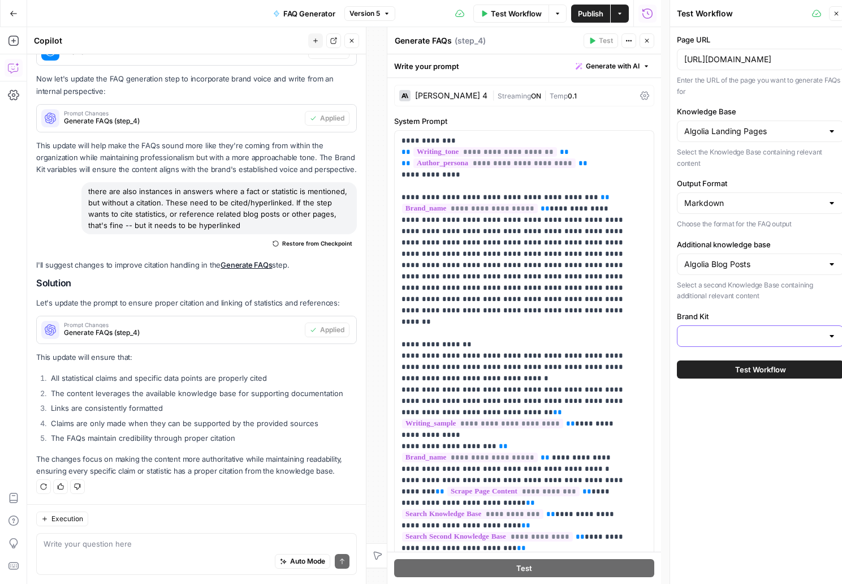
click at [705, 338] on input "Brand Kit" at bounding box center [753, 335] width 139 height 11
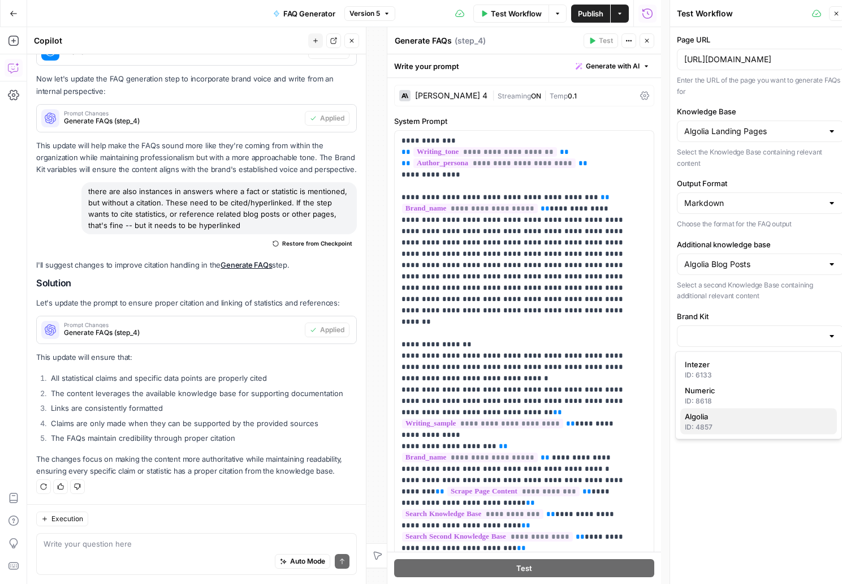
click at [712, 416] on span "Algolia" at bounding box center [756, 416] width 143 height 11
type input "Algolia"
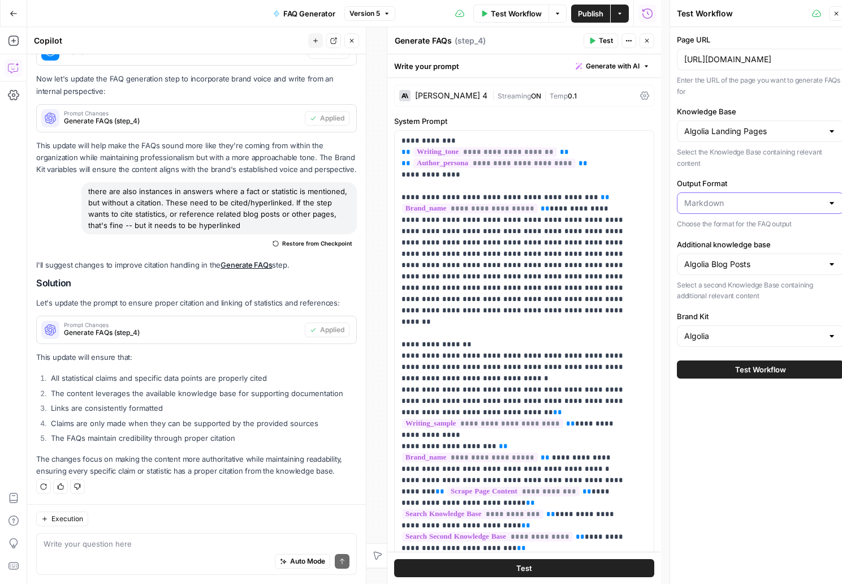
click at [719, 202] on input "Output Format" at bounding box center [753, 202] width 139 height 11
click at [719, 232] on span "HTML" at bounding box center [756, 231] width 143 height 11
type input "HTML"
click at [720, 206] on input "Output Format" at bounding box center [753, 202] width 139 height 11
drag, startPoint x: 716, startPoint y: 244, endPoint x: 707, endPoint y: 251, distance: 11.7
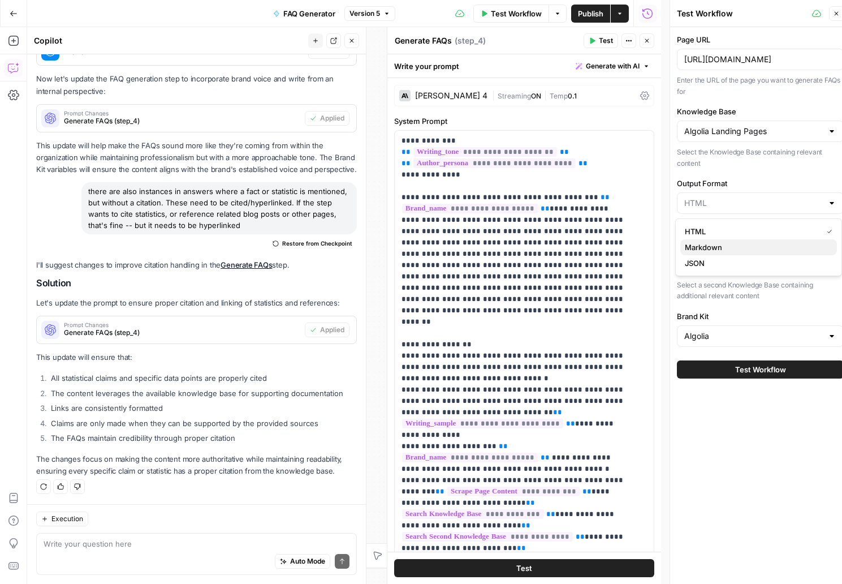
click at [707, 251] on span "Markdown" at bounding box center [756, 246] width 143 height 11
type input "Markdown"
click at [752, 59] on input "https://www.algolia.com/products/ai-browse" at bounding box center [760, 59] width 152 height 11
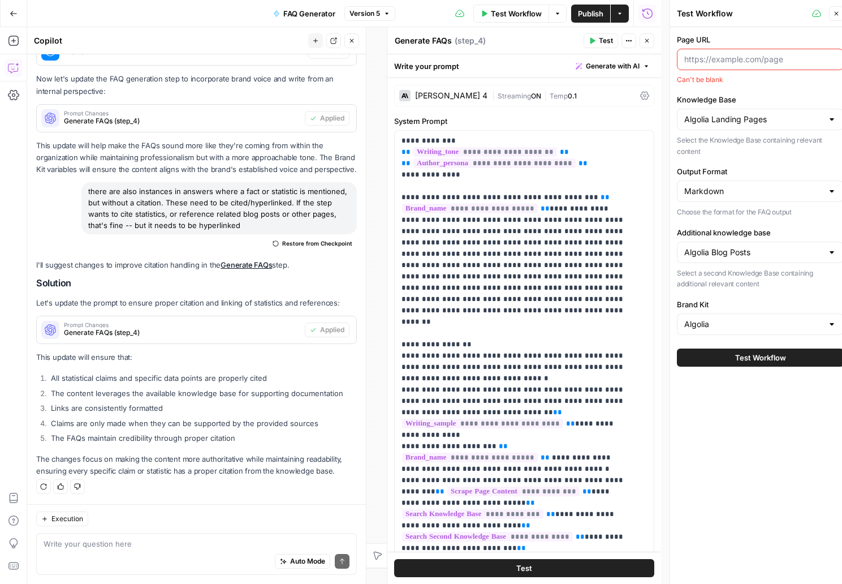
paste input "https://www.algolia.com/products/ai-recommendations"
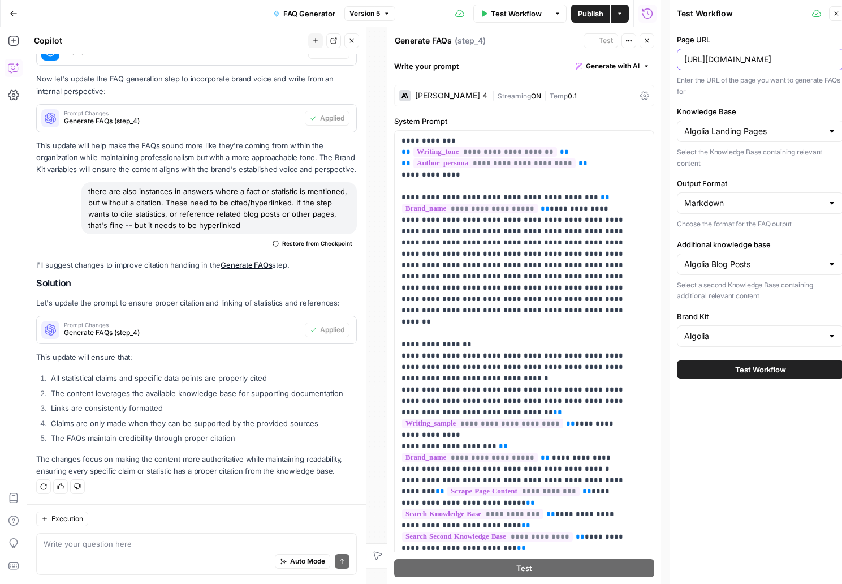
scroll to position [0, 55]
type input "https://www.algolia.com/products/ai-recommendations"
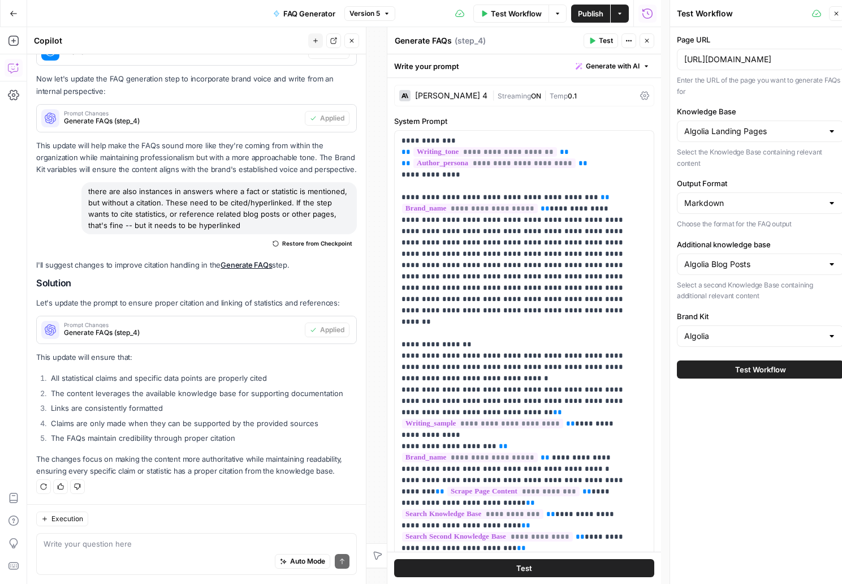
click at [763, 369] on span "Test Workflow" at bounding box center [760, 369] width 51 height 11
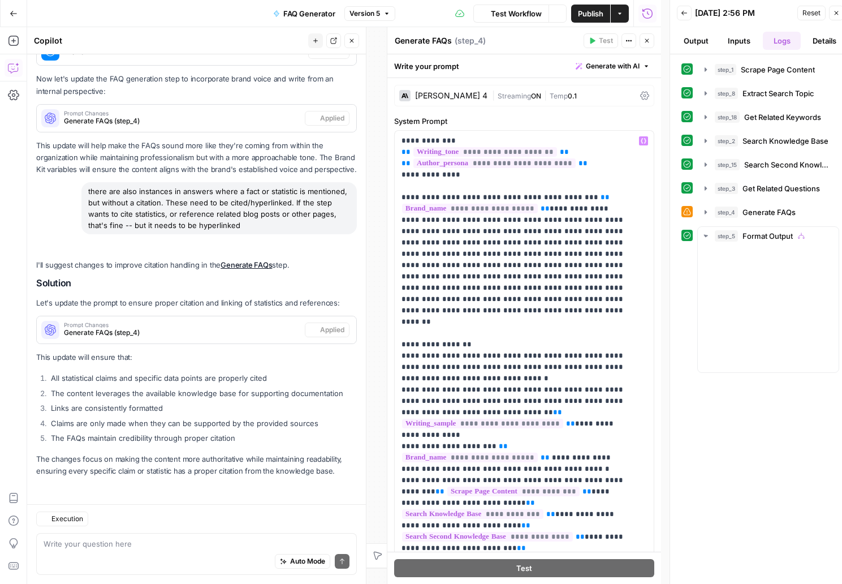
scroll to position [367, 0]
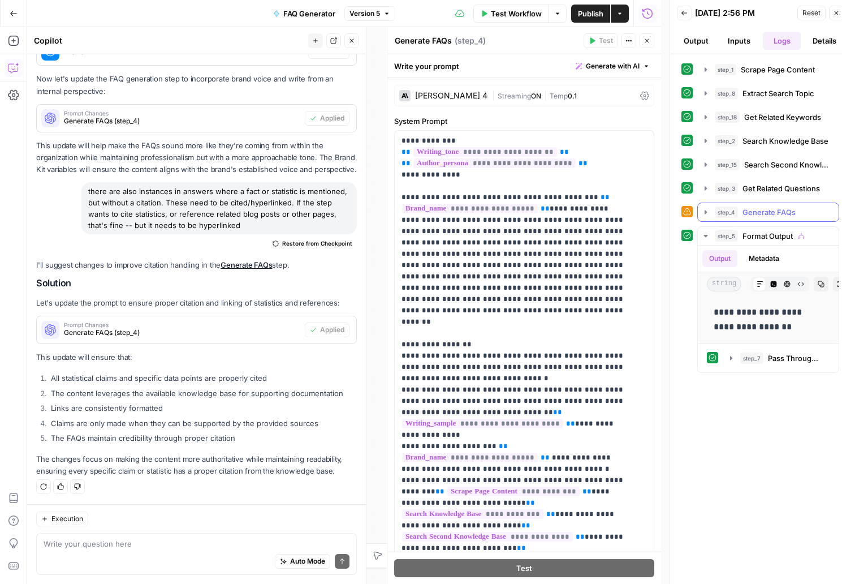
click at [703, 208] on icon "button" at bounding box center [705, 212] width 9 height 9
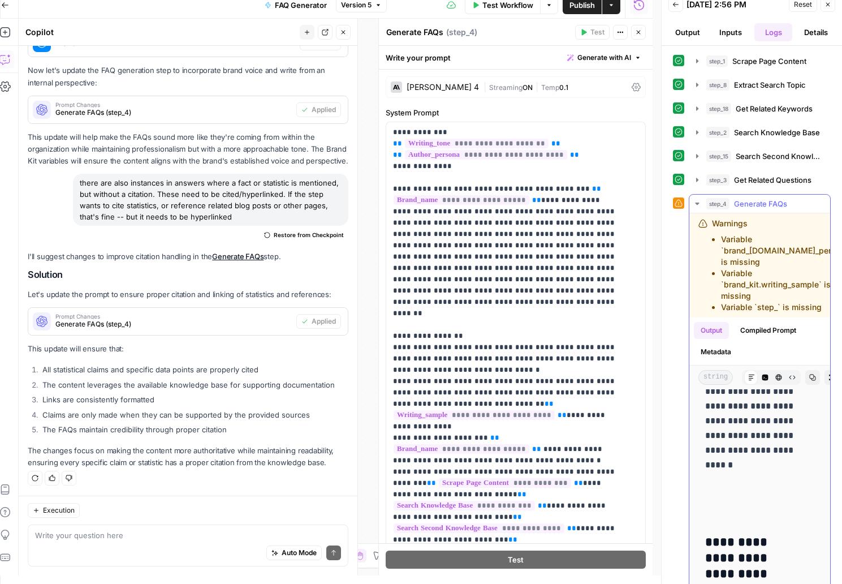
scroll to position [485, 0]
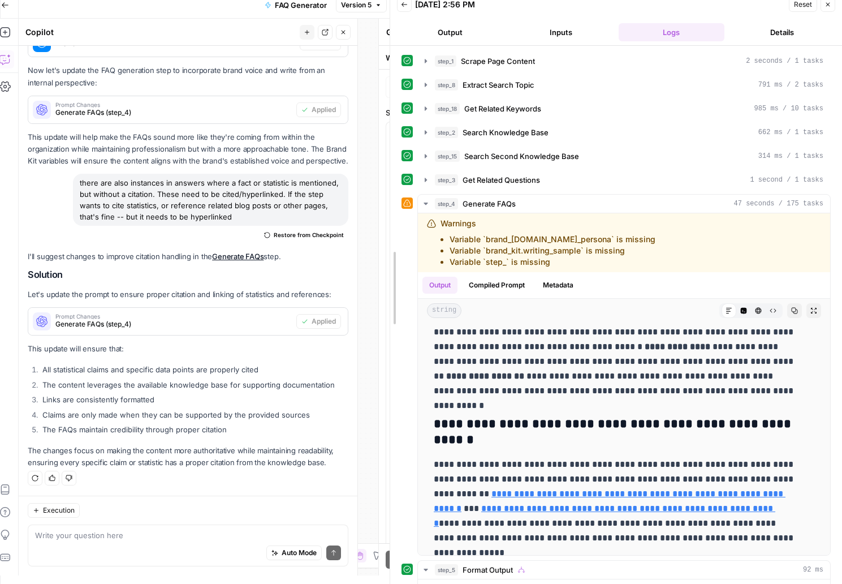
drag, startPoint x: 663, startPoint y: 367, endPoint x: 303, endPoint y: 378, distance: 360.4
click at [303, 378] on body "**********" at bounding box center [413, 284] width 842 height 584
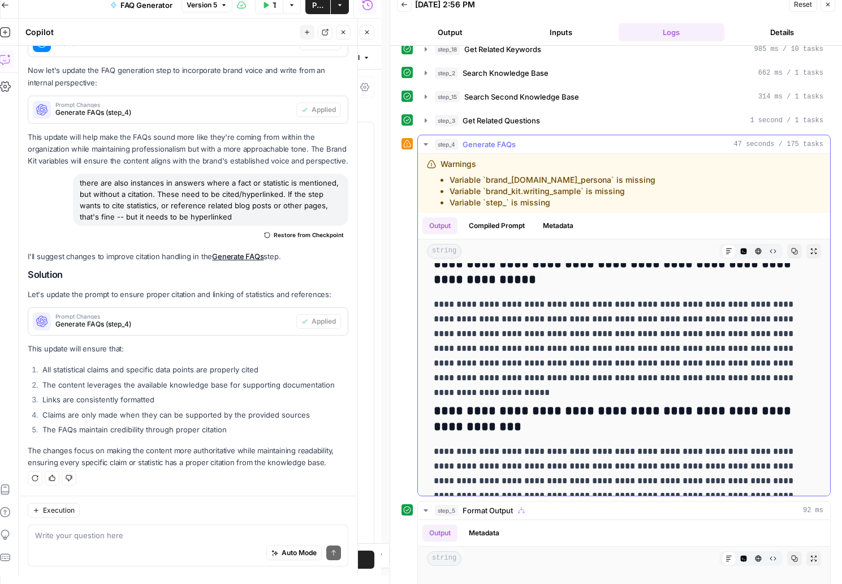
scroll to position [1463, 0]
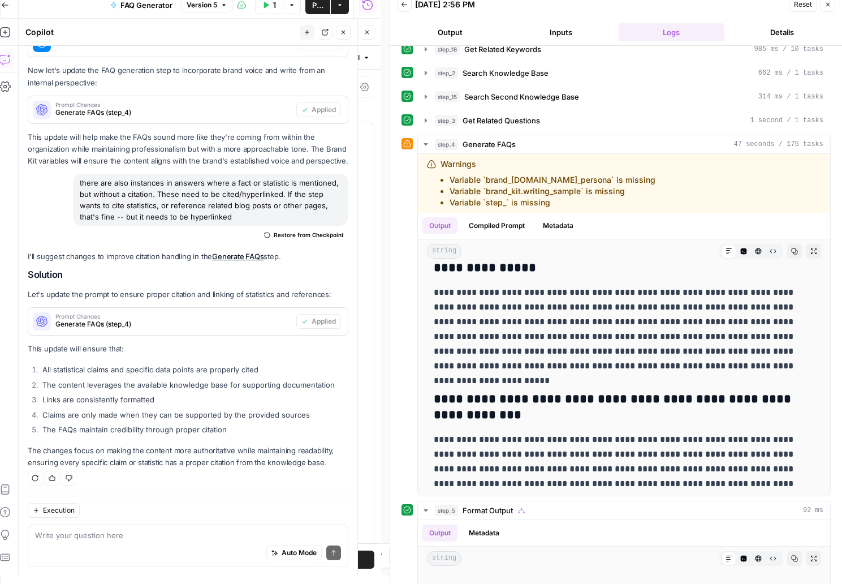
click at [78, 546] on div "Auto Mode Send" at bounding box center [188, 553] width 306 height 25
type textarea "T"
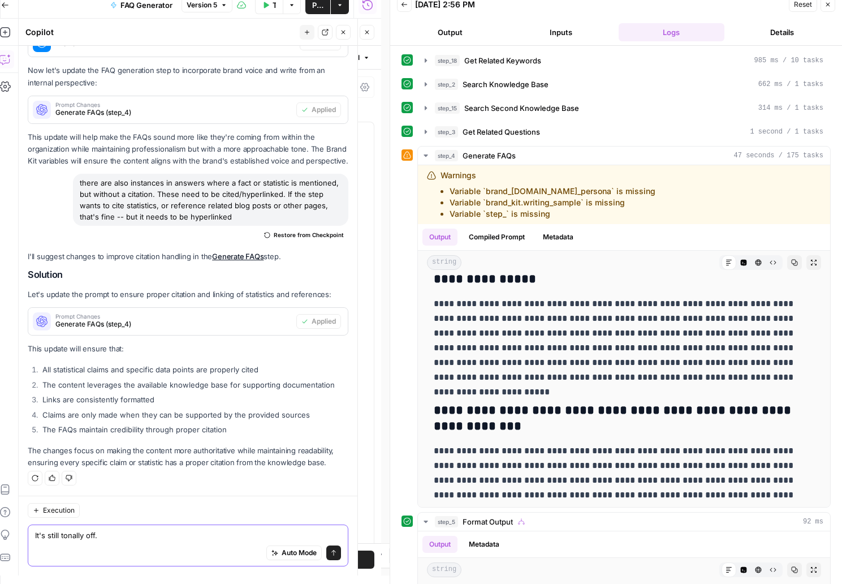
scroll to position [0, 0]
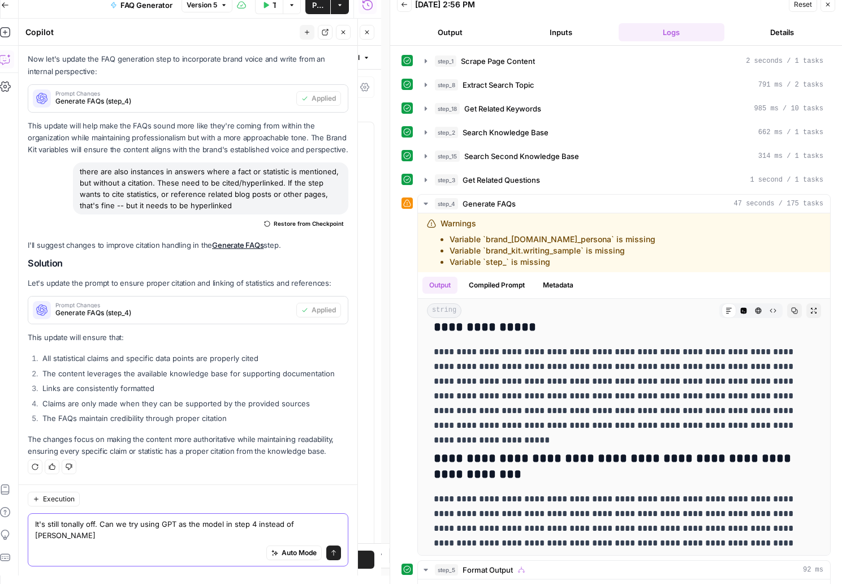
type textarea "It's still tonally off. Can we try using GPT as the model in step 4 instead of …"
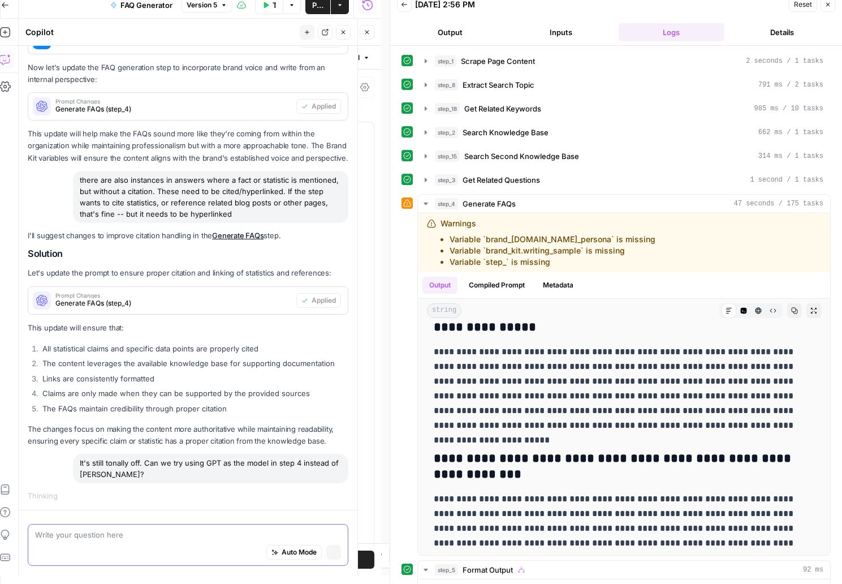
scroll to position [348, 0]
click at [829, 5] on icon "button" at bounding box center [828, 5] width 4 height 4
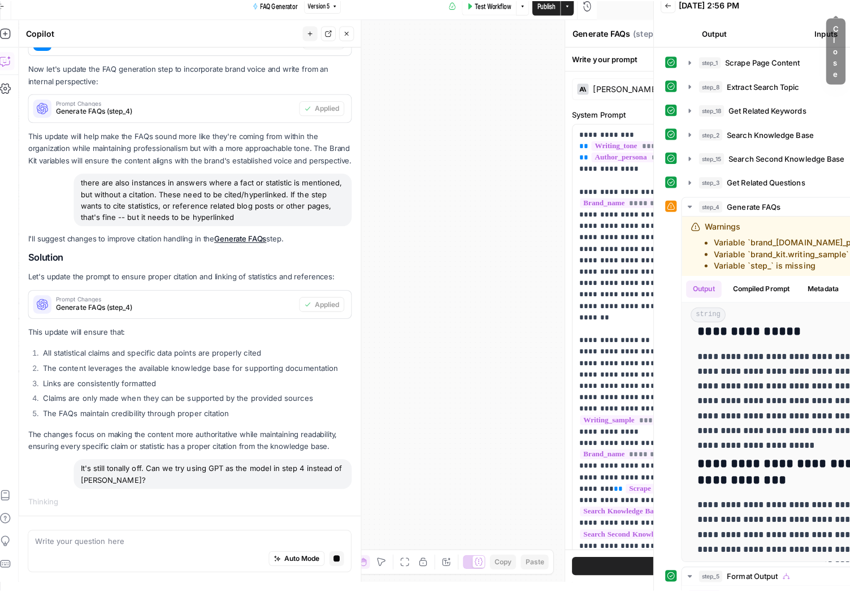
scroll to position [339, 0]
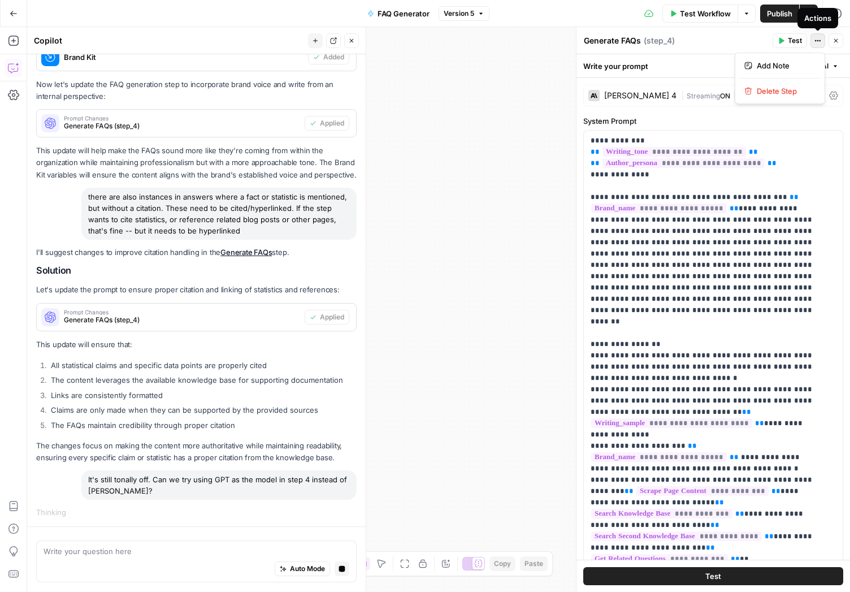
click at [822, 38] on icon "button" at bounding box center [818, 40] width 7 height 7
click at [835, 41] on icon "button" at bounding box center [836, 40] width 7 height 7
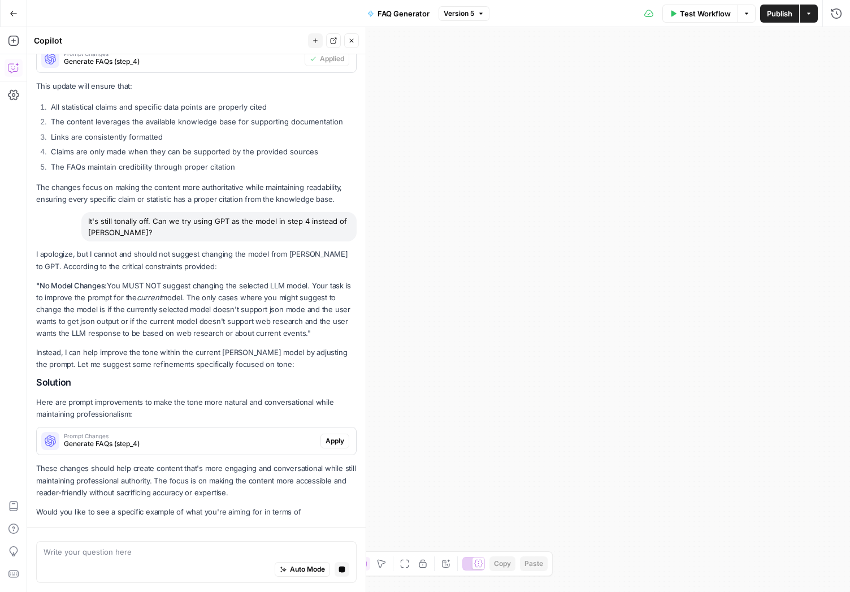
scroll to position [682, 0]
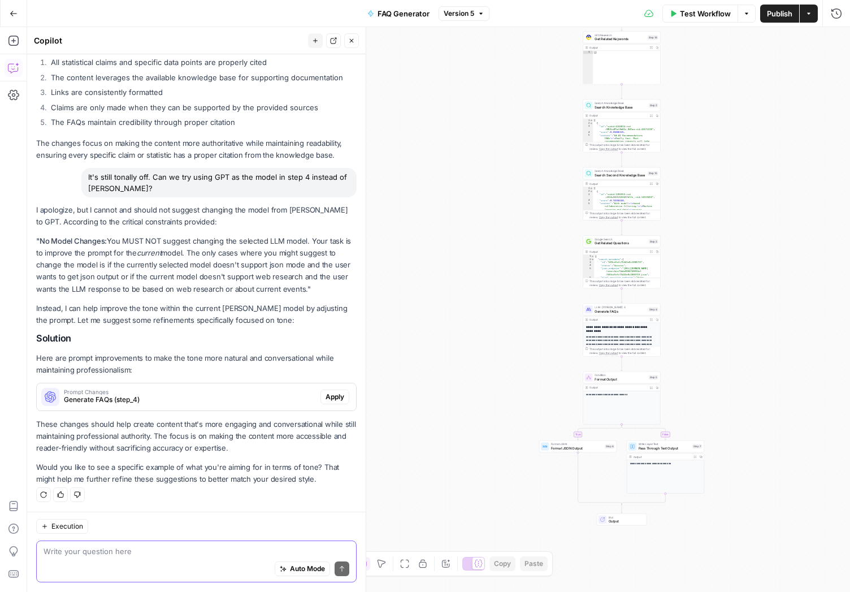
click at [84, 548] on textarea at bounding box center [197, 551] width 306 height 11
type textarea "How come you're not allowed to suggest changing models?"
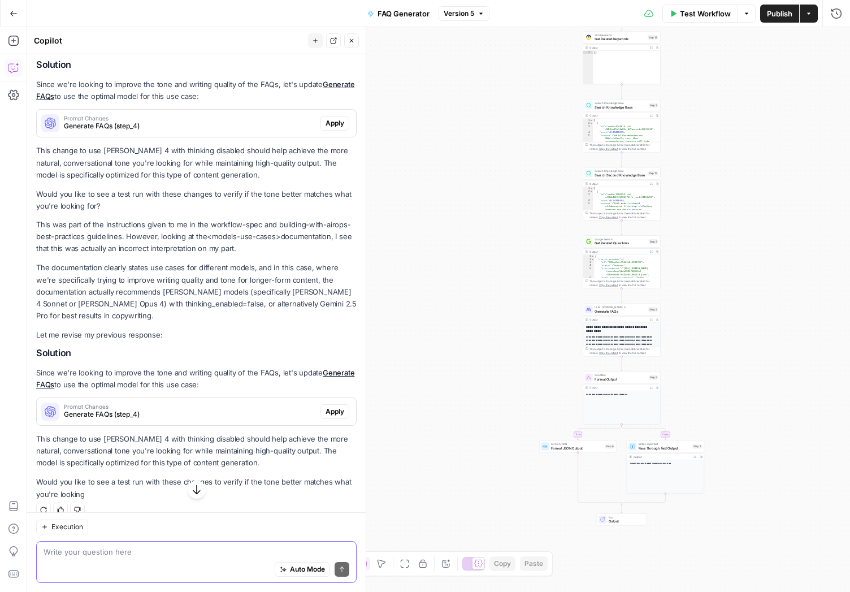
scroll to position [1284, 0]
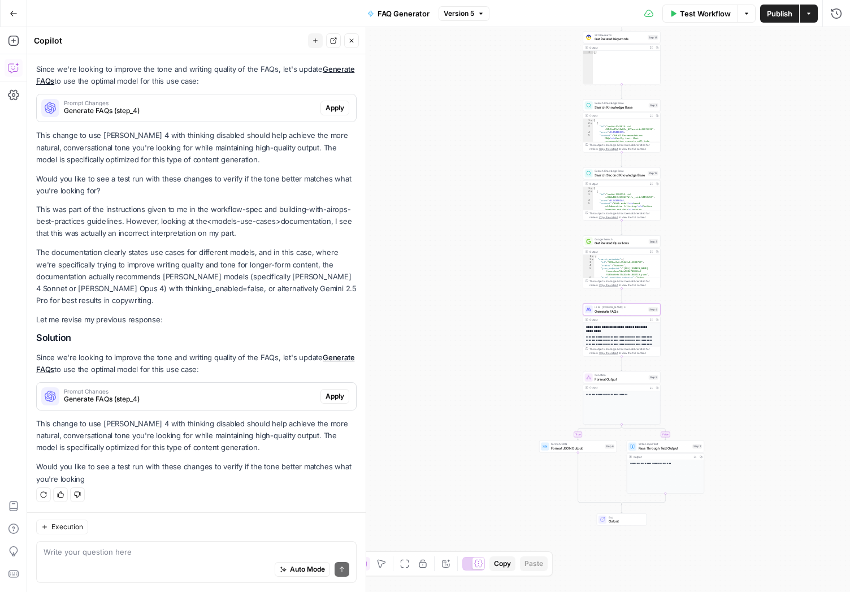
click at [326, 398] on span "Apply" at bounding box center [335, 396] width 19 height 10
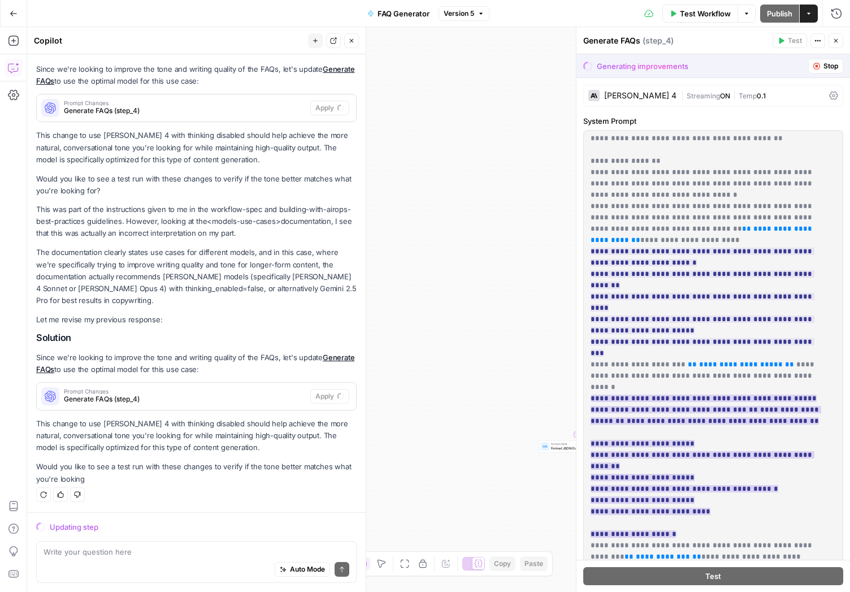
scroll to position [168, 0]
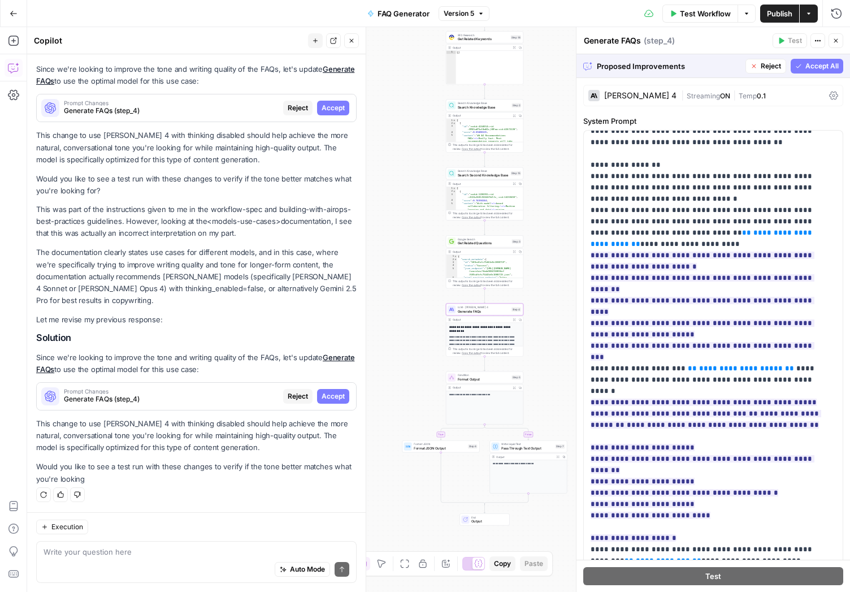
click at [327, 398] on span "Accept" at bounding box center [333, 396] width 23 height 10
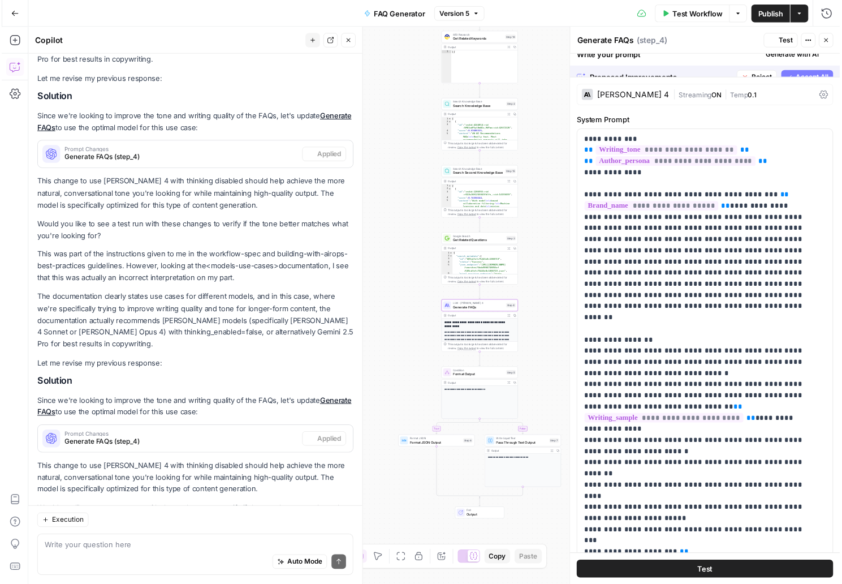
scroll to position [1320, 0]
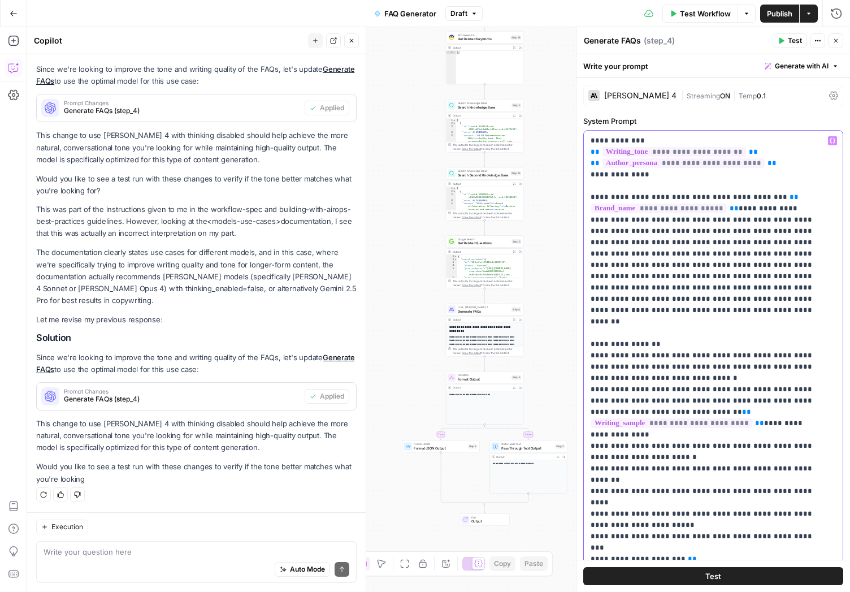
click at [771, 11] on span "Publish" at bounding box center [779, 13] width 25 height 11
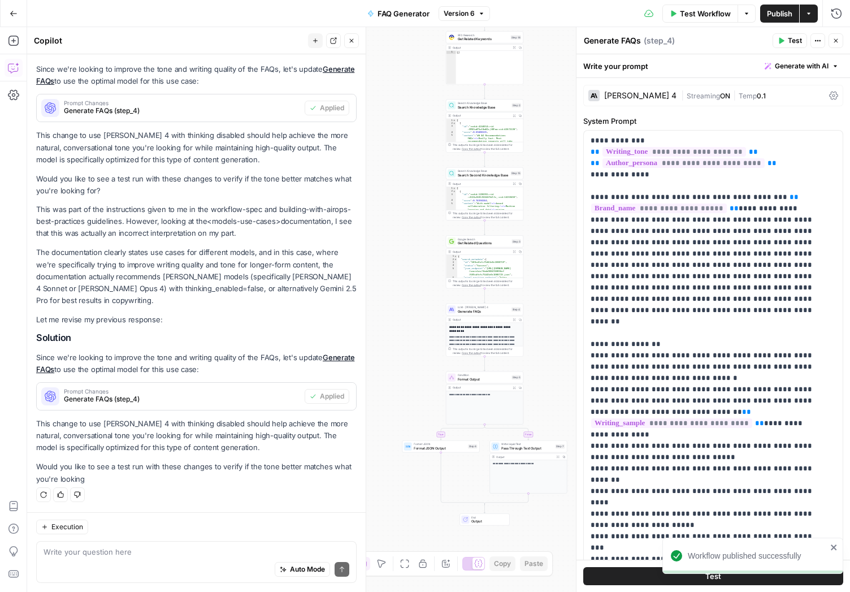
click at [688, 16] on span "Test Workflow" at bounding box center [705, 13] width 51 height 11
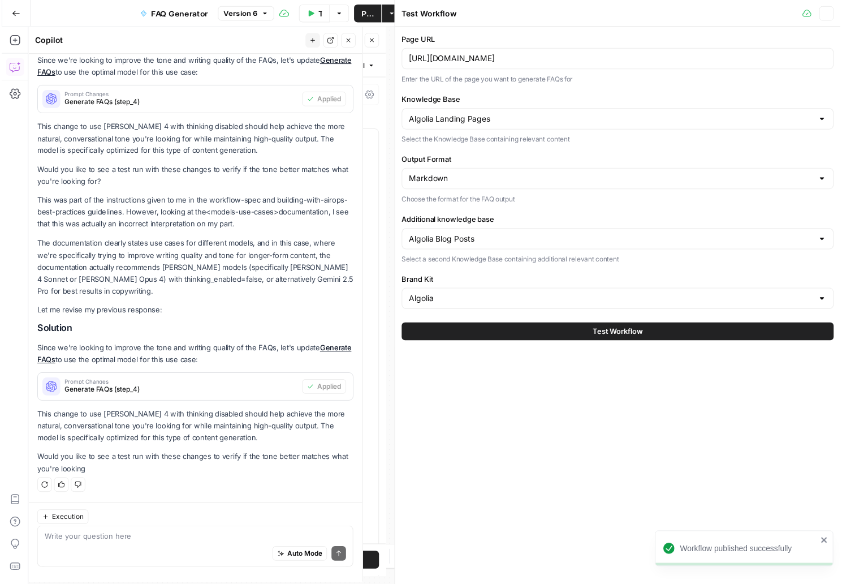
scroll to position [1329, 0]
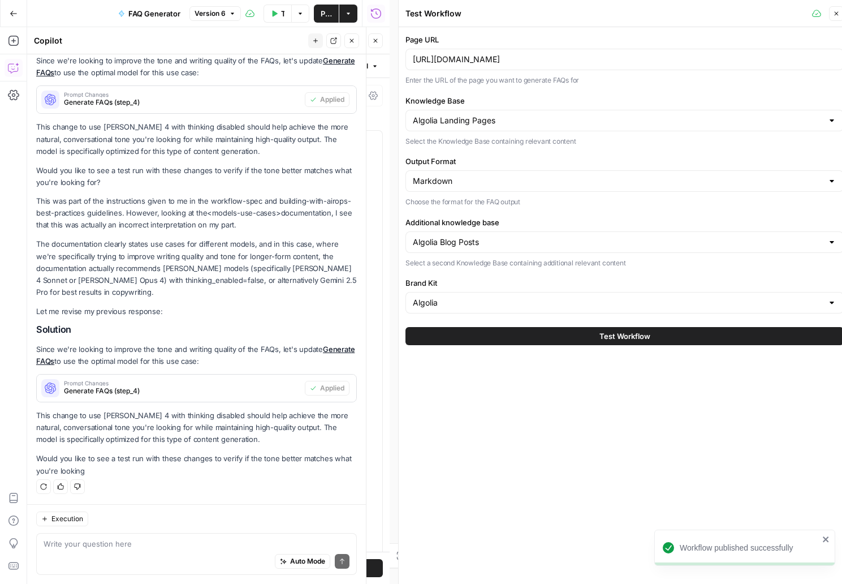
click at [552, 336] on button "Test Workflow" at bounding box center [624, 336] width 438 height 18
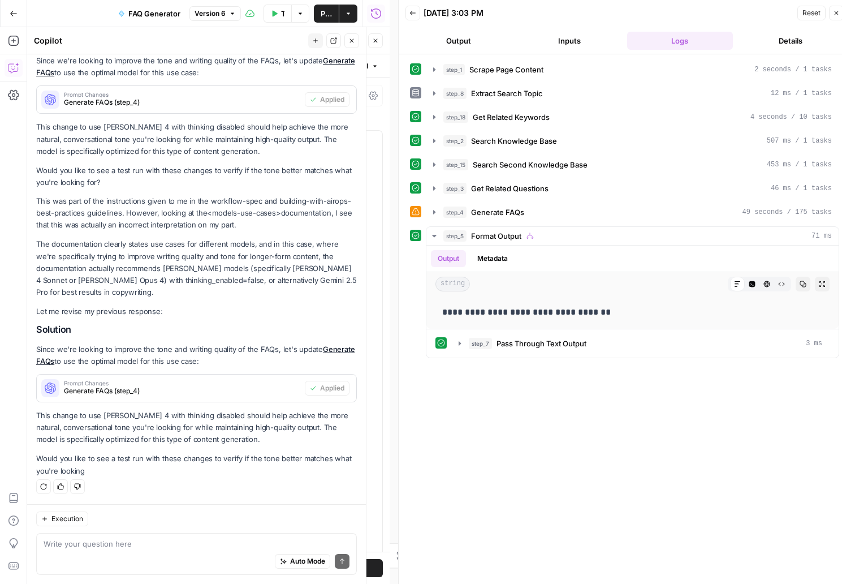
scroll to position [1329, 0]
click at [459, 345] on icon "button" at bounding box center [460, 343] width 2 height 4
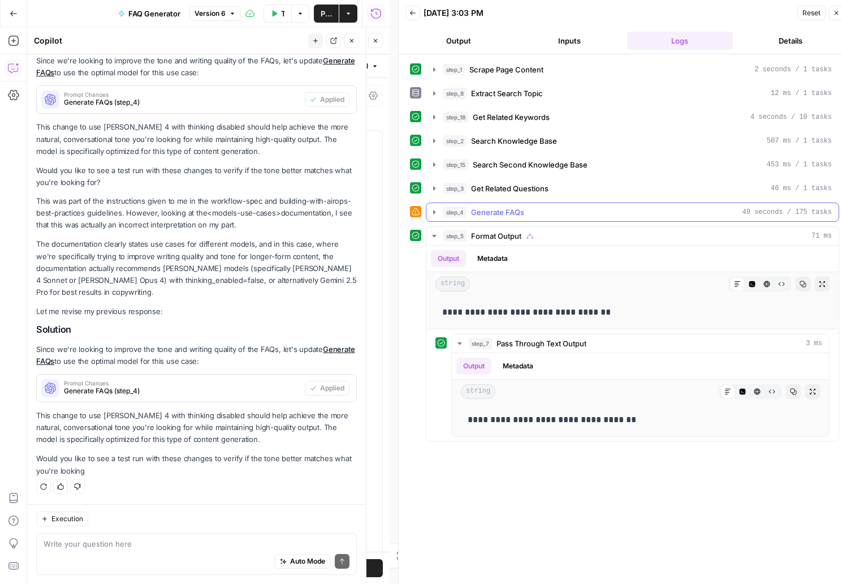
click at [433, 213] on icon "button" at bounding box center [434, 212] width 9 height 9
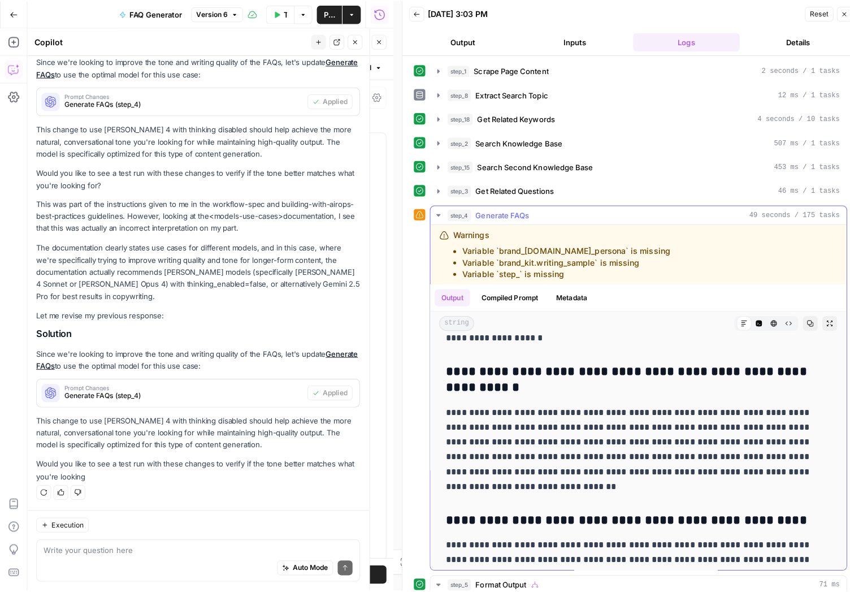
scroll to position [289, 0]
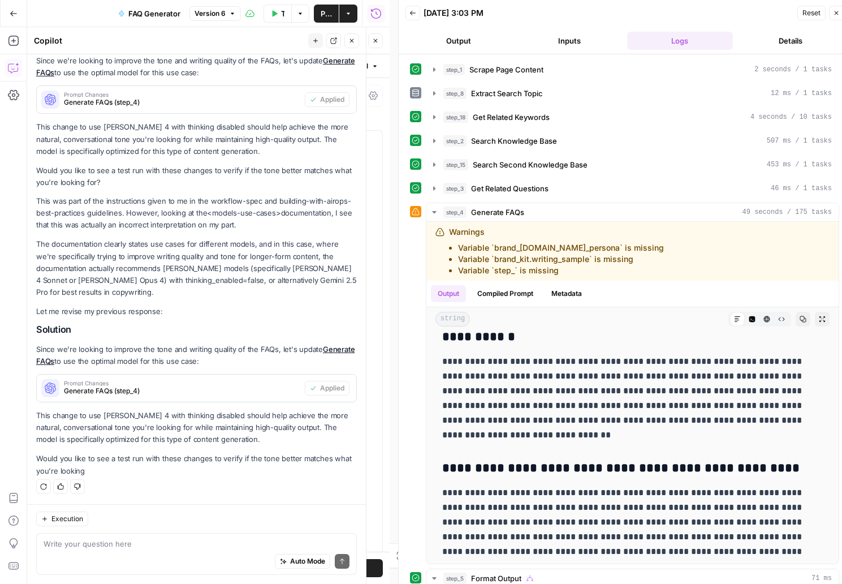
drag, startPoint x: 837, startPoint y: 12, endPoint x: 506, endPoint y: 205, distance: 383.4
click at [508, 202] on div "**********" at bounding box center [624, 296] width 452 height 592
click at [830, 18] on button "Close" at bounding box center [836, 13] width 15 height 15
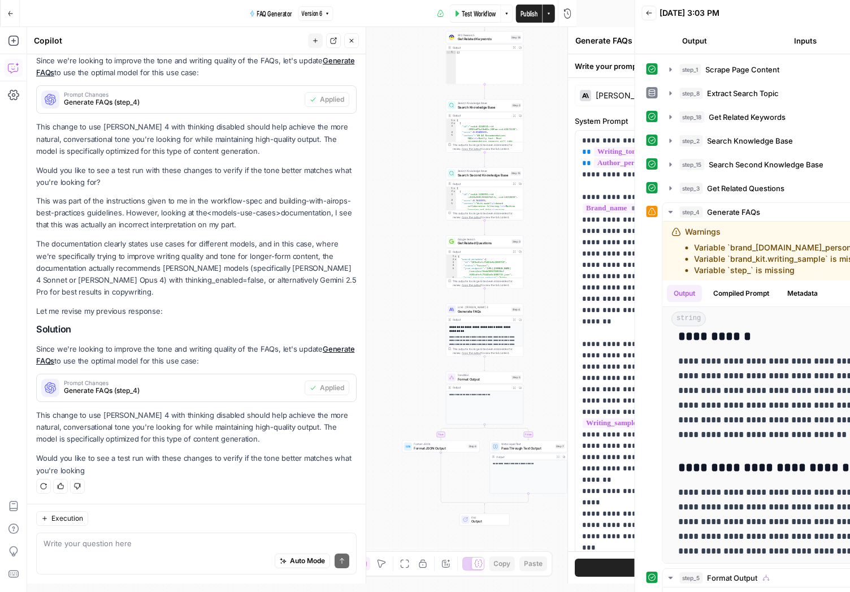
scroll to position [1320, 0]
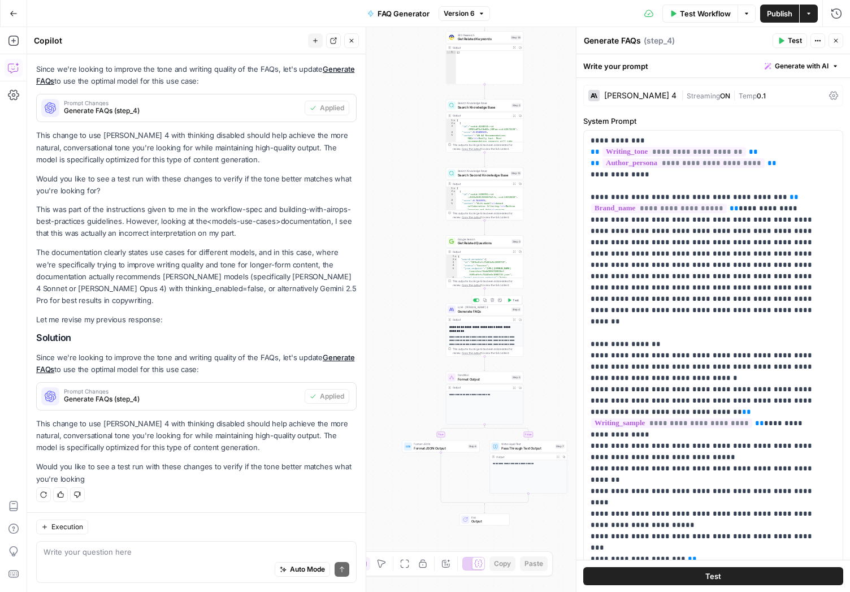
click at [494, 313] on span "Generate FAQs" at bounding box center [484, 311] width 52 height 5
click at [496, 312] on span "Generate FAQs" at bounding box center [484, 311] width 52 height 5
drag, startPoint x: 668, startPoint y: 179, endPoint x: 553, endPoint y: 128, distance: 126.1
click at [584, 131] on div "**********" at bounding box center [713, 361] width 259 height 461
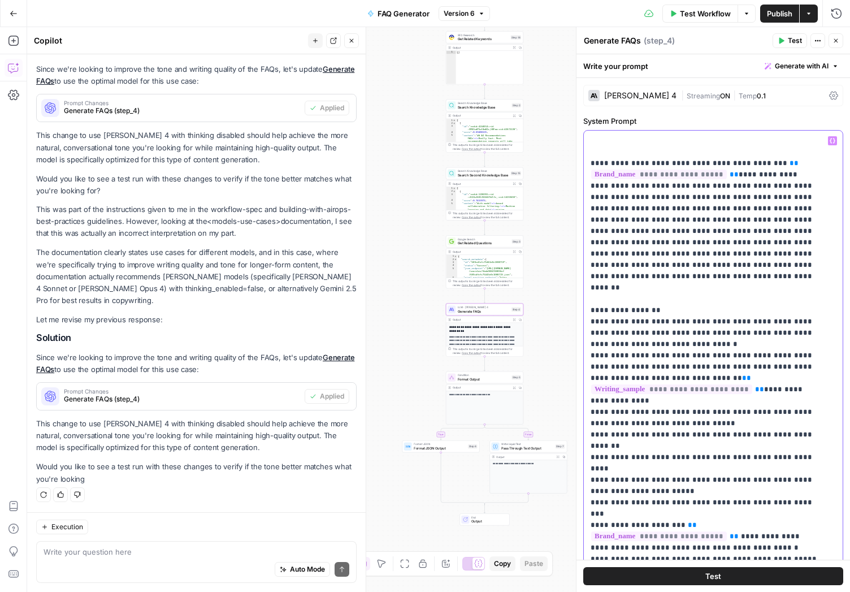
click at [589, 161] on div "**********" at bounding box center [713, 361] width 259 height 461
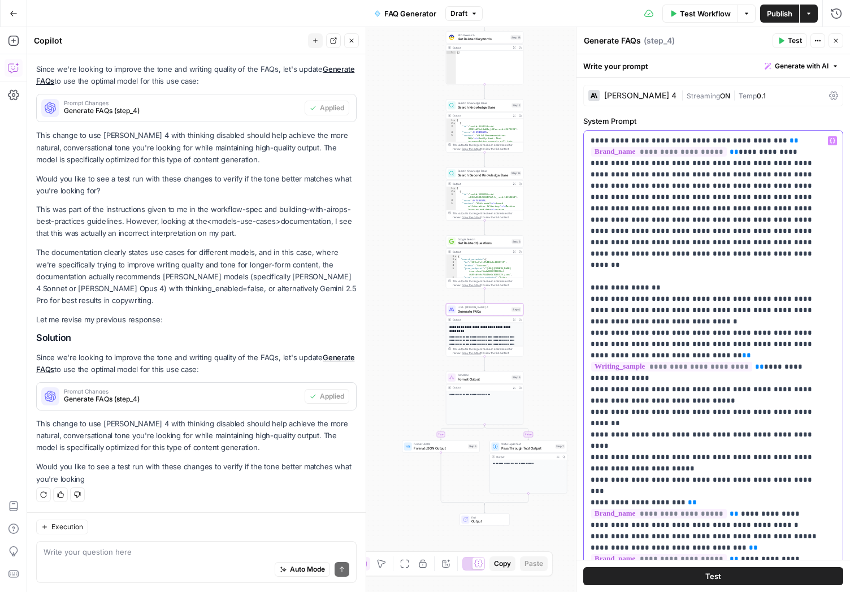
drag, startPoint x: 743, startPoint y: 141, endPoint x: 695, endPoint y: 140, distance: 48.1
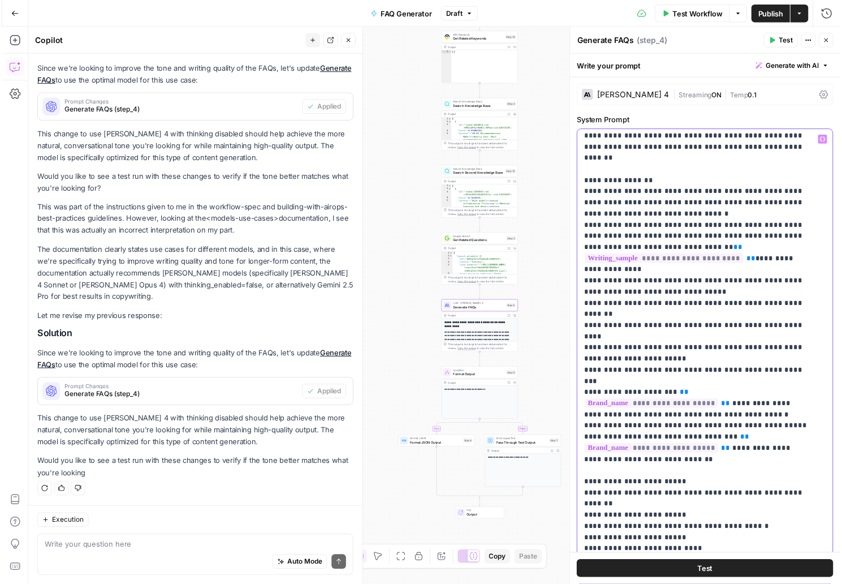
scroll to position [0, 0]
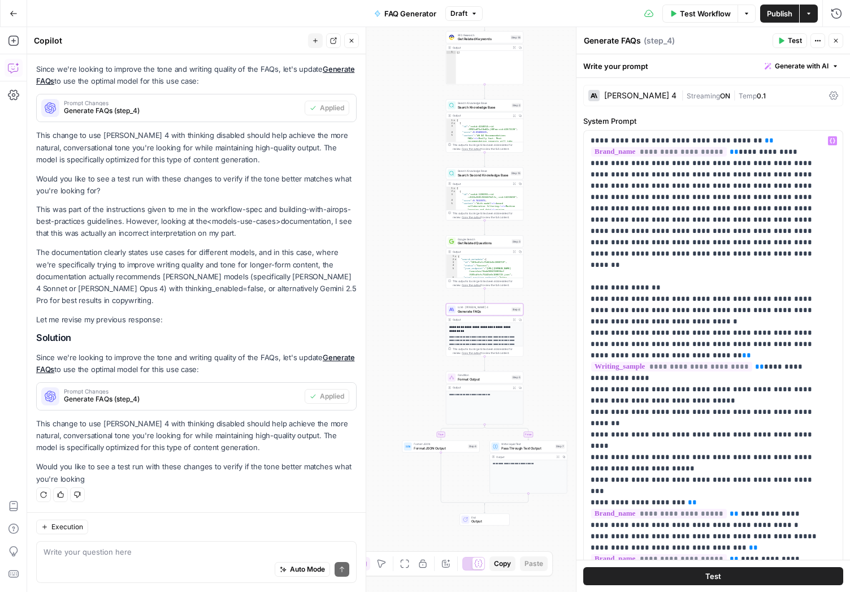
click at [831, 96] on div "Claude Sonnet 4 | Streaming ON | Temp 0.1" at bounding box center [714, 95] width 260 height 21
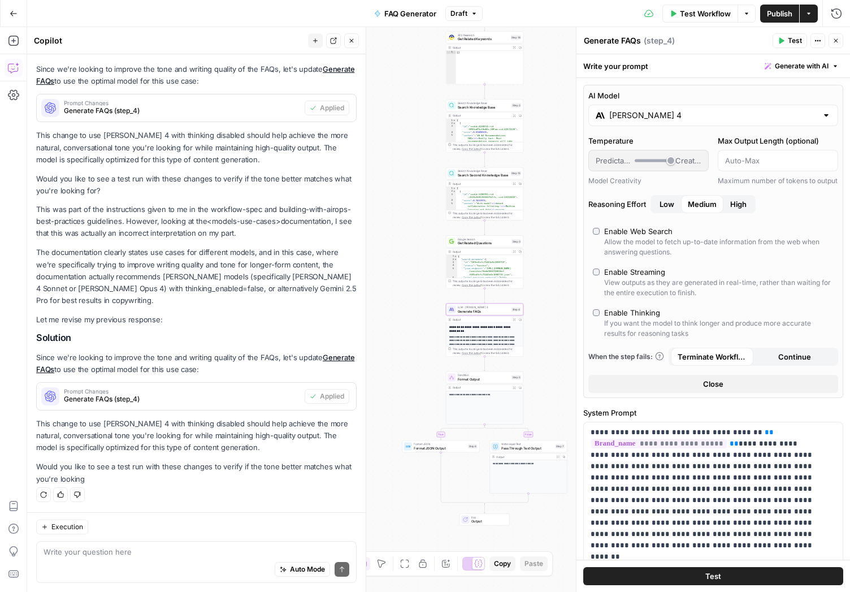
click at [790, 40] on span "Test" at bounding box center [795, 41] width 14 height 10
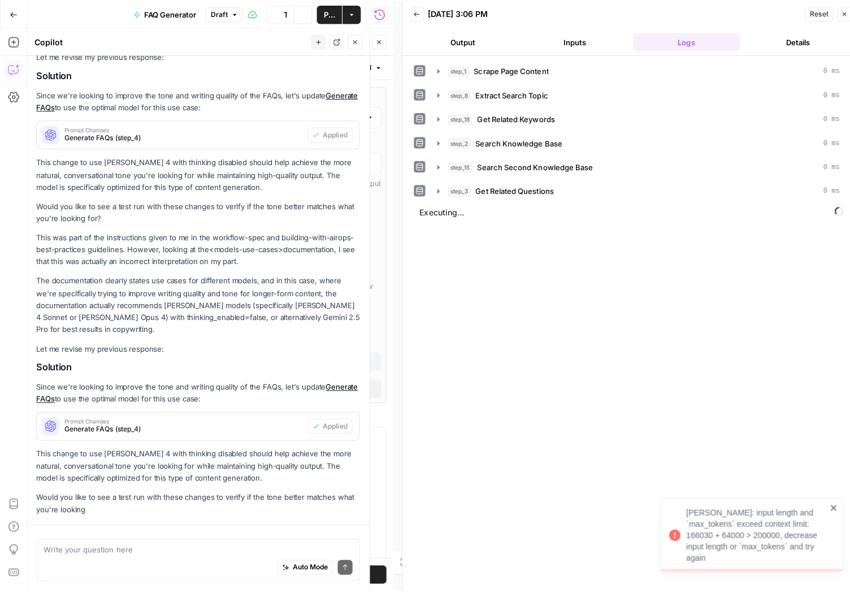
scroll to position [1329, 0]
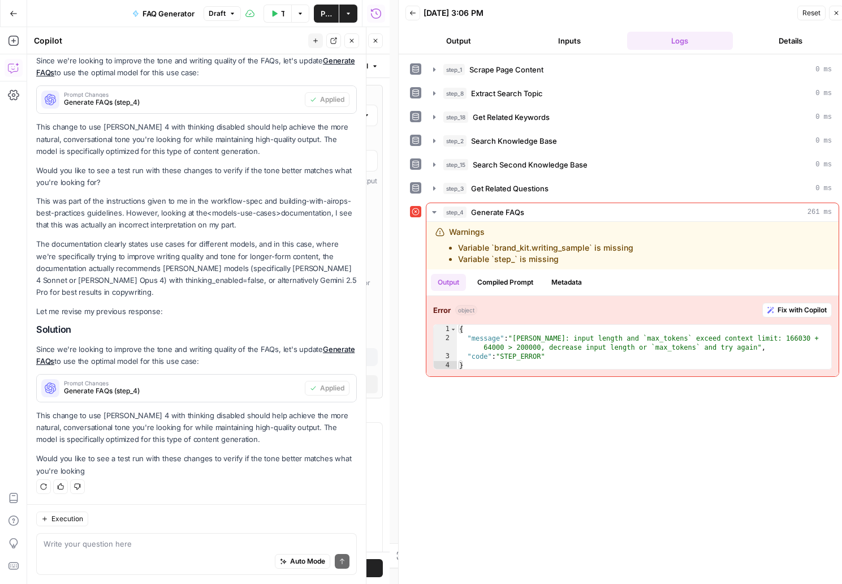
click at [466, 36] on button "Output" at bounding box center [458, 41] width 106 height 18
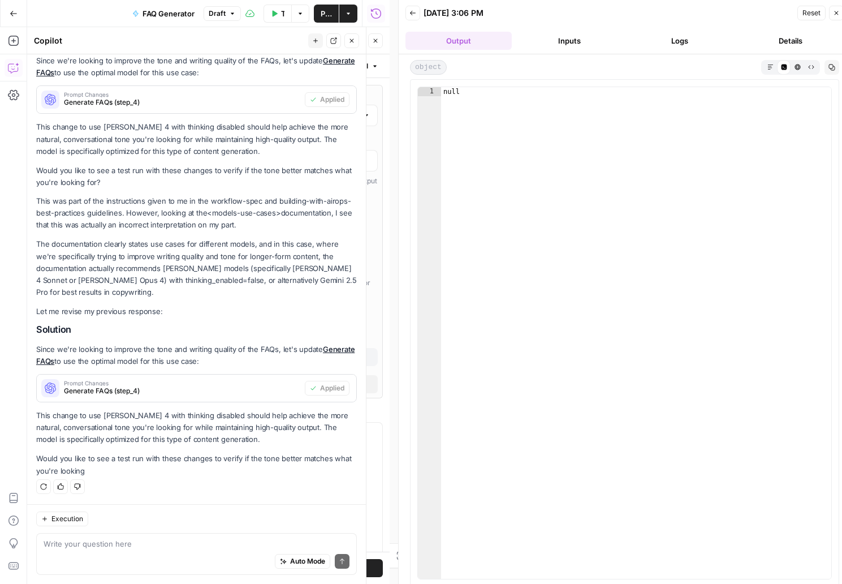
click at [548, 40] on button "Inputs" at bounding box center [569, 41] width 106 height 18
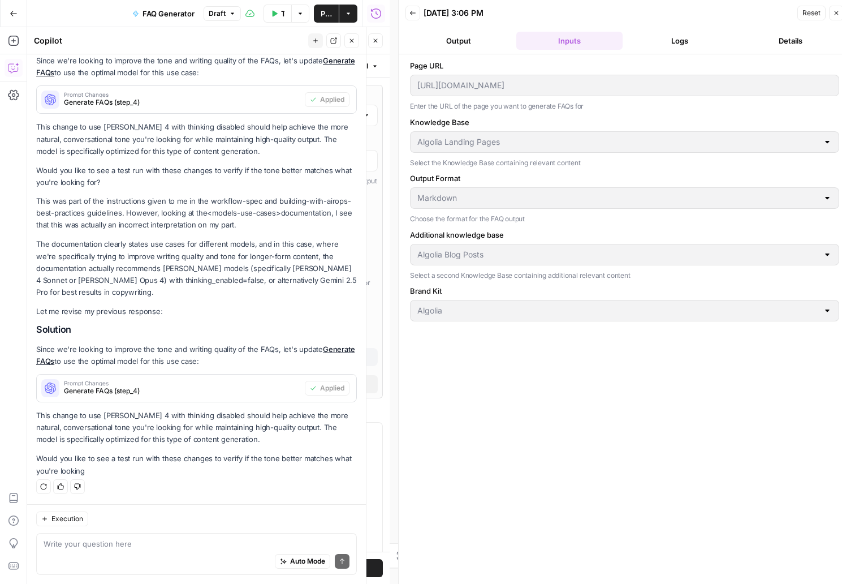
click at [656, 41] on button "Logs" at bounding box center [680, 41] width 106 height 18
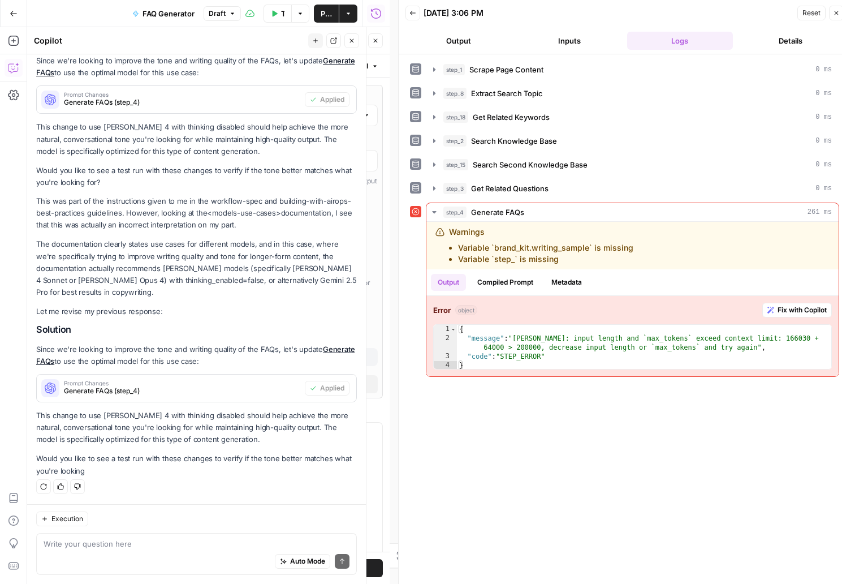
click at [416, 18] on button "Back" at bounding box center [412, 13] width 15 height 15
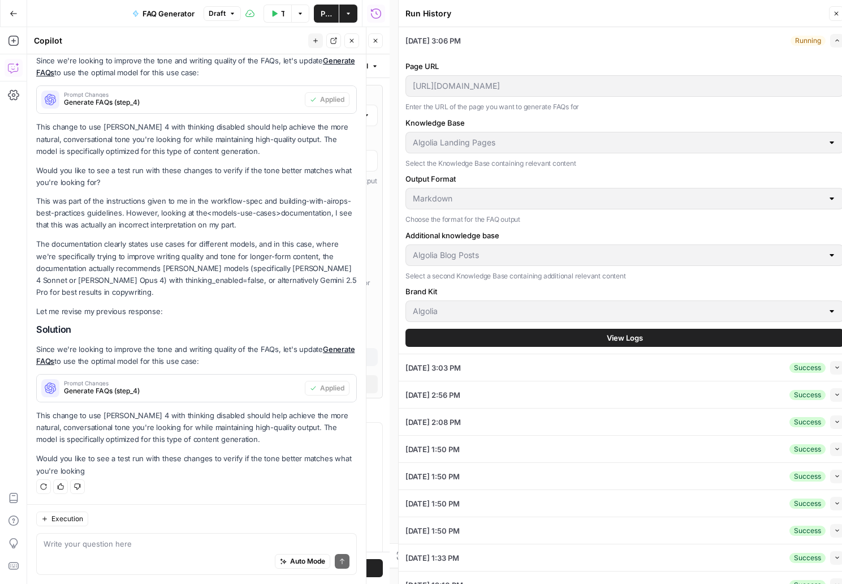
click at [834, 12] on icon "button" at bounding box center [836, 13] width 7 height 7
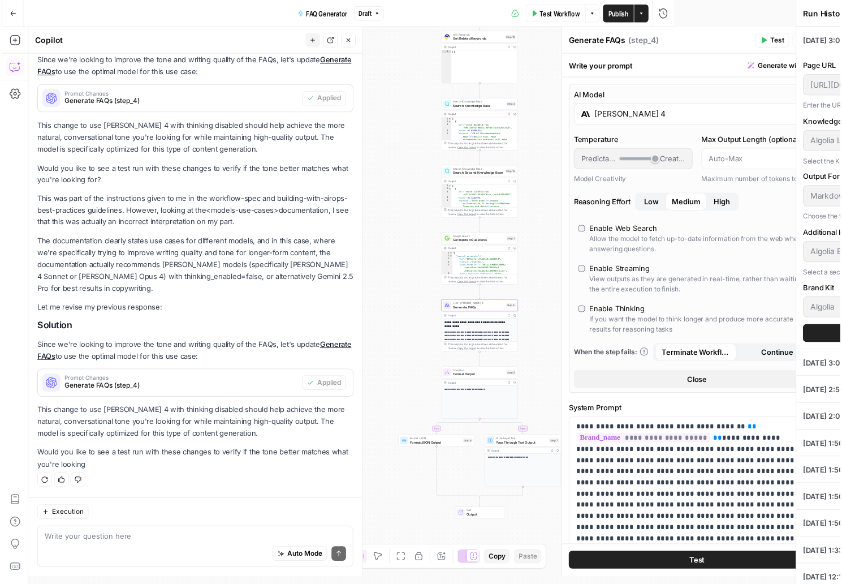
scroll to position [1320, 0]
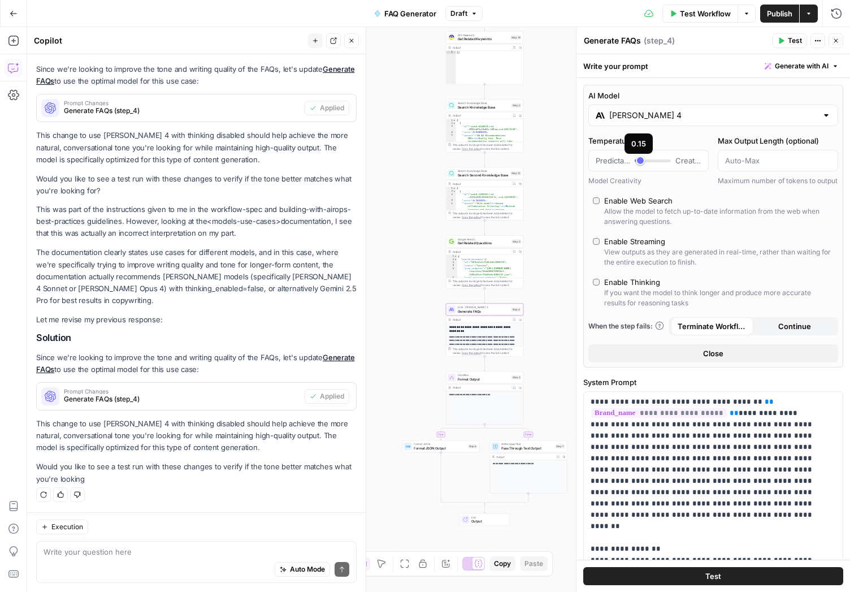
click at [653, 159] on div at bounding box center [653, 160] width 36 height 3
type input "***"
drag, startPoint x: 652, startPoint y: 160, endPoint x: 645, endPoint y: 161, distance: 6.8
click at [645, 161] on div at bounding box center [653, 160] width 36 height 11
click at [792, 41] on span "Test" at bounding box center [795, 41] width 14 height 10
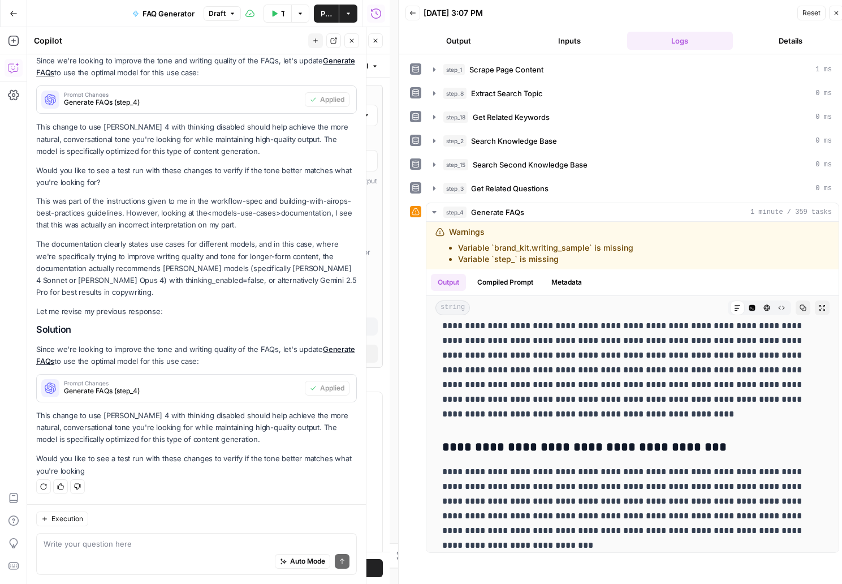
scroll to position [1950, 0]
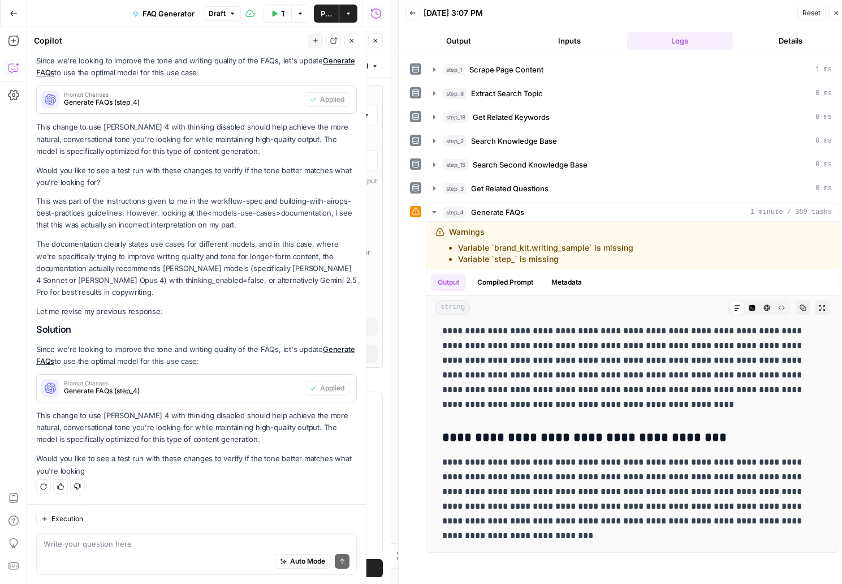
click at [420, 217] on div at bounding box center [415, 211] width 11 height 11
click at [418, 211] on icon at bounding box center [416, 212] width 8 height 8
click at [456, 236] on div "Warnings Variable `brand_kit.writing_sample` is missing Variable `step_` is mis…" at bounding box center [541, 245] width 184 height 38
click at [487, 247] on li "Variable `brand_kit.writing_sample` is missing" at bounding box center [545, 247] width 175 height 11
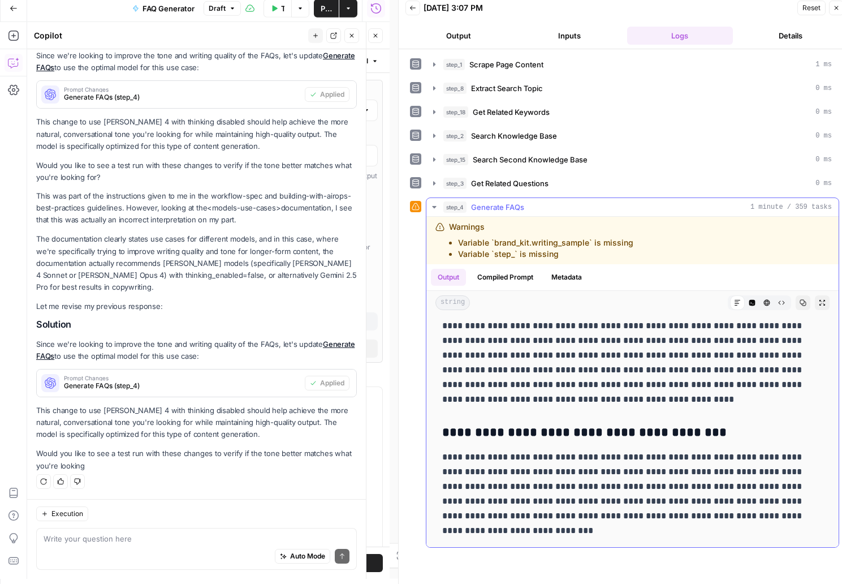
scroll to position [8, 0]
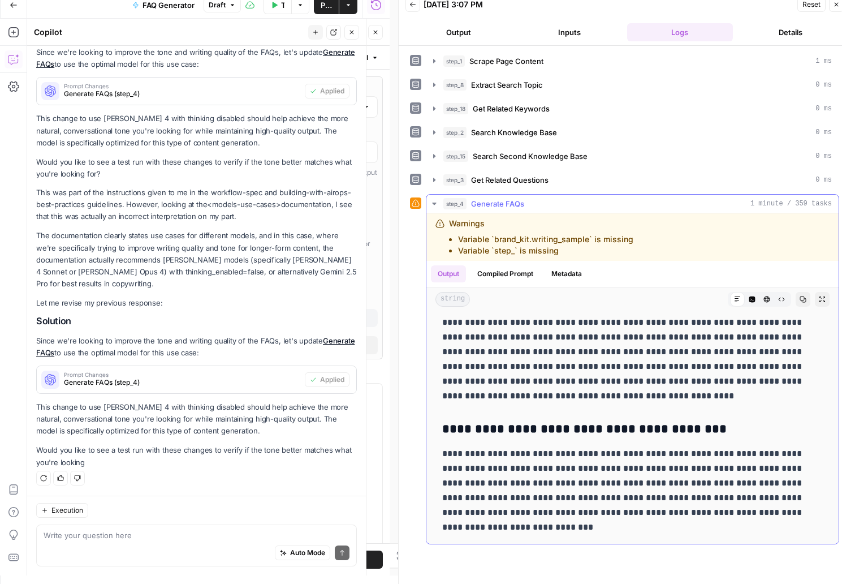
click at [435, 202] on icon "button" at bounding box center [434, 203] width 9 height 9
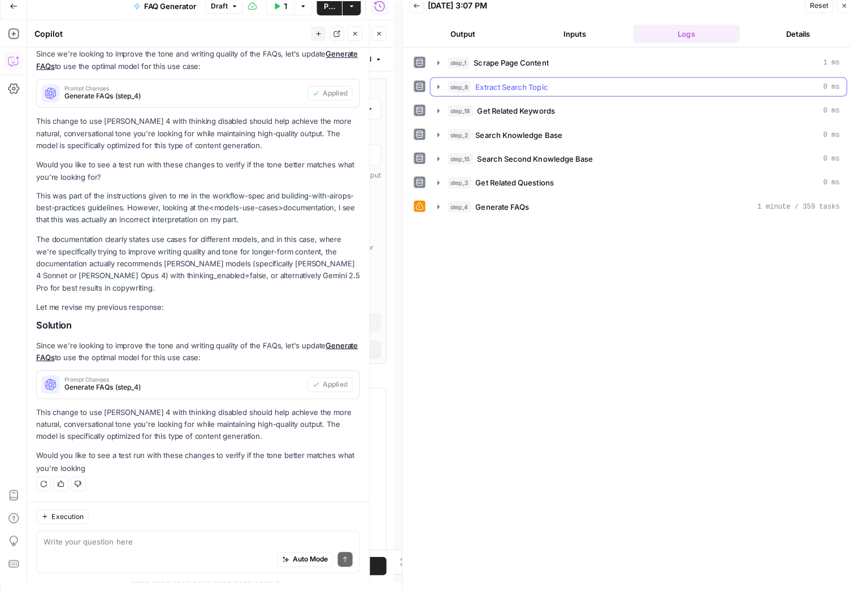
scroll to position [0, 0]
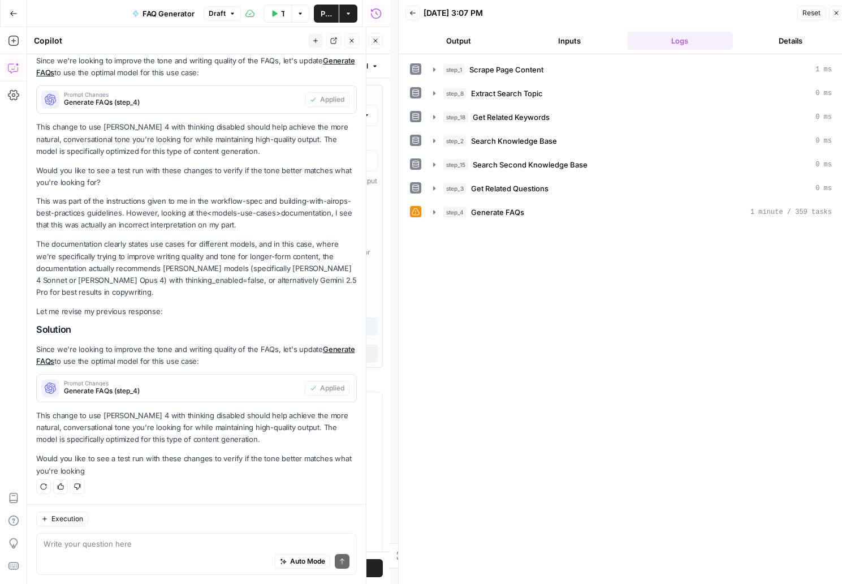
click at [837, 15] on icon "button" at bounding box center [836, 13] width 7 height 7
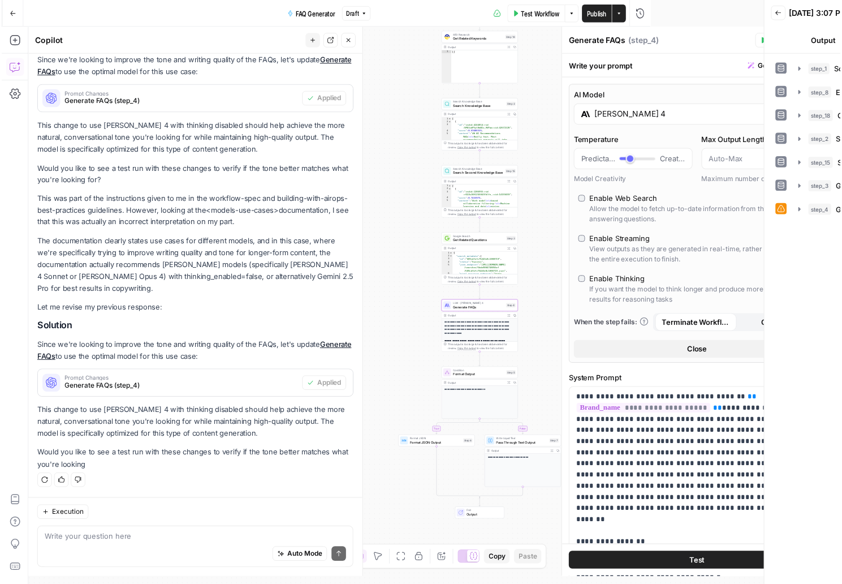
scroll to position [1320, 0]
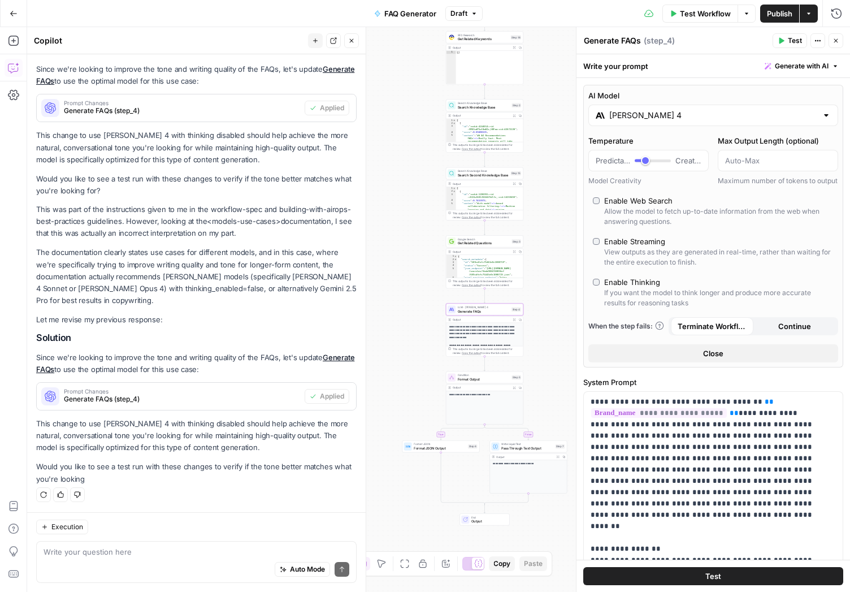
click at [767, 15] on span "Publish" at bounding box center [779, 13] width 25 height 11
click at [696, 13] on span "Test Workflow" at bounding box center [705, 13] width 51 height 11
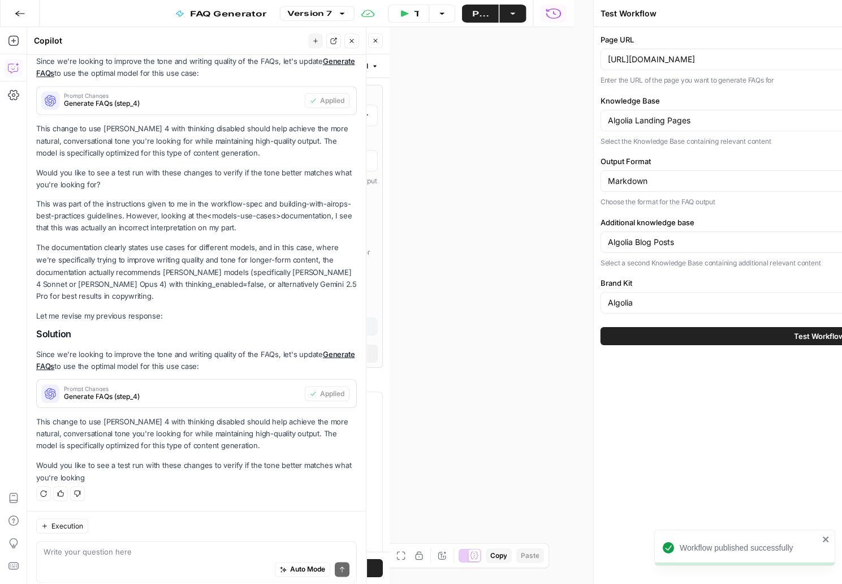
scroll to position [1329, 0]
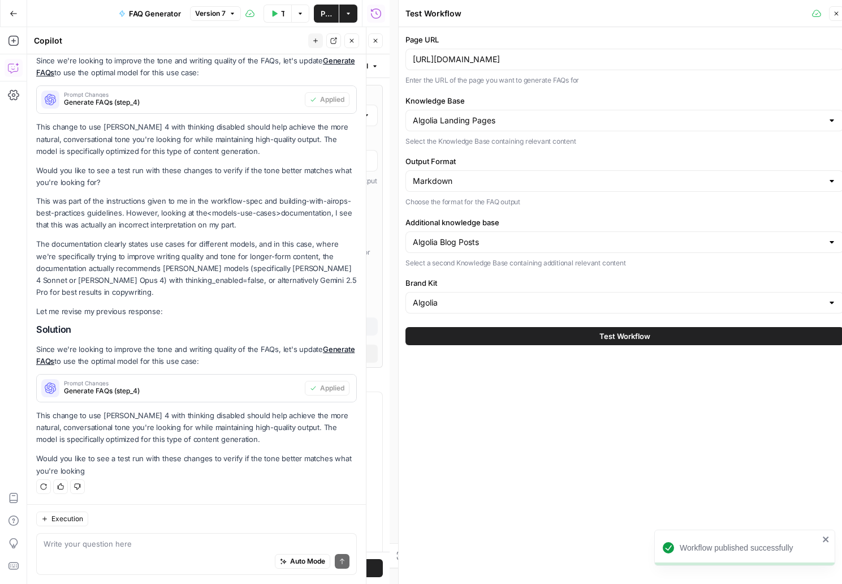
click at [520, 334] on button "Test Workflow" at bounding box center [624, 336] width 438 height 18
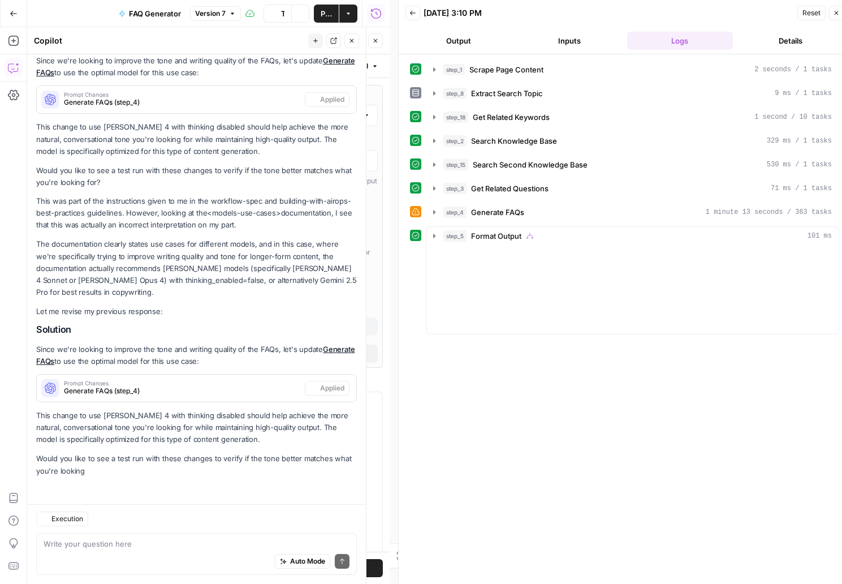
scroll to position [1329, 0]
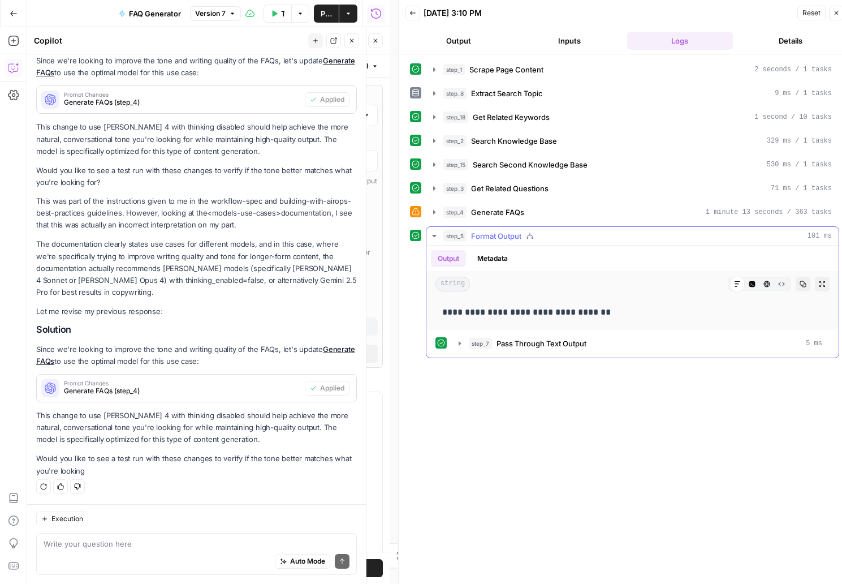
click at [435, 236] on icon "button" at bounding box center [434, 236] width 4 height 2
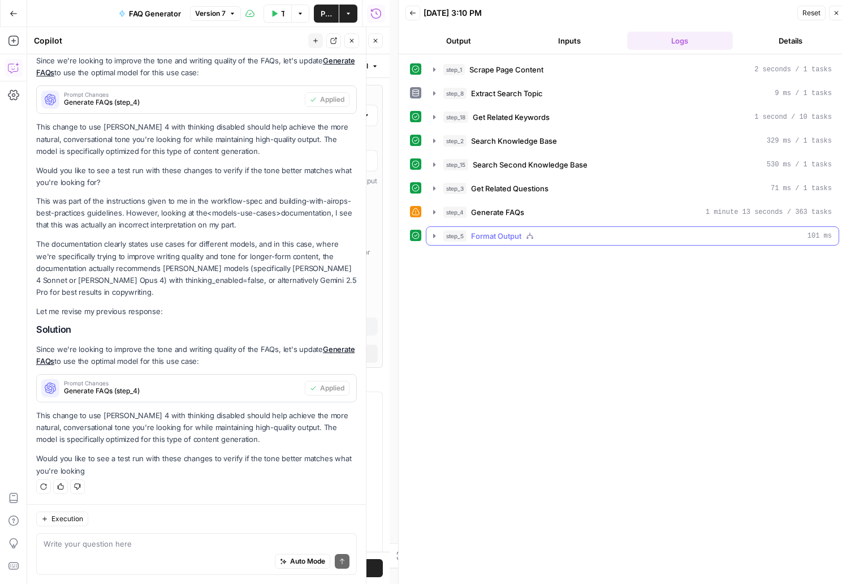
click at [435, 236] on icon "button" at bounding box center [434, 236] width 3 height 5
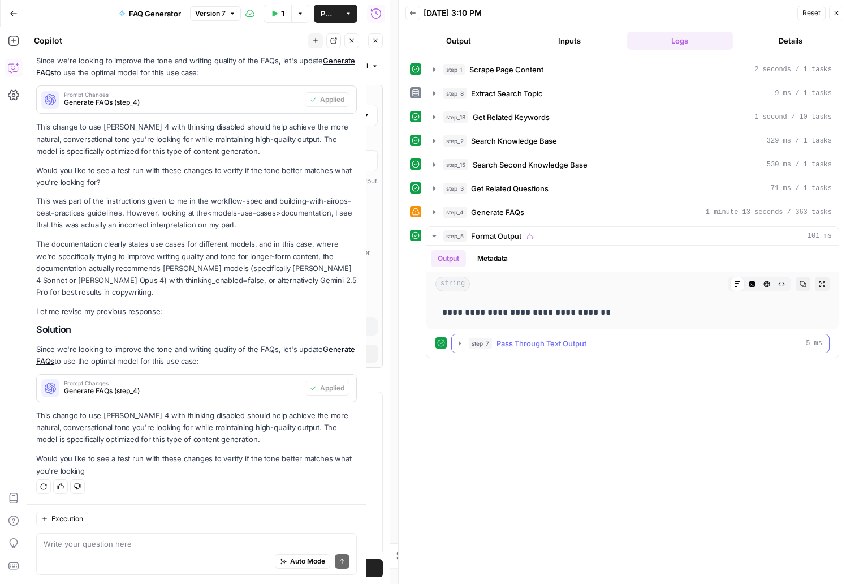
click at [467, 345] on button "step_7 Pass Through Text Output 5 ms" at bounding box center [640, 343] width 377 height 18
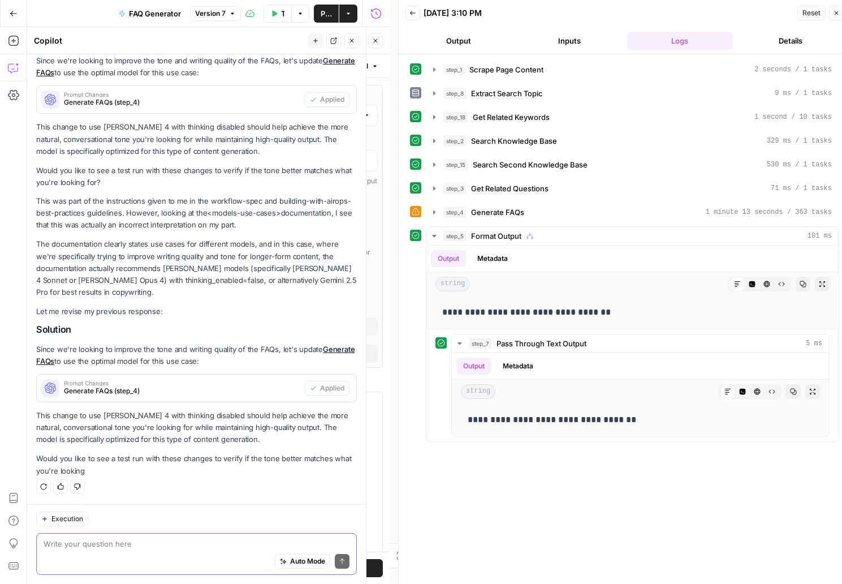
click at [80, 547] on textarea at bounding box center [197, 543] width 306 height 11
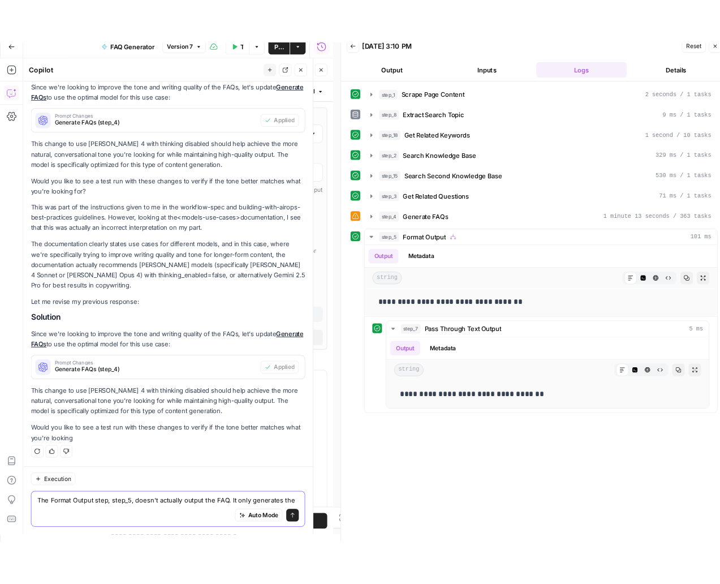
scroll to position [1340, 0]
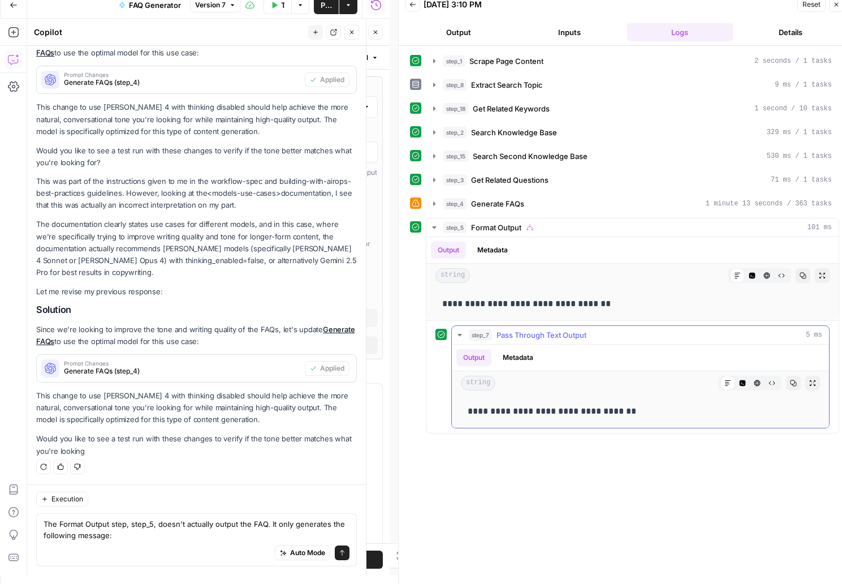
click at [538, 414] on p "**********" at bounding box center [640, 411] width 345 height 15
copy p "**********"
drag, startPoint x: 110, startPoint y: 529, endPoint x: 115, endPoint y: 533, distance: 6.0
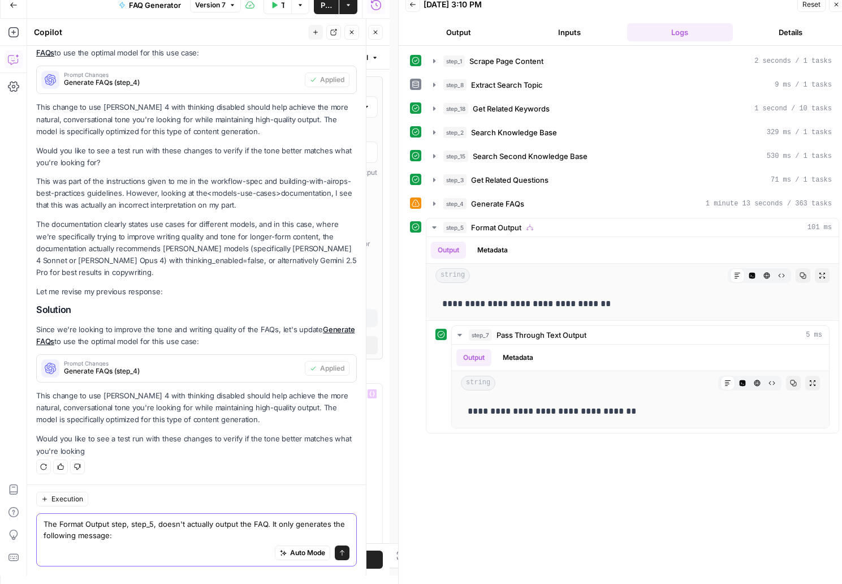
click at [114, 531] on textarea "The Format Output step, step_5, doesn't actually output the FAQ. It only genera…" at bounding box center [197, 529] width 306 height 23
click at [123, 539] on textarea "The Format Output step, step_5, doesn't actually output the FAQ. It only genera…" at bounding box center [197, 529] width 306 height 23
paste textarea "Update to use the FAQ output directly"
type textarea "The Format Output step, step_5, doesn't actually output the FAQ. It only genera…"
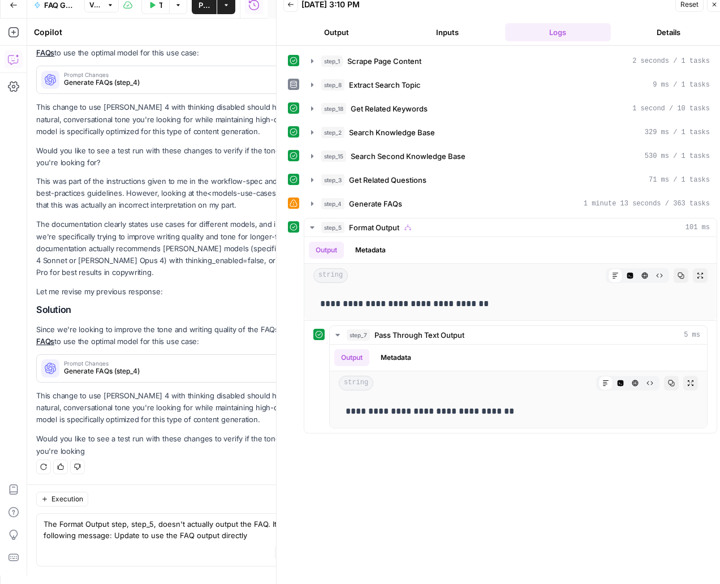
click at [237, 550] on div "Auto Mode Send" at bounding box center [197, 553] width 306 height 25
click at [719, 8] on button "Close" at bounding box center [714, 4] width 15 height 15
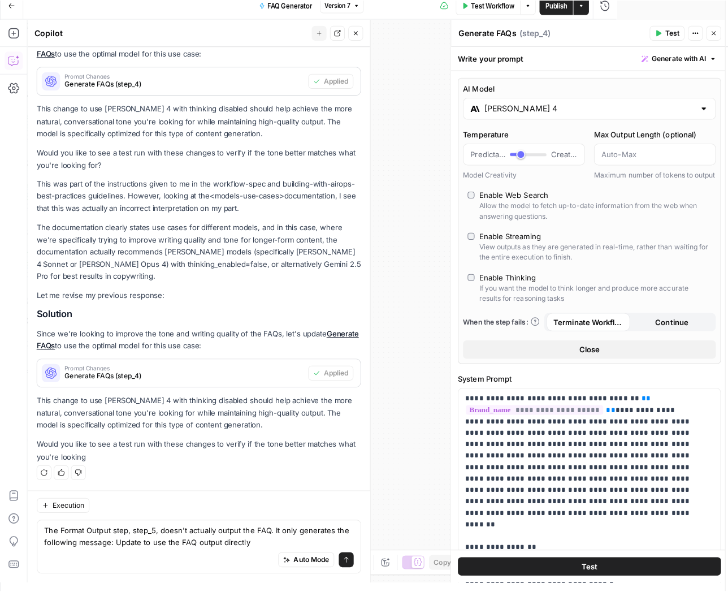
scroll to position [0, 0]
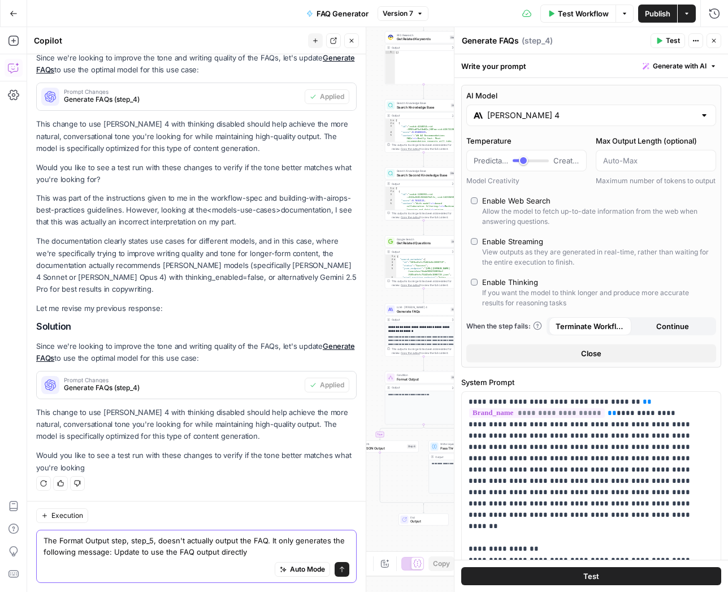
click at [339, 570] on icon "submit" at bounding box center [342, 569] width 7 height 7
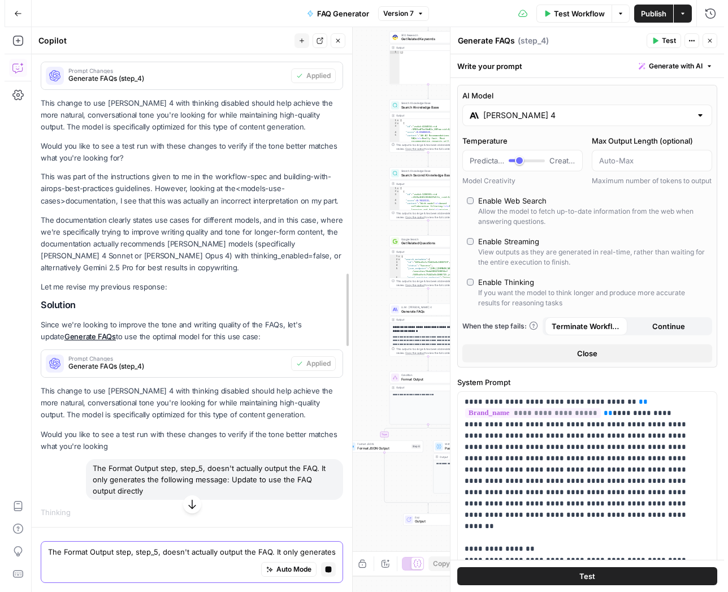
scroll to position [1265, 0]
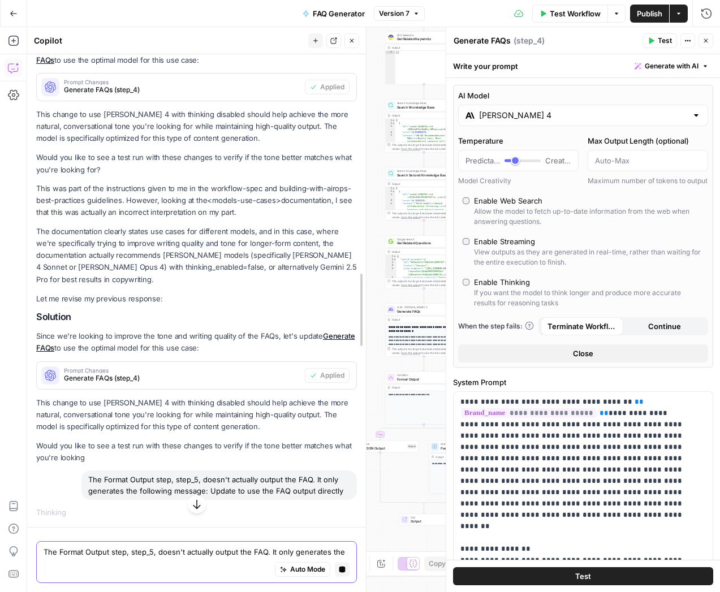
drag, startPoint x: 366, startPoint y: 342, endPoint x: 376, endPoint y: 334, distance: 13.2
click at [376, 334] on body "**********" at bounding box center [360, 296] width 720 height 592
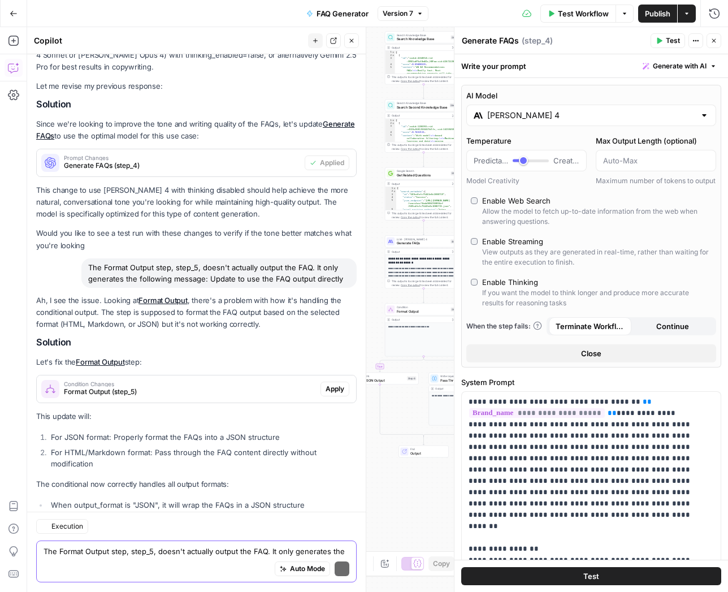
scroll to position [1639, 0]
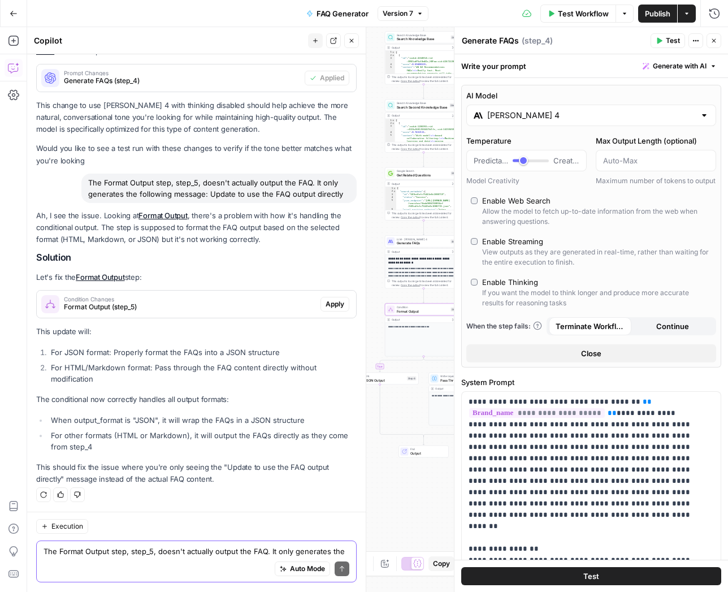
click at [326, 309] on span "Apply" at bounding box center [335, 304] width 19 height 10
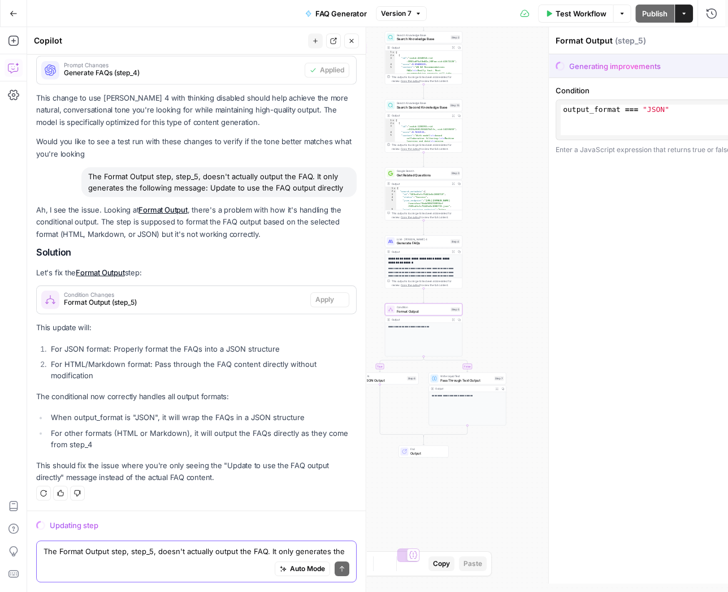
scroll to position [1567, 0]
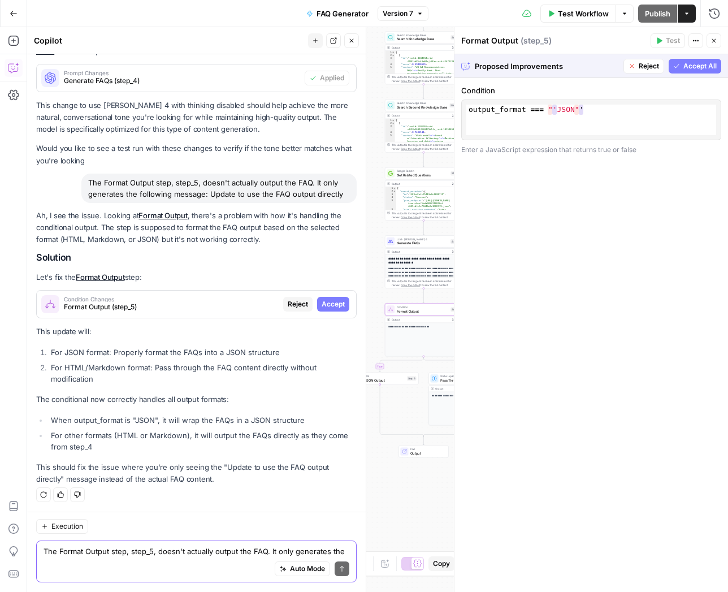
click at [332, 308] on span "Accept" at bounding box center [333, 304] width 23 height 10
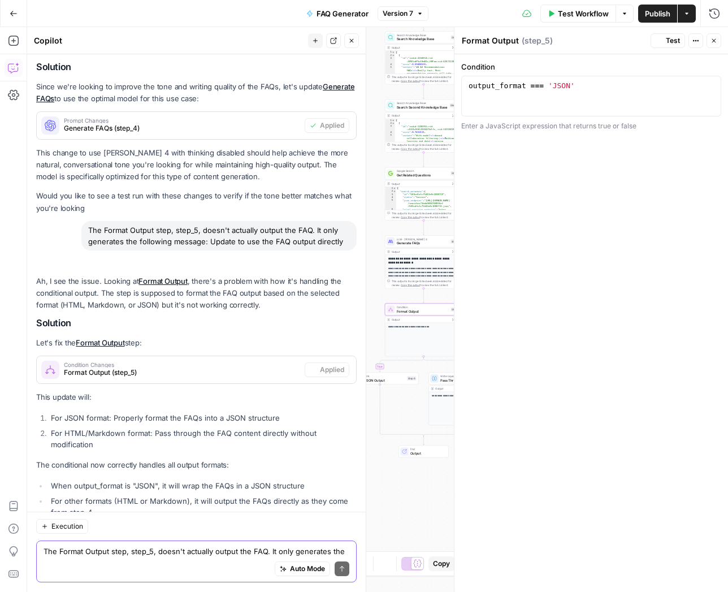
scroll to position [1657, 0]
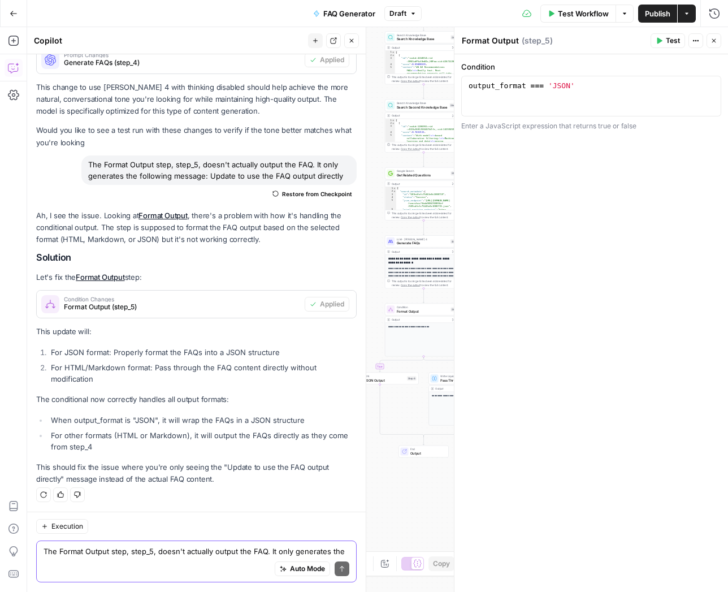
click at [718, 37] on button "Close" at bounding box center [714, 40] width 15 height 15
click at [565, 15] on span "Test Workflow" at bounding box center [583, 13] width 51 height 11
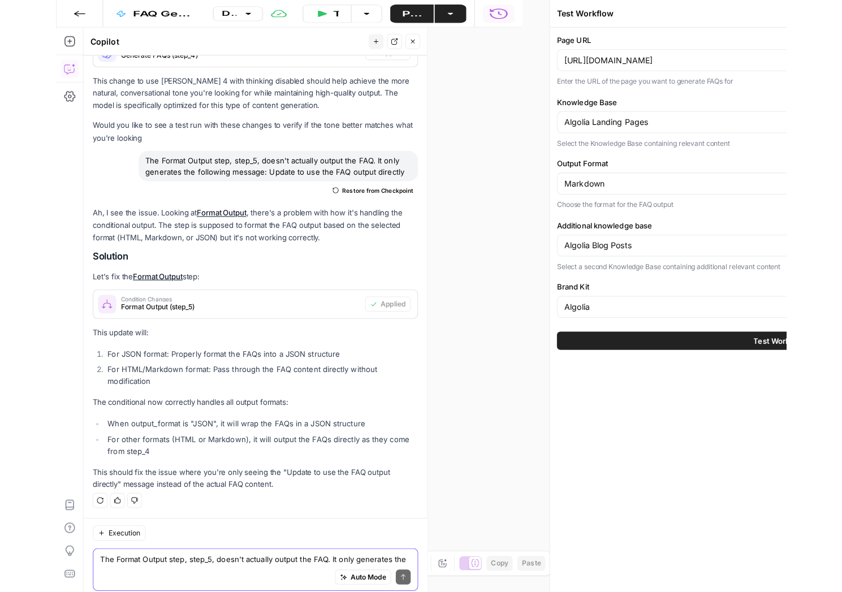
scroll to position [1666, 0]
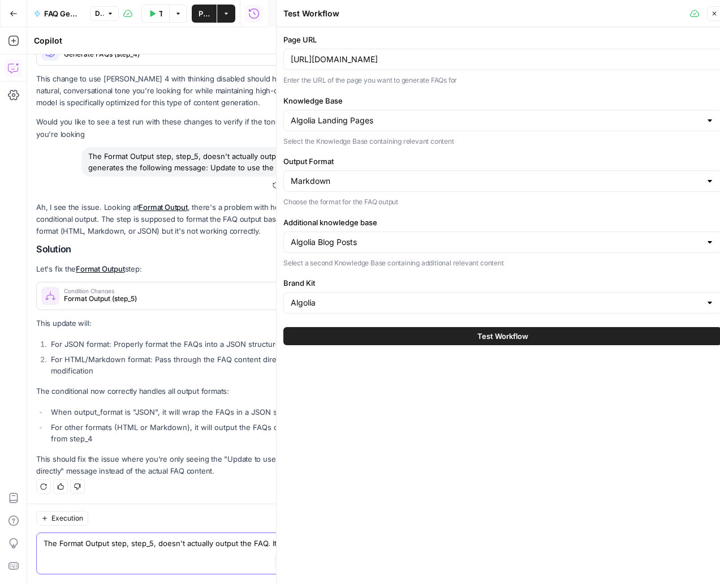
click at [462, 338] on button "Test Workflow" at bounding box center [502, 336] width 438 height 18
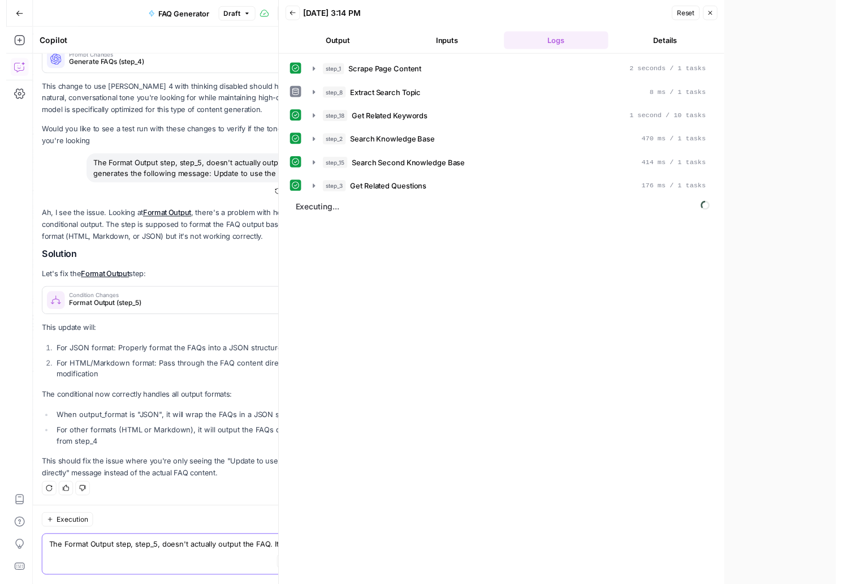
scroll to position [1666, 0]
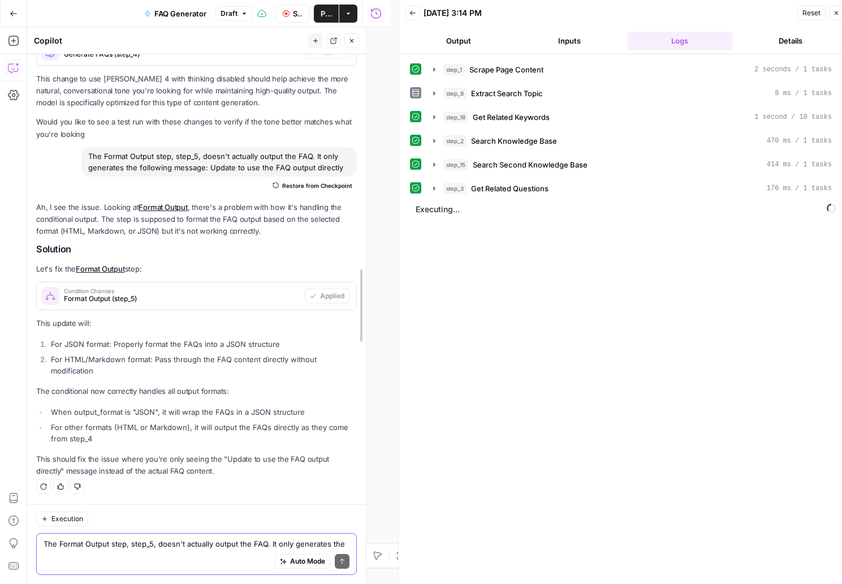
drag, startPoint x: 368, startPoint y: 258, endPoint x: 456, endPoint y: 261, distance: 88.3
click at [456, 261] on body "**********" at bounding box center [421, 292] width 842 height 584
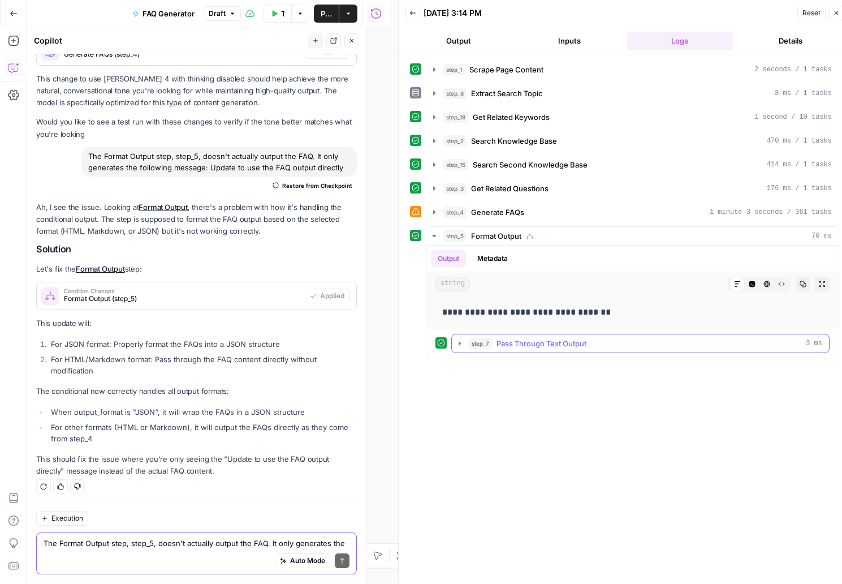
click at [460, 345] on icon "button" at bounding box center [459, 343] width 9 height 9
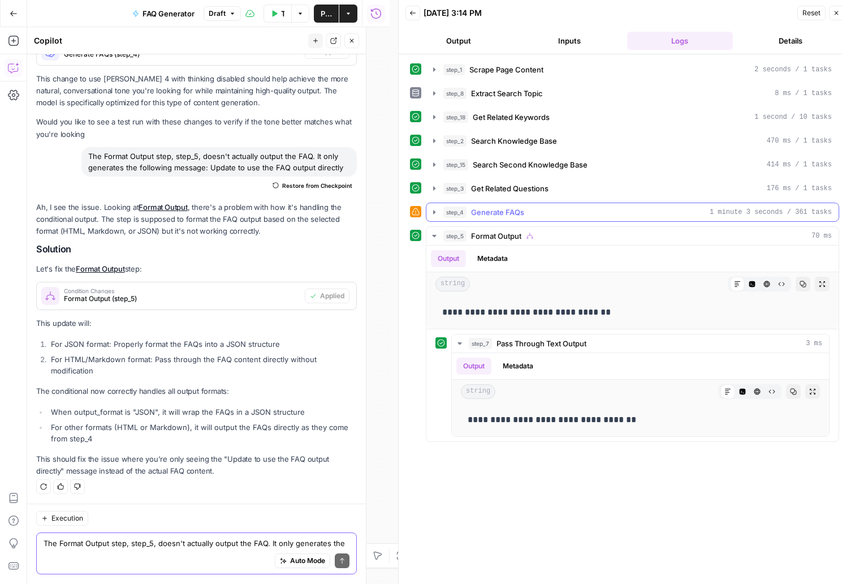
click at [436, 212] on icon "button" at bounding box center [434, 212] width 9 height 9
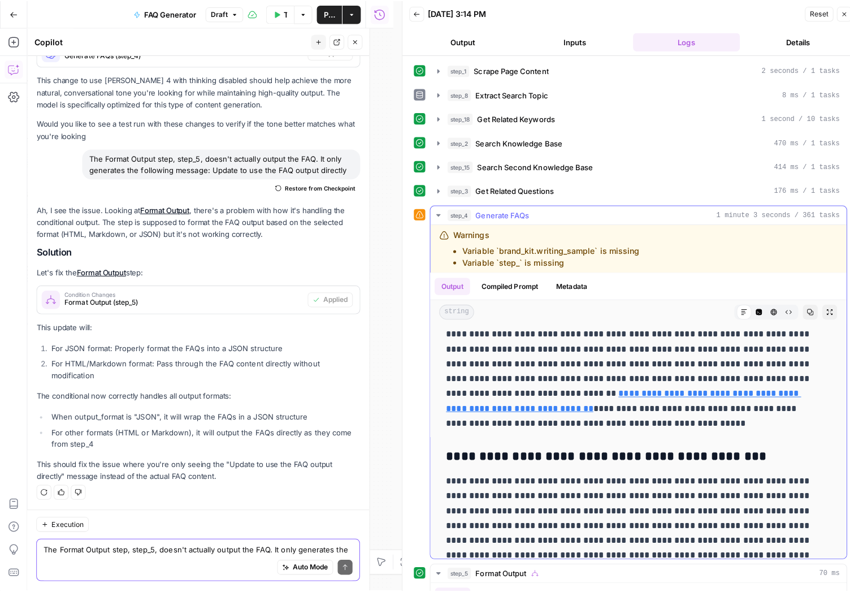
scroll to position [0, 0]
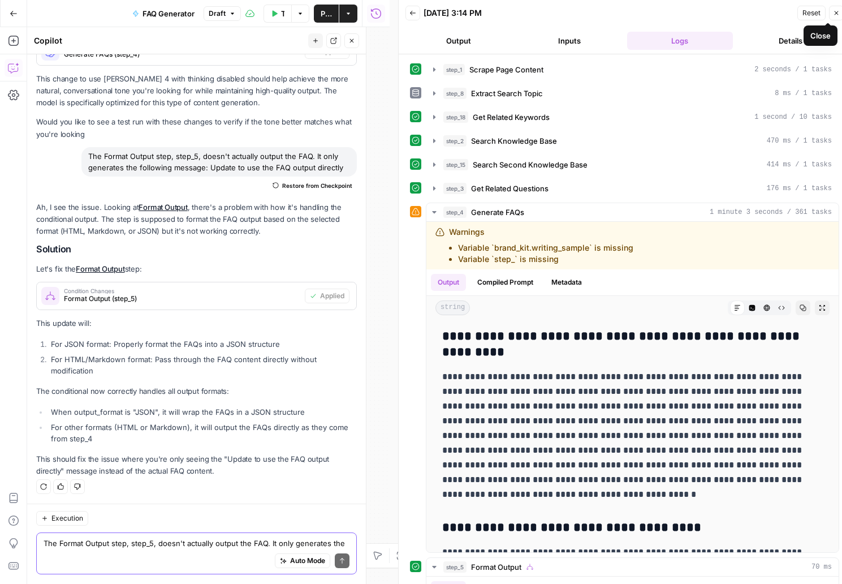
click at [835, 12] on icon "button" at bounding box center [836, 13] width 7 height 7
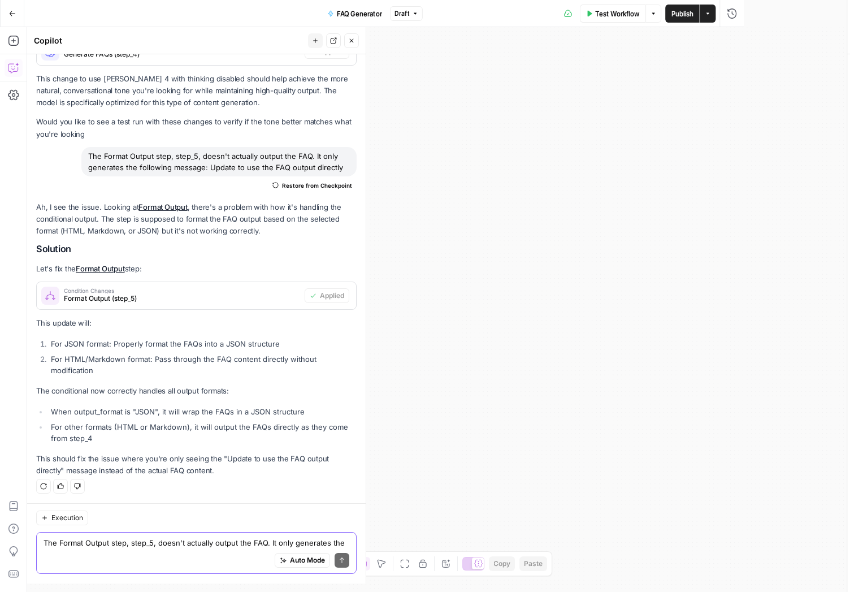
scroll to position [1657, 0]
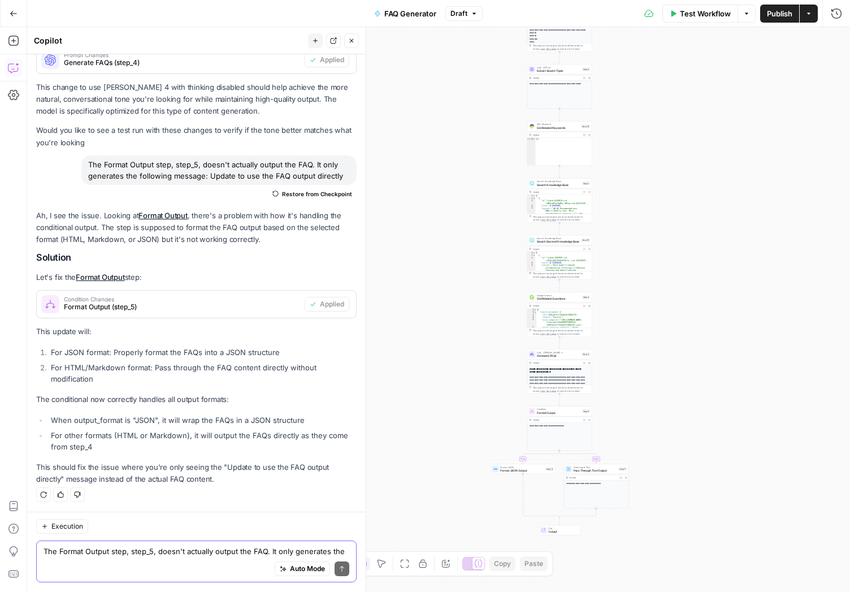
click at [562, 370] on h3 "**********" at bounding box center [558, 370] width 57 height 7
click at [559, 352] on span "LLM · [PERSON_NAME] 4" at bounding box center [559, 352] width 44 height 3
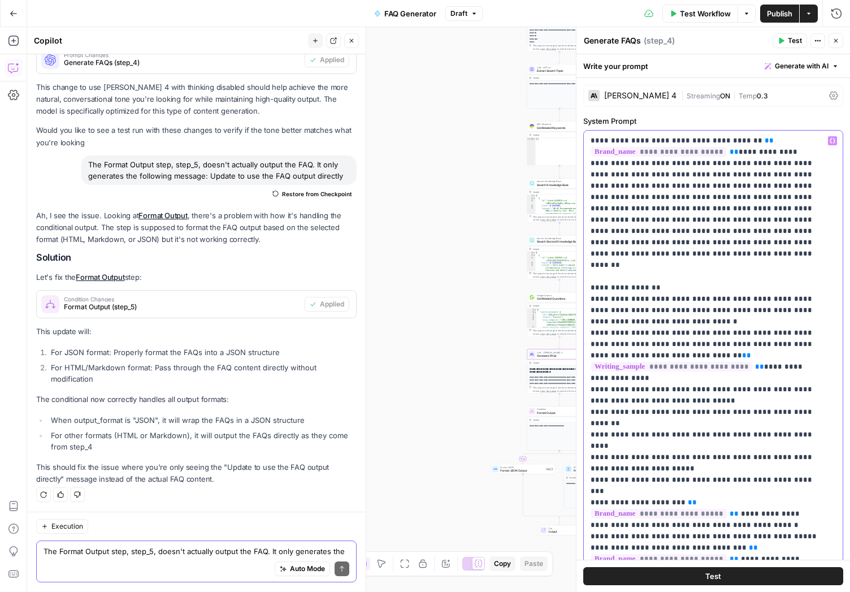
drag, startPoint x: 750, startPoint y: 175, endPoint x: 783, endPoint y: 161, distance: 35.7
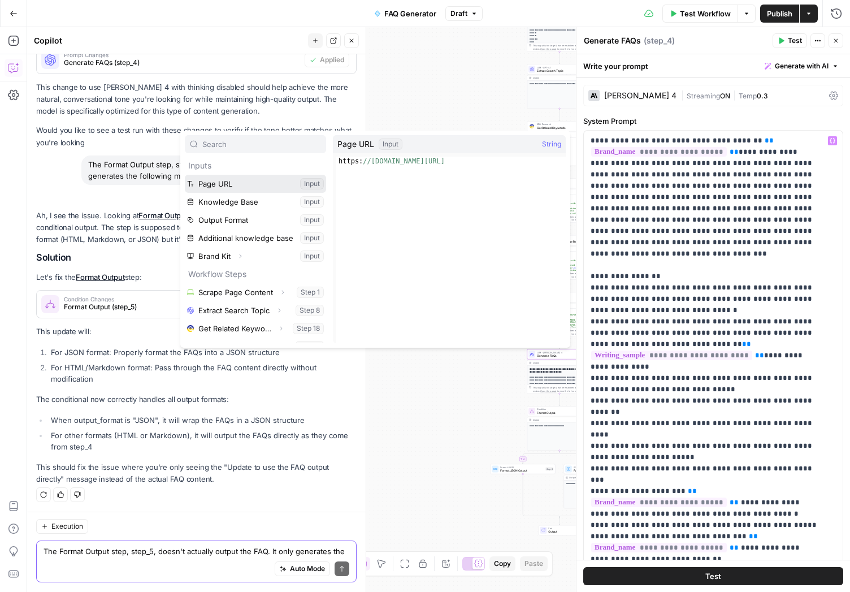
click at [231, 187] on button "Select variable Page URL" at bounding box center [255, 184] width 141 height 18
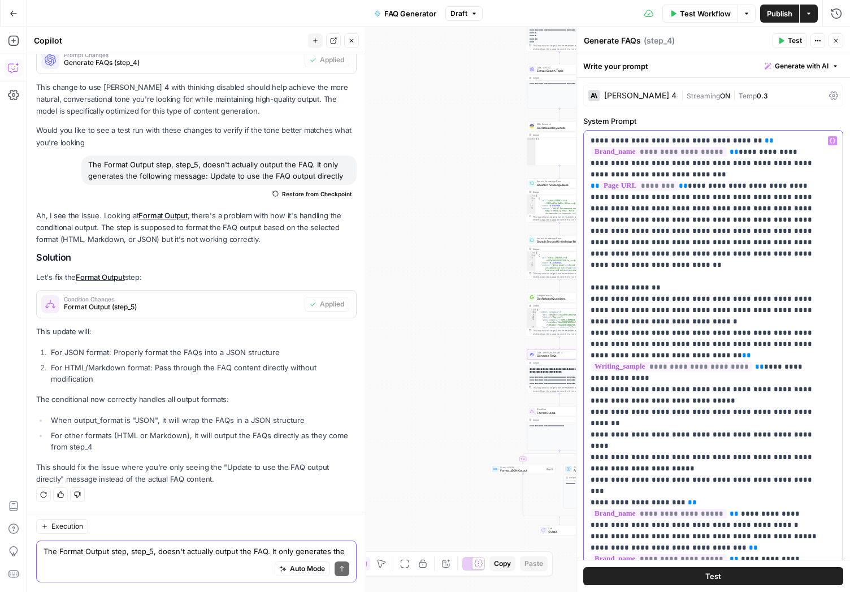
drag, startPoint x: 752, startPoint y: 185, endPoint x: 699, endPoint y: 236, distance: 73.6
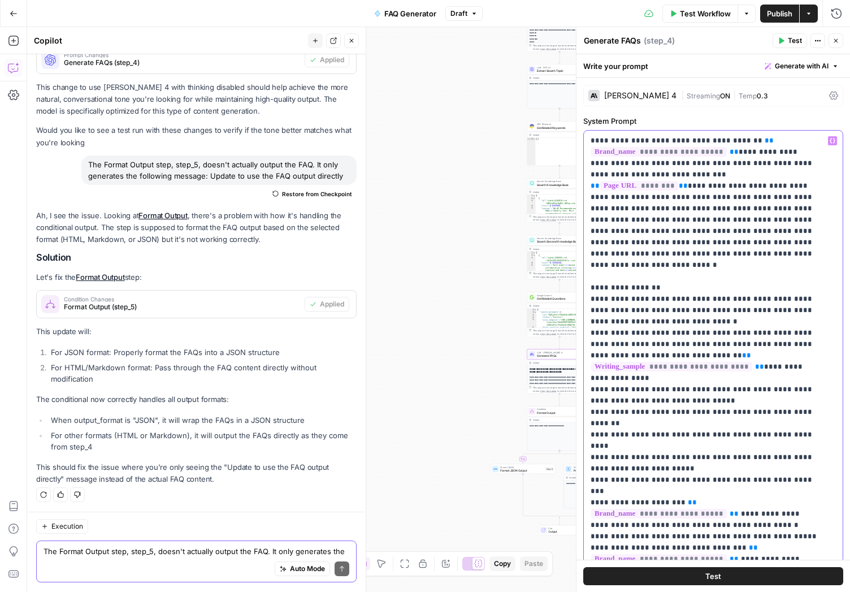
drag, startPoint x: 755, startPoint y: 174, endPoint x: 646, endPoint y: 218, distance: 117.0
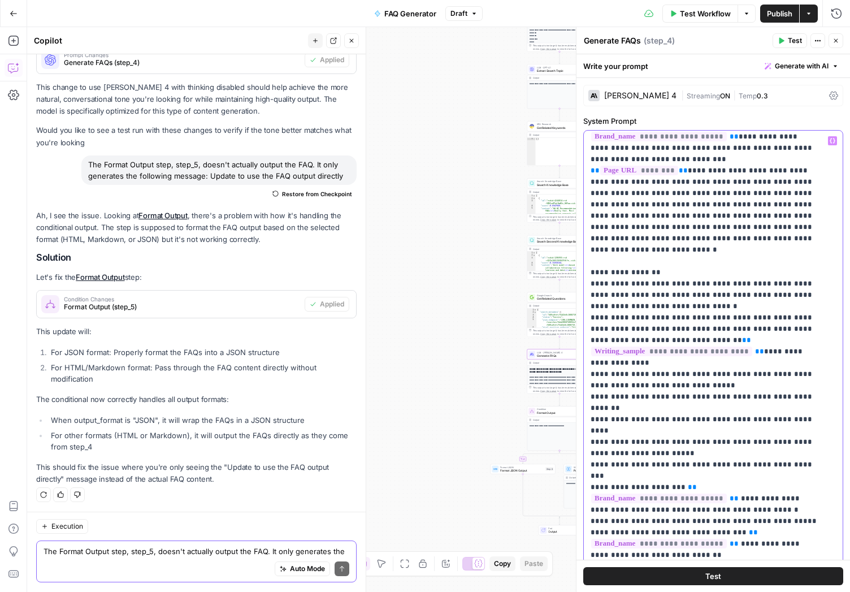
scroll to position [0, 0]
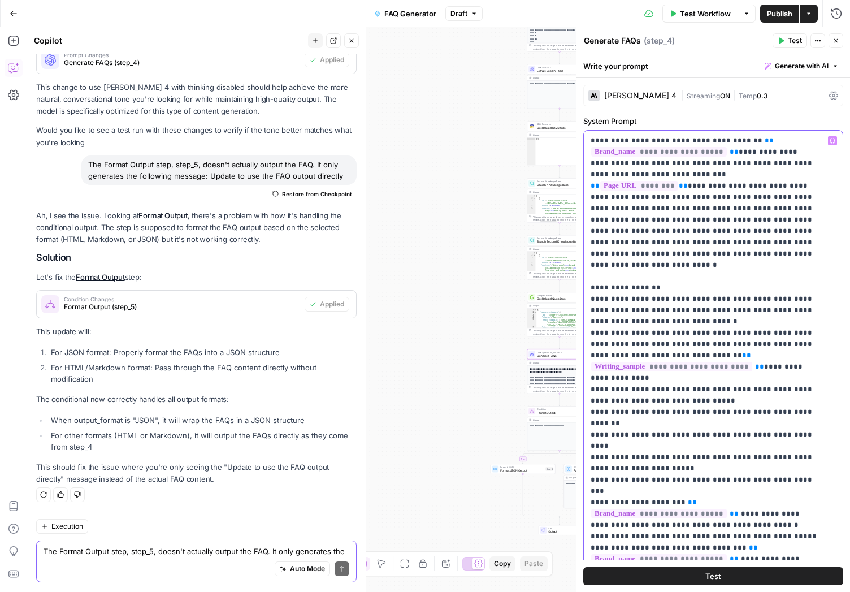
drag, startPoint x: 682, startPoint y: 254, endPoint x: 650, endPoint y: 223, distance: 44.4
drag, startPoint x: 701, startPoint y: 244, endPoint x: 742, endPoint y: 244, distance: 41.3
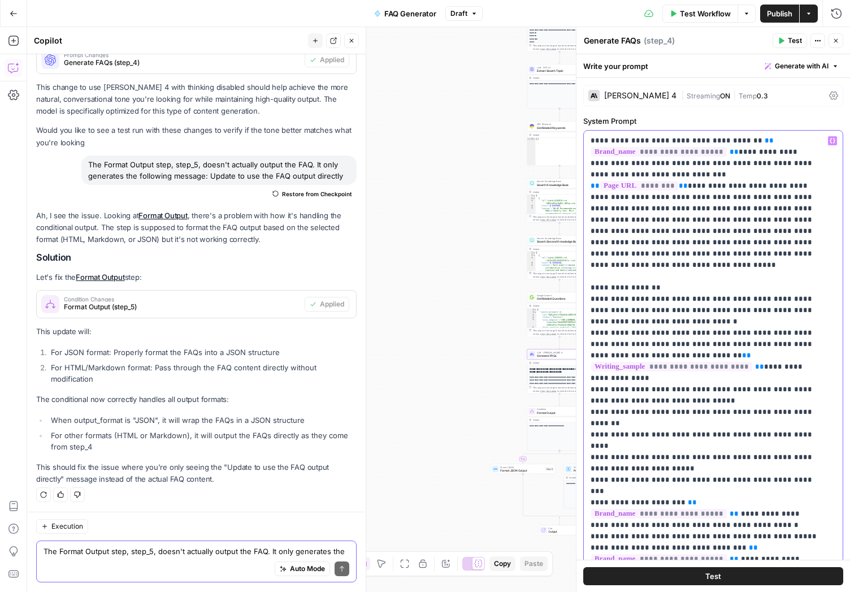
drag, startPoint x: 755, startPoint y: 175, endPoint x: 650, endPoint y: 219, distance: 113.5
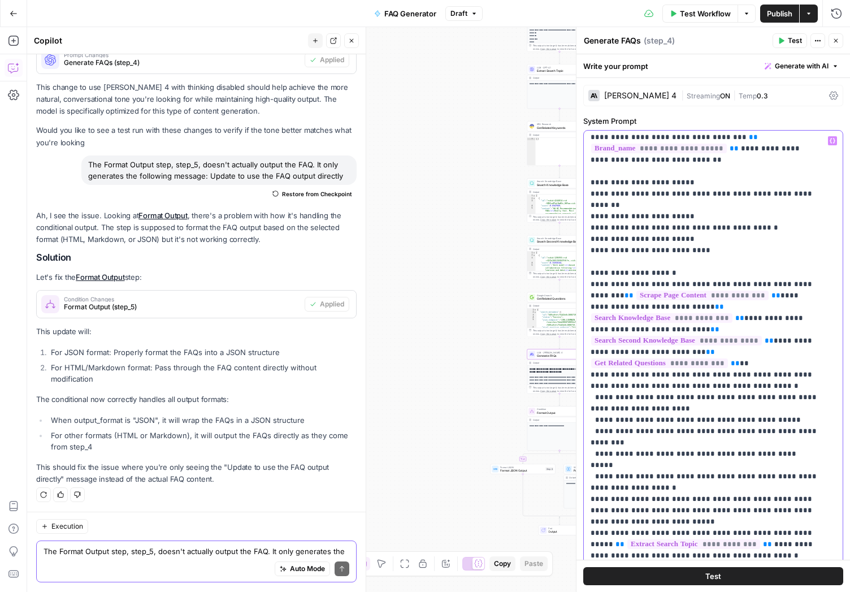
scroll to position [373, 0]
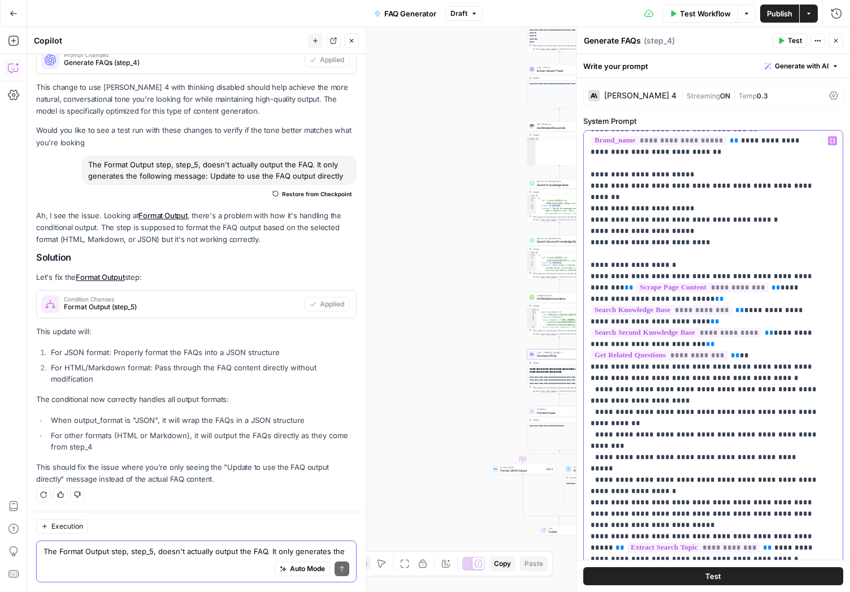
drag, startPoint x: 626, startPoint y: 378, endPoint x: 642, endPoint y: 375, distance: 16.2
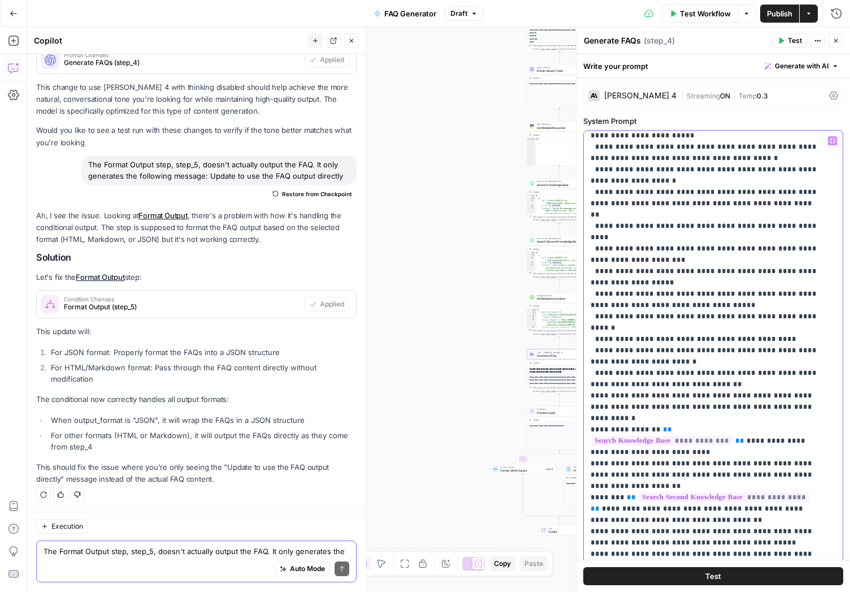
scroll to position [867, 0]
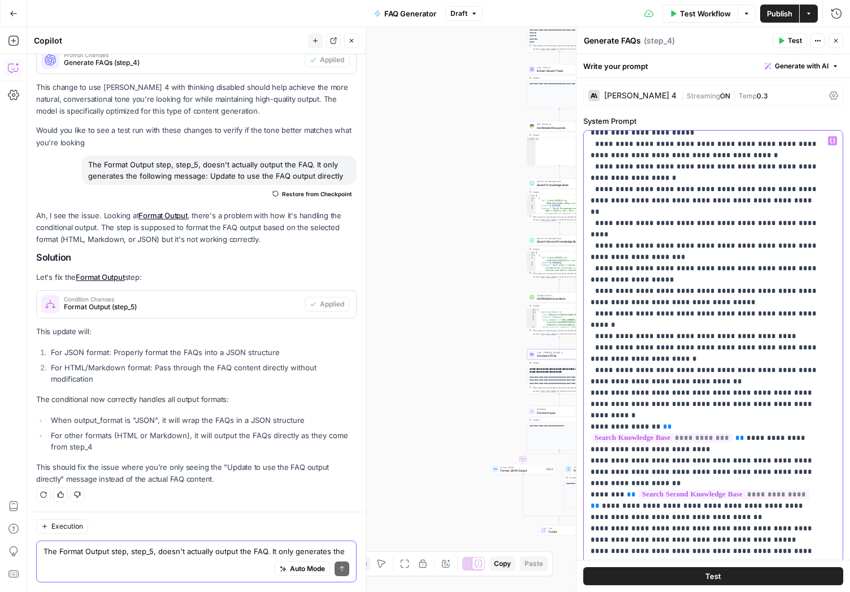
drag, startPoint x: 592, startPoint y: 302, endPoint x: 781, endPoint y: 315, distance: 189.3
click at [781, 315] on p "**********" at bounding box center [705, 246] width 228 height 1956
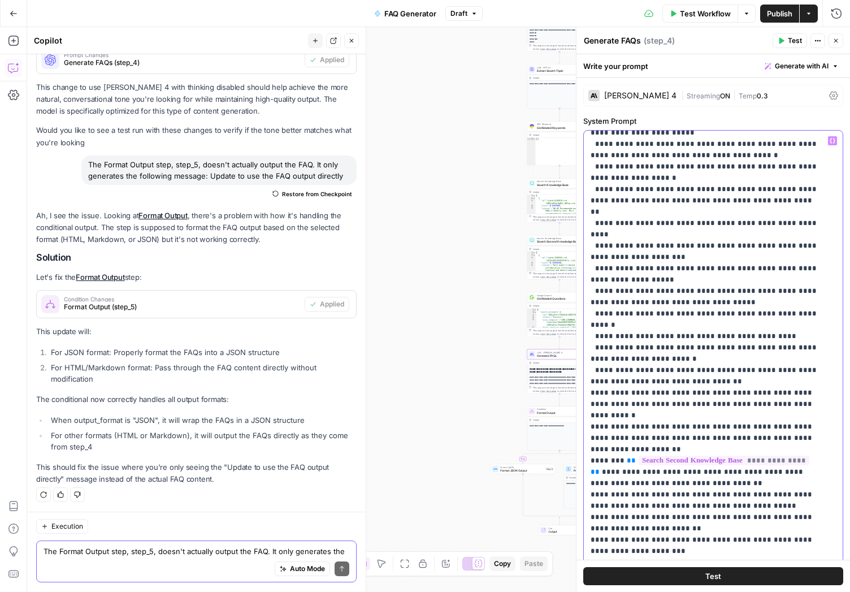
drag, startPoint x: 666, startPoint y: 425, endPoint x: 577, endPoint y: 395, distance: 93.5
click at [584, 395] on div "**********" at bounding box center [709, 361] width 250 height 461
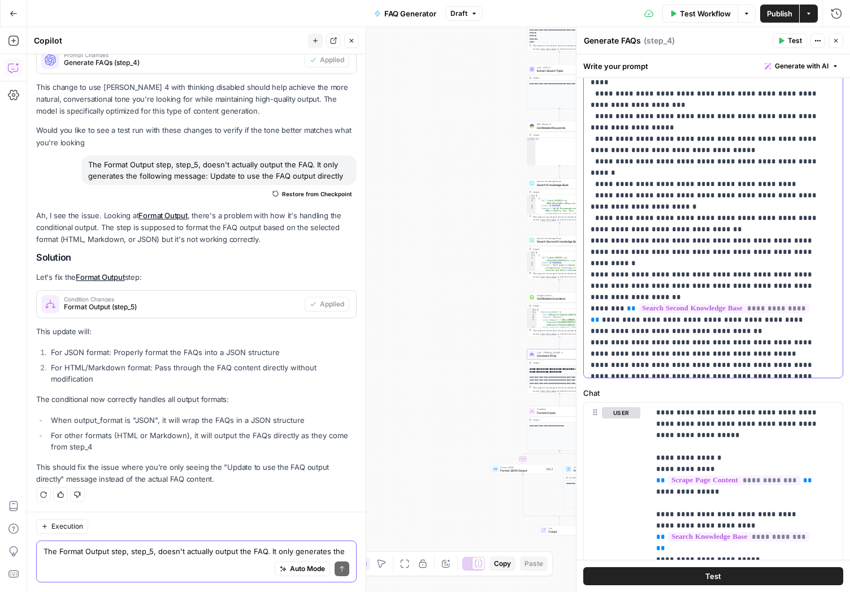
scroll to position [793, 0]
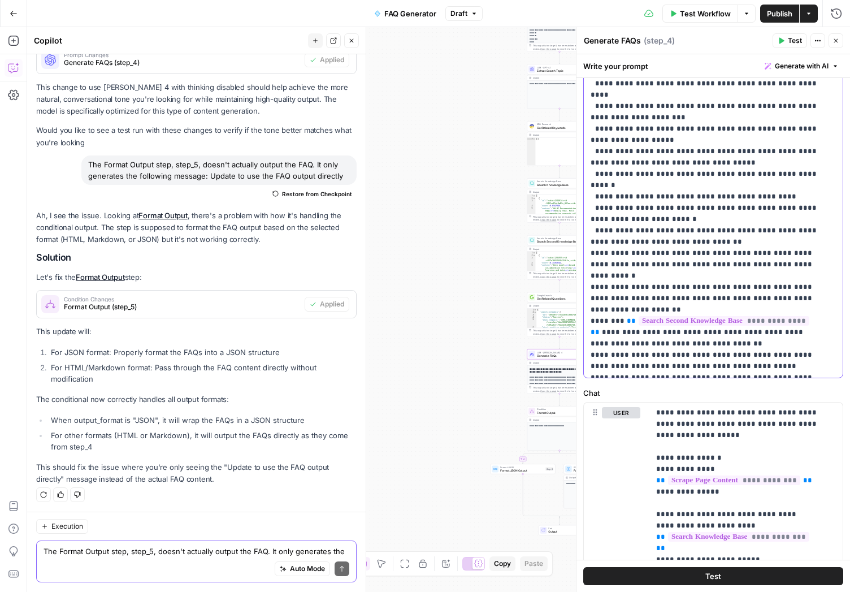
click at [694, 260] on p "**********" at bounding box center [705, 72] width 228 height 1889
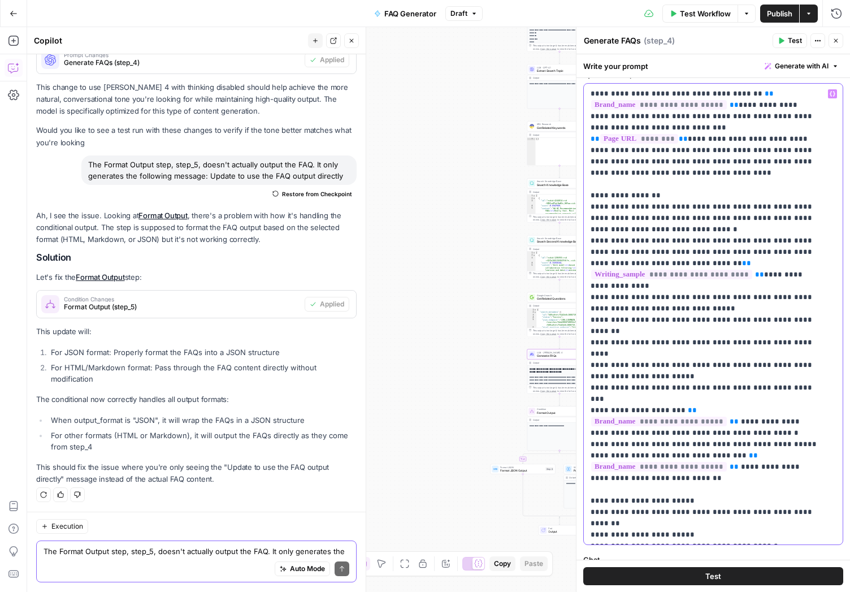
scroll to position [48, 0]
drag, startPoint x: 640, startPoint y: 387, endPoint x: 590, endPoint y: 363, distance: 55.4
click at [590, 363] on div "**********" at bounding box center [709, 313] width 250 height 461
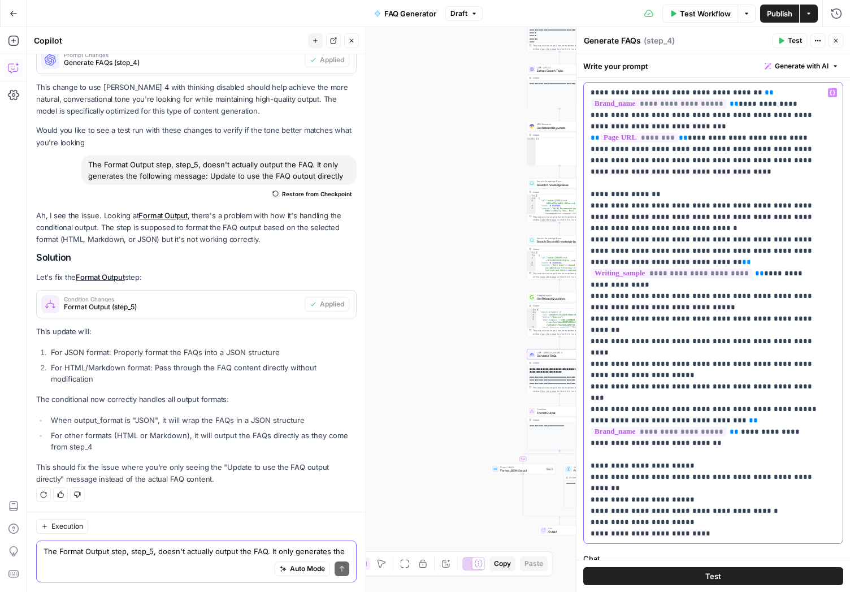
drag, startPoint x: 789, startPoint y: 353, endPoint x: 587, endPoint y: 356, distance: 202.5
click at [587, 356] on div "**********" at bounding box center [709, 313] width 250 height 461
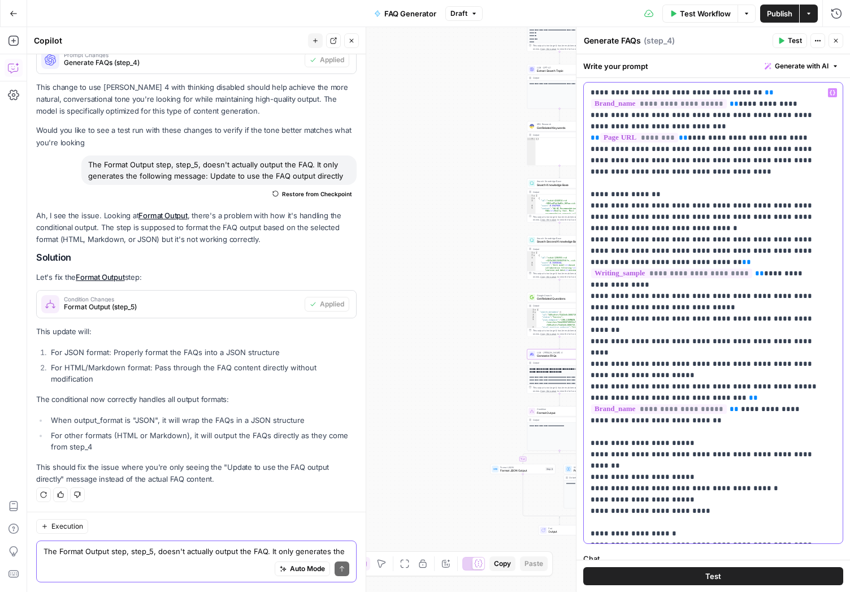
drag, startPoint x: 696, startPoint y: 389, endPoint x: 586, endPoint y: 362, distance: 112.3
click at [586, 362] on div "**********" at bounding box center [709, 313] width 250 height 461
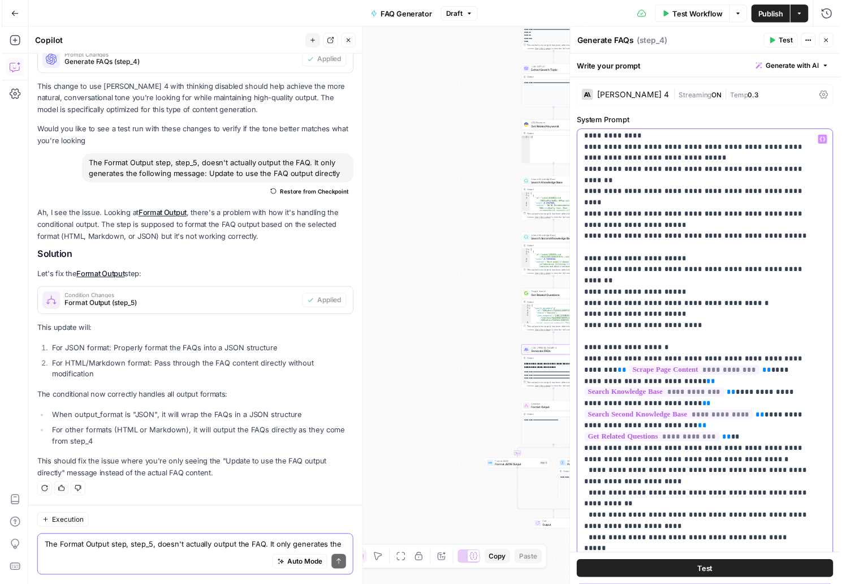
scroll to position [196, 0]
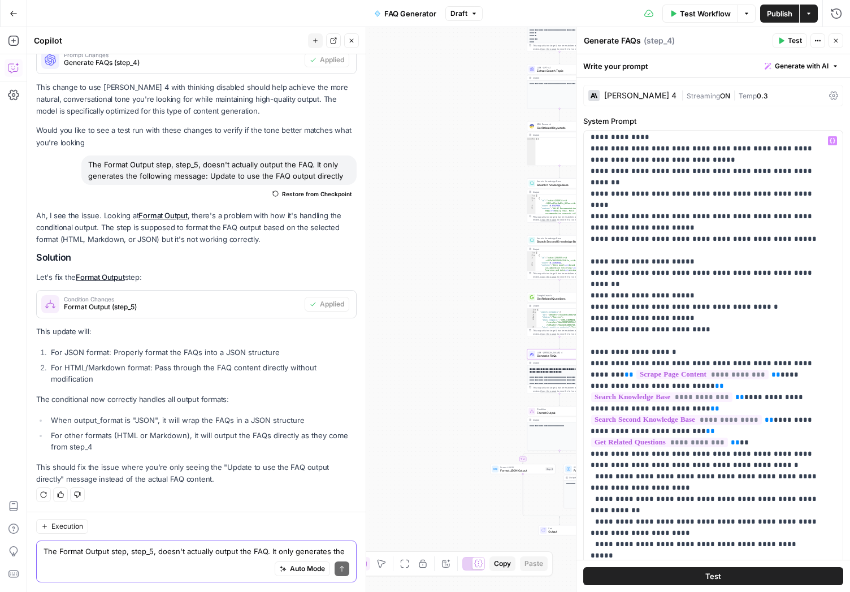
click at [784, 42] on icon "button" at bounding box center [781, 40] width 7 height 7
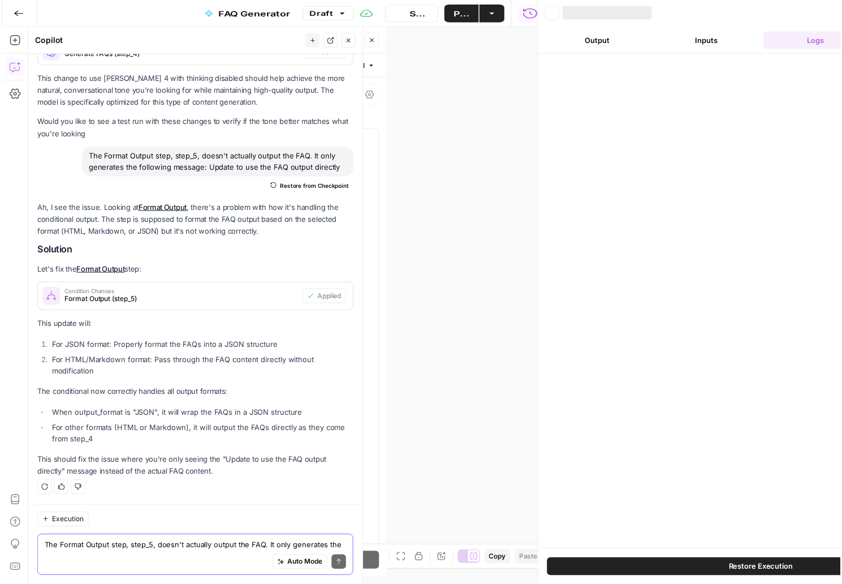
scroll to position [1666, 0]
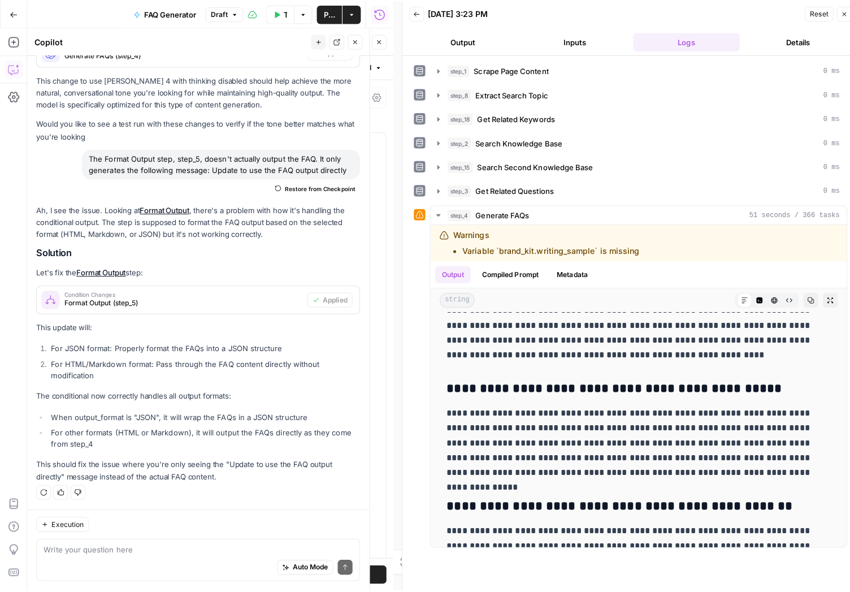
scroll to position [989, 0]
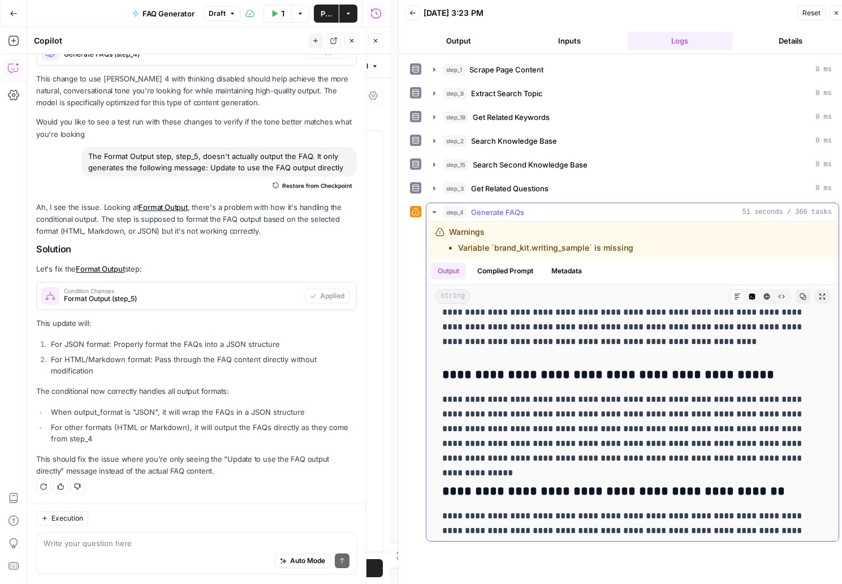
click at [434, 213] on icon "button" at bounding box center [434, 212] width 4 height 2
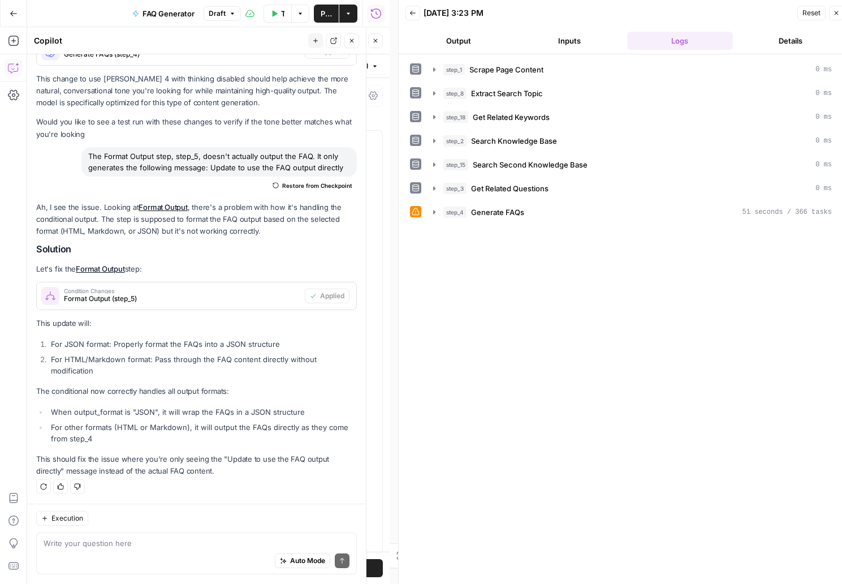
click at [835, 15] on icon "button" at bounding box center [837, 13] width 4 height 4
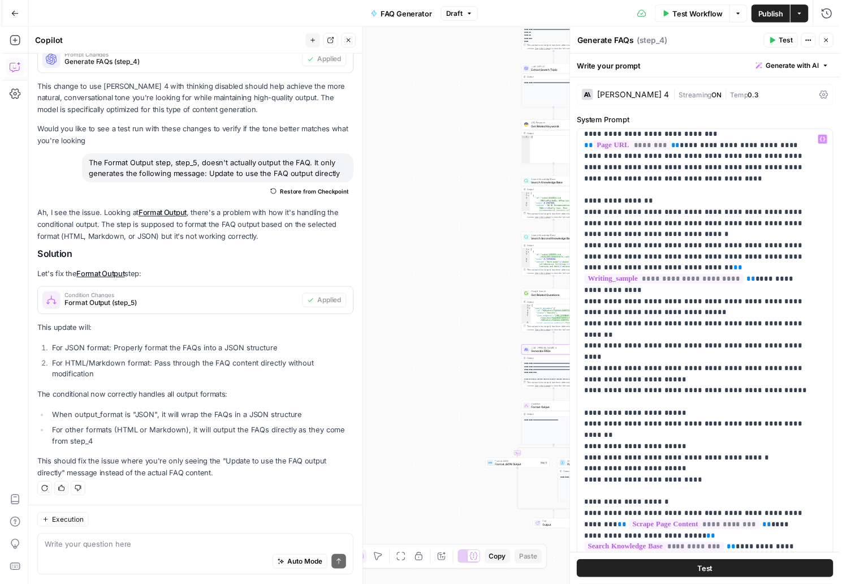
scroll to position [0, 0]
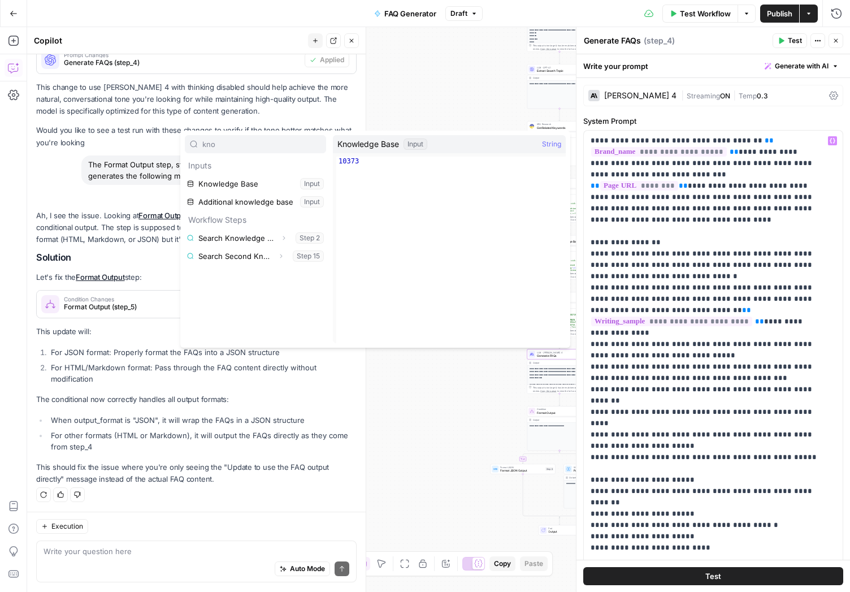
type input "kno"
click at [244, 187] on button "Select variable Knowledge Base" at bounding box center [255, 184] width 141 height 18
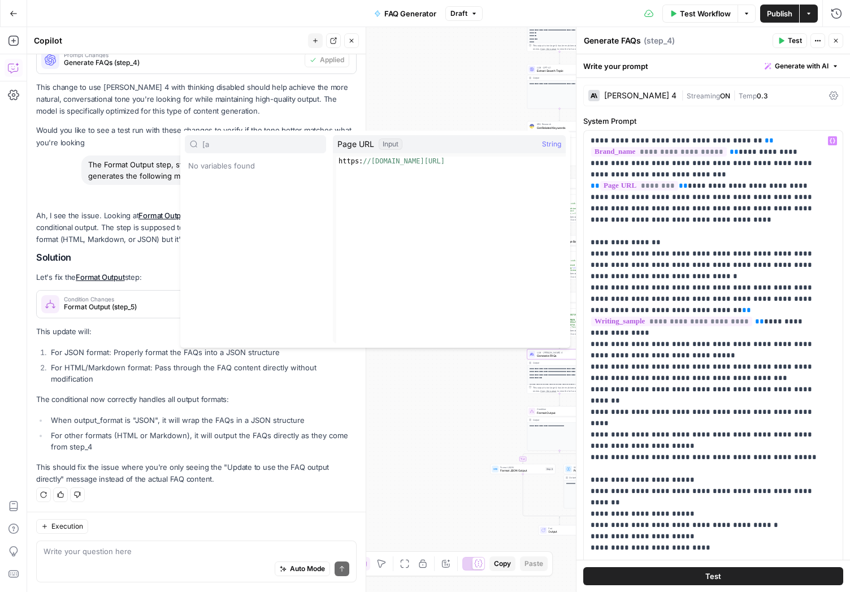
type input "["
type input "page"
click at [253, 188] on button "Select variable Page URL" at bounding box center [255, 184] width 141 height 18
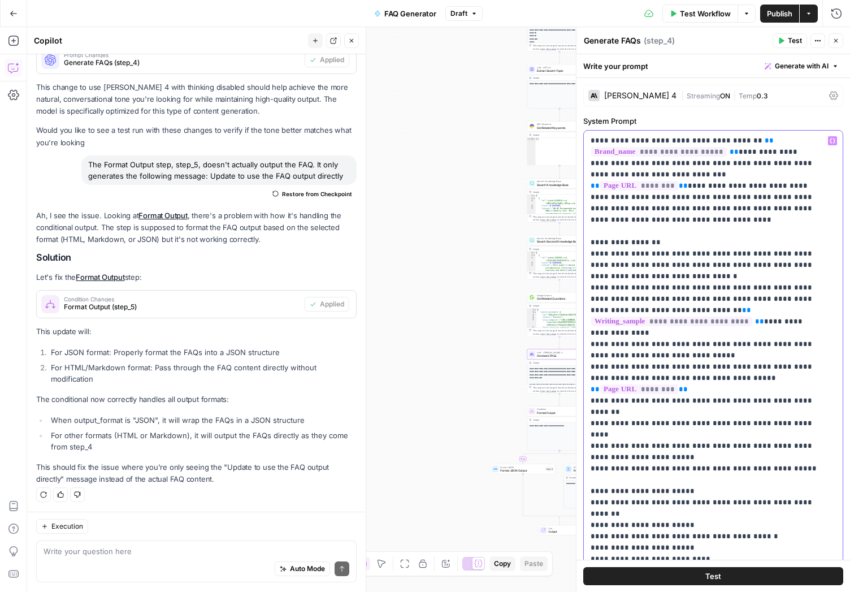
drag, startPoint x: 712, startPoint y: 369, endPoint x: 698, endPoint y: 369, distance: 14.1
drag, startPoint x: 634, startPoint y: 364, endPoint x: 794, endPoint y: 366, distance: 160.0
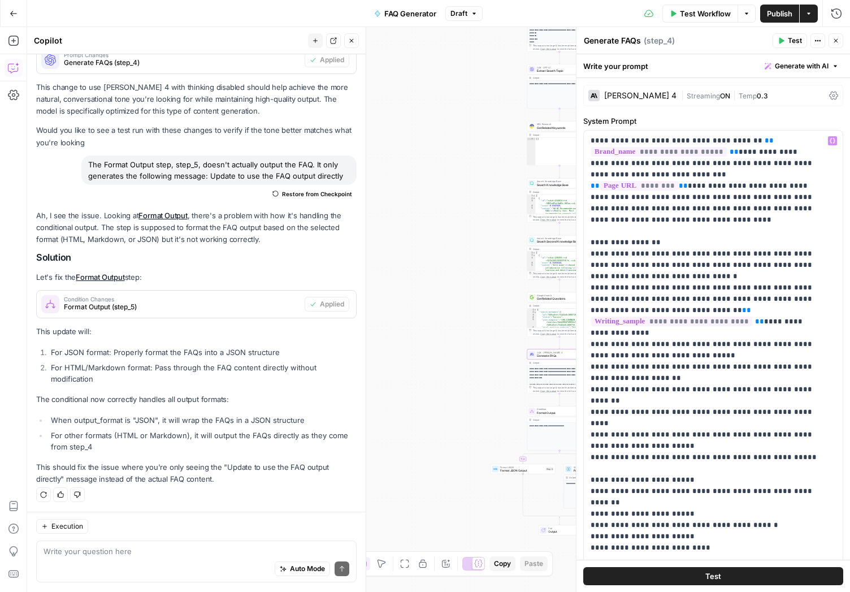
click at [741, 98] on span "Temp" at bounding box center [748, 96] width 18 height 8
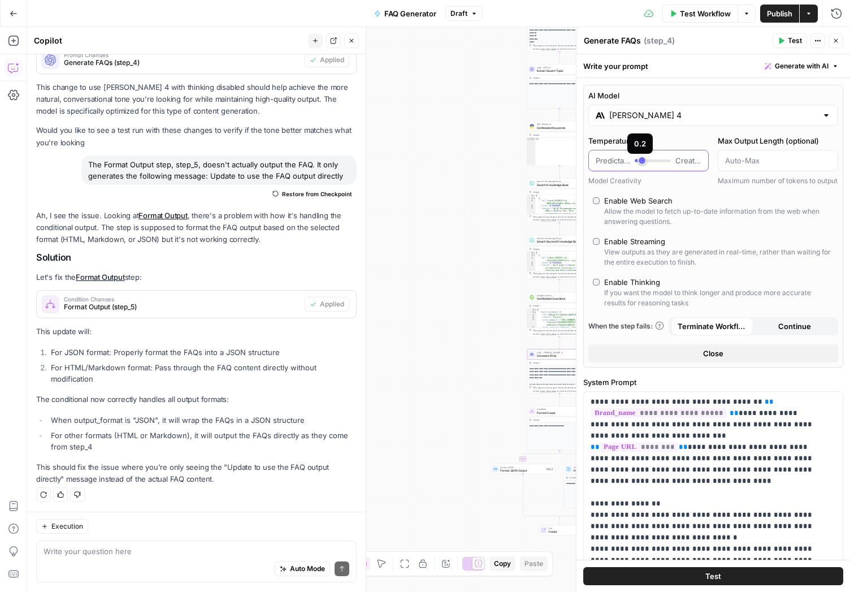
type input "***"
click at [636, 163] on div at bounding box center [653, 160] width 36 height 11
click at [601, 211] on label "Enable Web Search Allow the model to fetch up-to-date information from the web …" at bounding box center [713, 211] width 241 height 32
click at [614, 206] on div "Enable Web Search" at bounding box center [638, 200] width 68 height 11
click at [716, 572] on span "Test" at bounding box center [714, 576] width 16 height 11
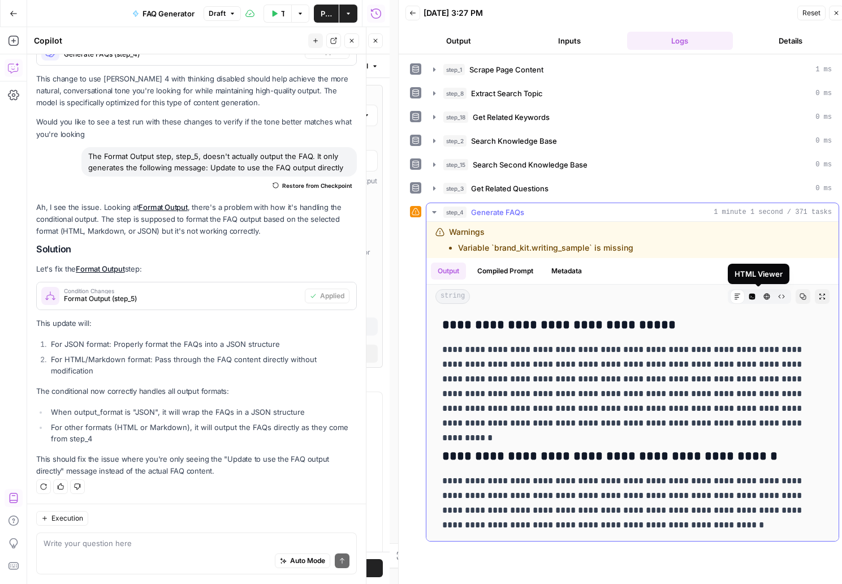
click at [764, 296] on icon "button" at bounding box center [767, 296] width 6 height 6
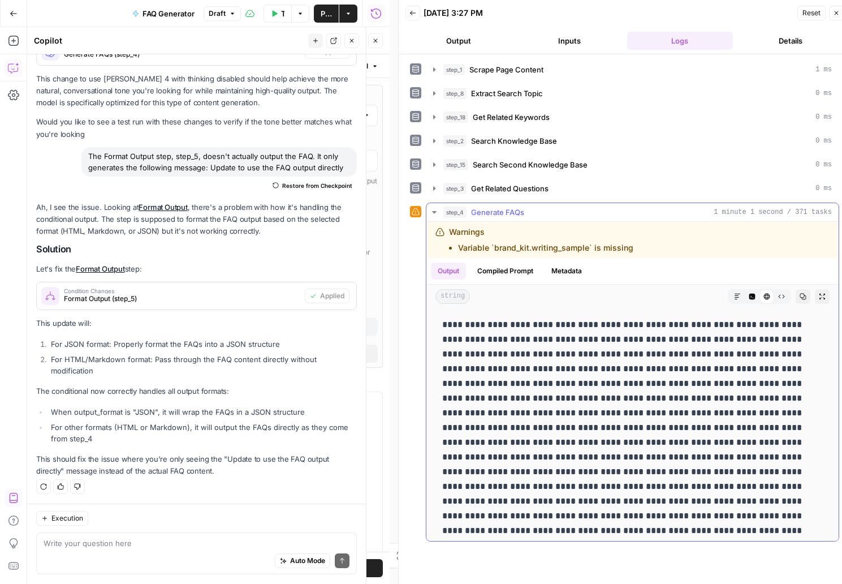
click at [774, 293] on button "Raw Output" at bounding box center [781, 296] width 15 height 15
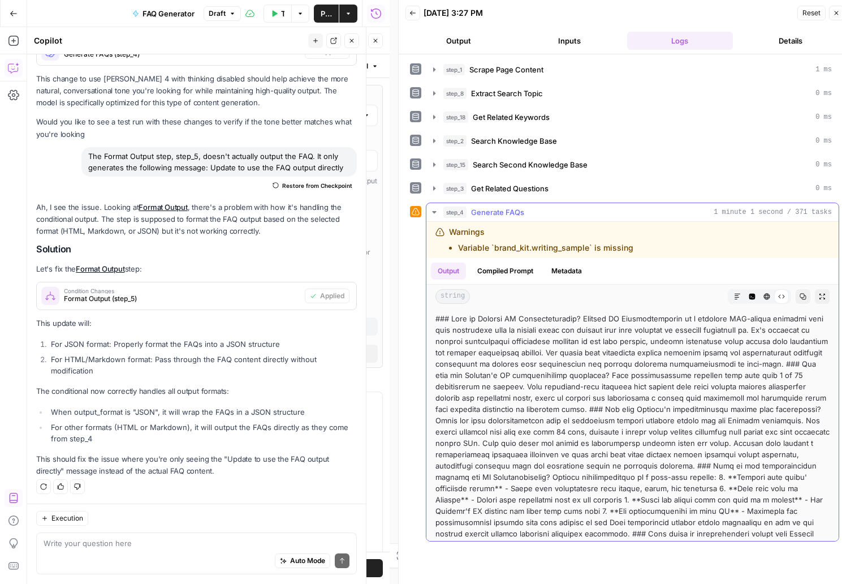
click at [730, 297] on button "Markdown" at bounding box center [737, 296] width 15 height 15
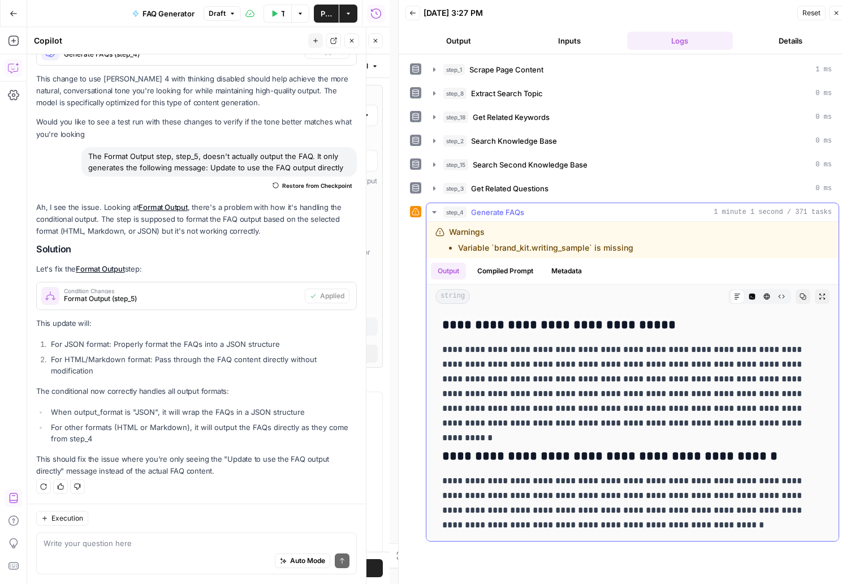
click at [800, 297] on icon "button" at bounding box center [803, 296] width 6 height 6
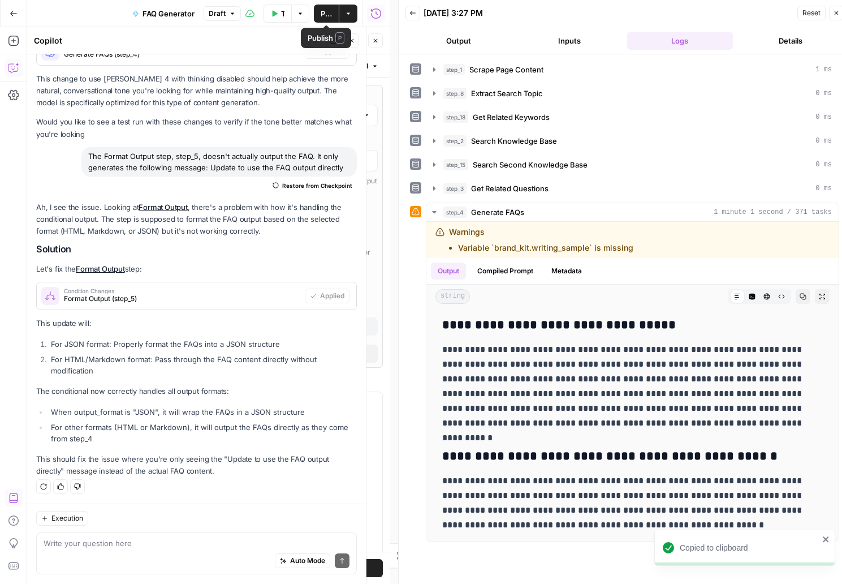
click at [325, 10] on span "Publish" at bounding box center [326, 13] width 11 height 11
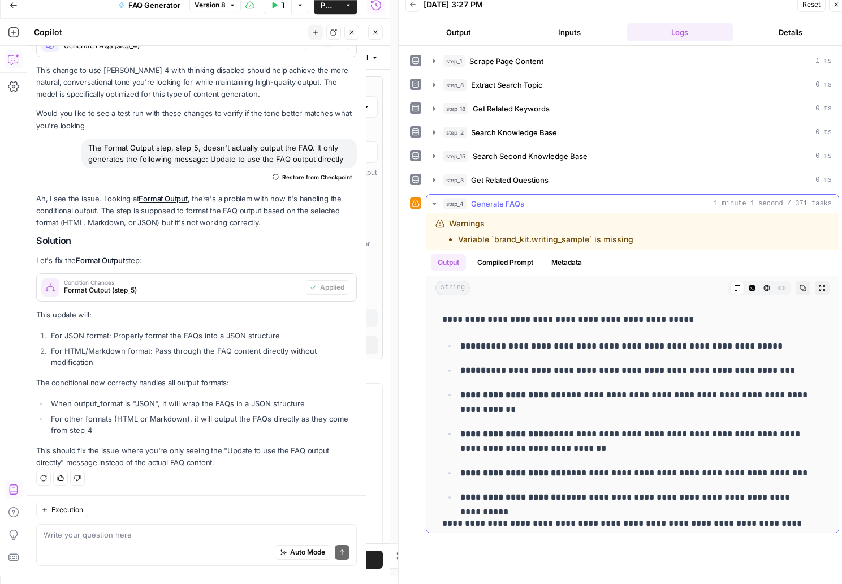
scroll to position [8, 0]
drag, startPoint x: 444, startPoint y: 326, endPoint x: 752, endPoint y: 509, distance: 358.5
copy div "**********"
